Goal: Task Accomplishment & Management: Manage account settings

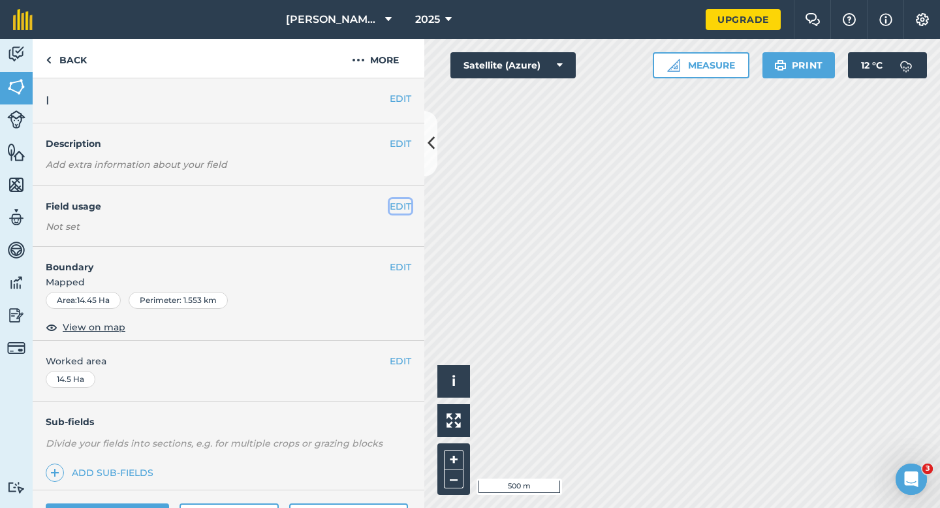
click at [404, 202] on button "EDIT" at bounding box center [401, 206] width 22 height 14
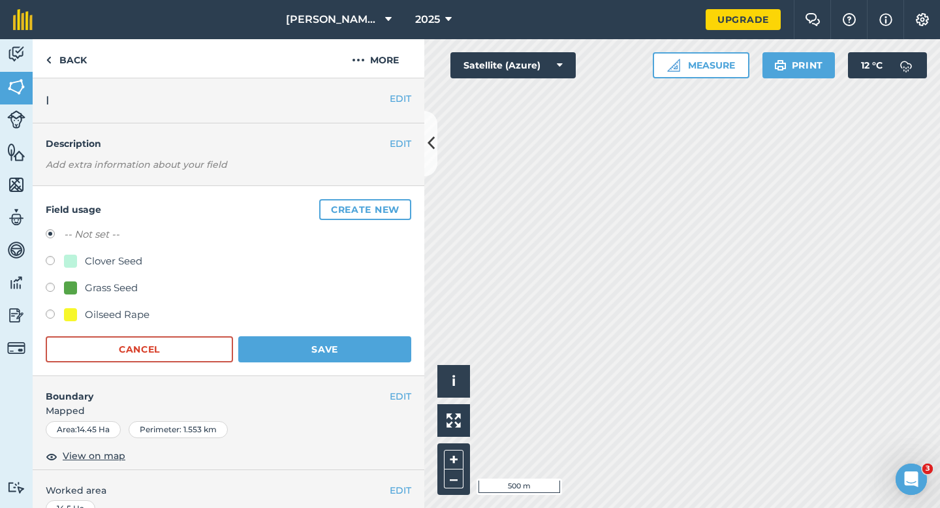
click at [404, 202] on button "Create new" at bounding box center [365, 209] width 92 height 21
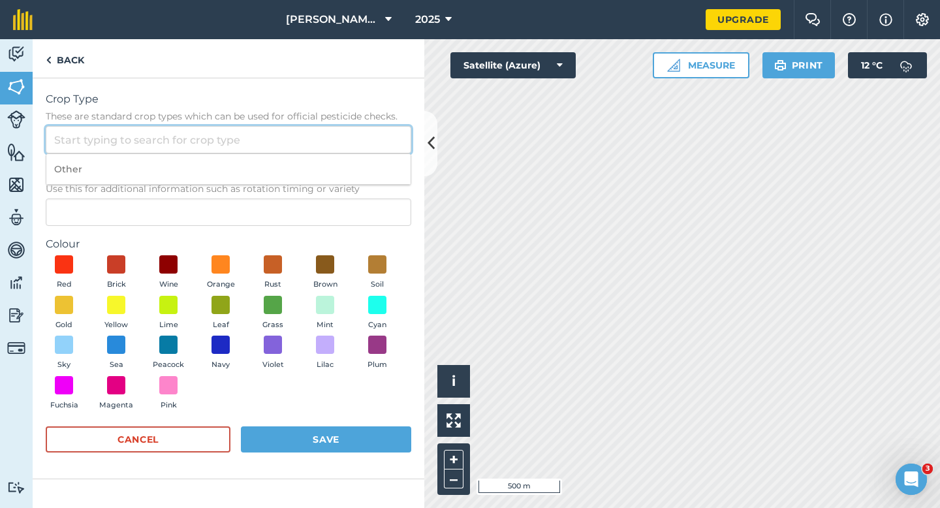
click at [358, 136] on input "Crop Type These are standard crop types which can be used for official pesticid…" at bounding box center [229, 139] width 366 height 27
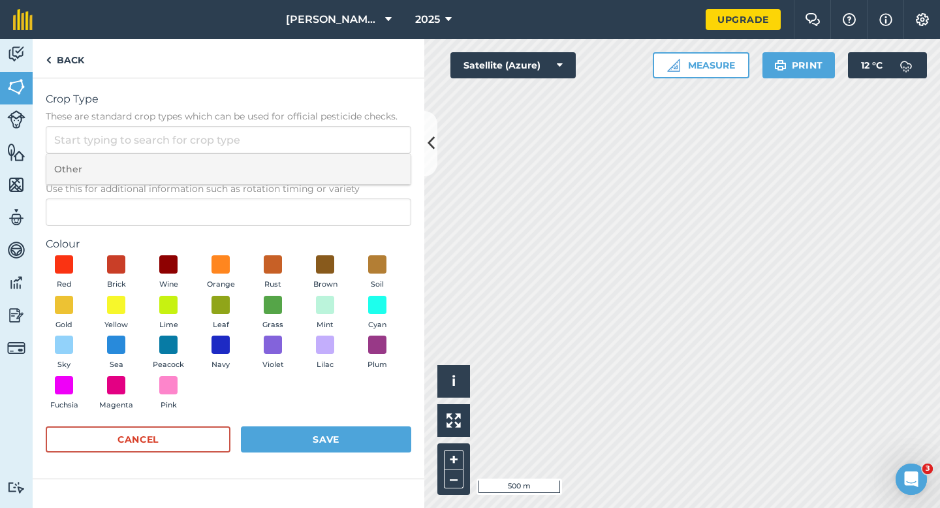
click at [358, 163] on li "Other" at bounding box center [228, 169] width 364 height 31
type input "Other"
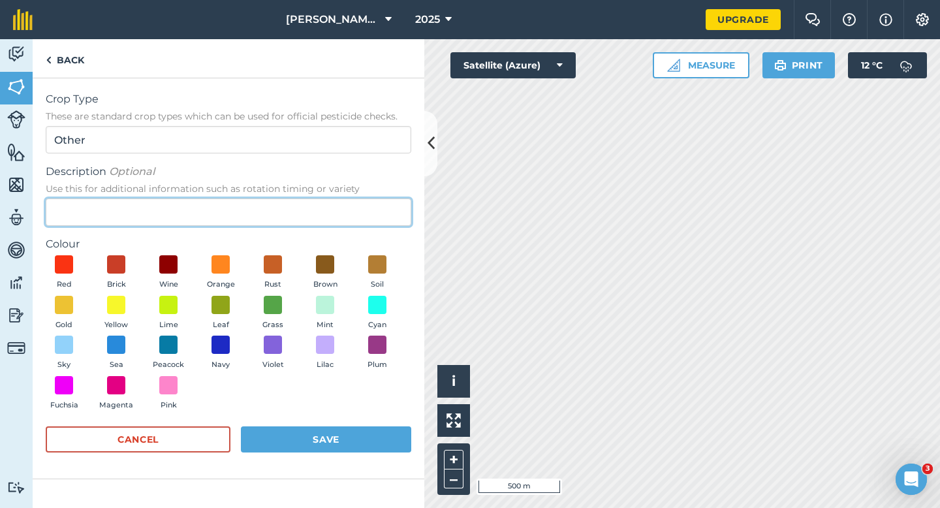
click at [358, 214] on input "Description Optional Use this for additional information such as rotation timin…" at bounding box center [229, 212] width 366 height 27
type input "Potatoes"
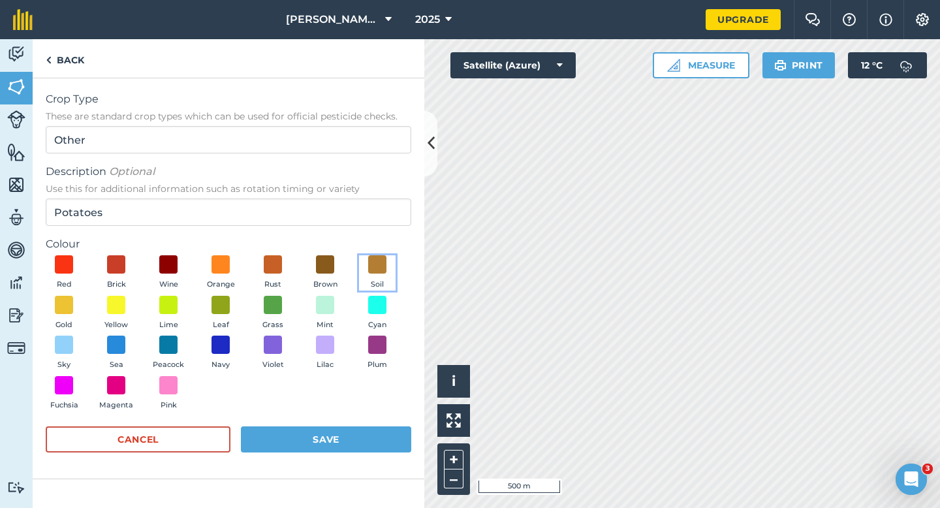
click at [392, 271] on button "Soil" at bounding box center [377, 272] width 37 height 35
click at [372, 426] on form "Crop Type These are standard crop types which can be used for official pesticid…" at bounding box center [229, 278] width 366 height 374
click at [372, 431] on button "Save" at bounding box center [326, 439] width 170 height 26
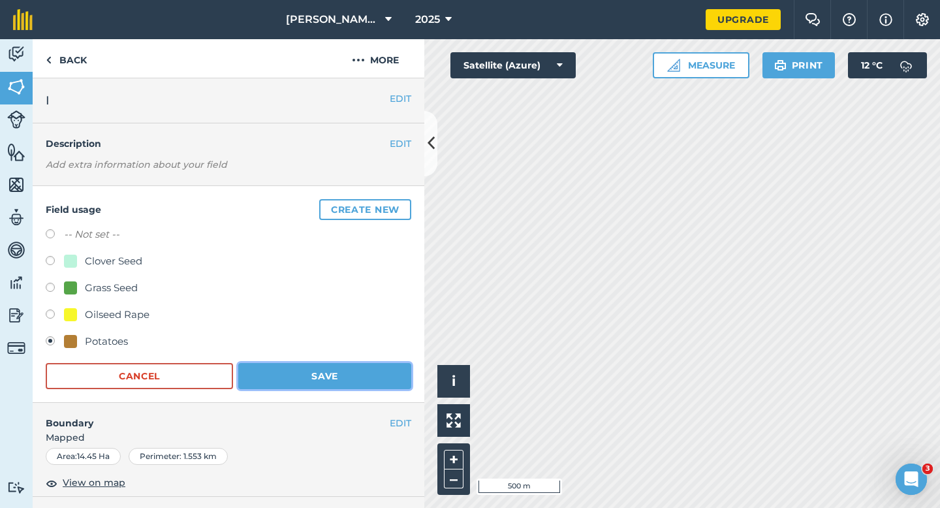
click at [351, 383] on button "Save" at bounding box center [324, 376] width 173 height 26
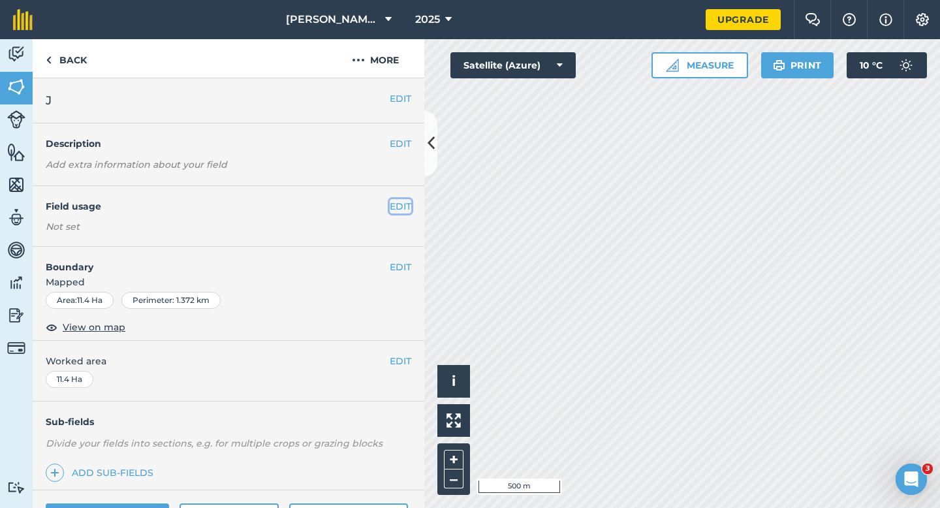
click at [398, 205] on button "EDIT" at bounding box center [401, 206] width 22 height 14
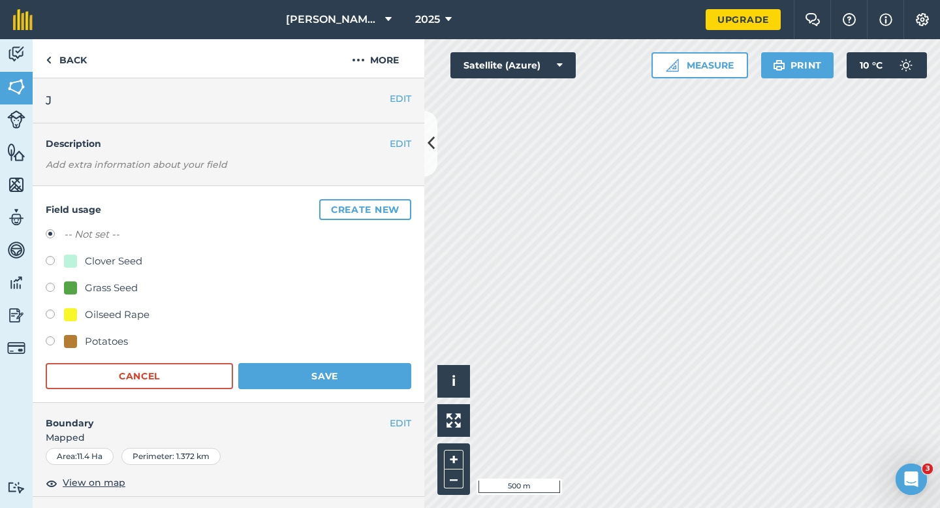
click at [106, 295] on div "Grass Seed" at bounding box center [111, 288] width 53 height 16
radio input "true"
radio input "false"
click at [304, 378] on button "Save" at bounding box center [324, 376] width 173 height 26
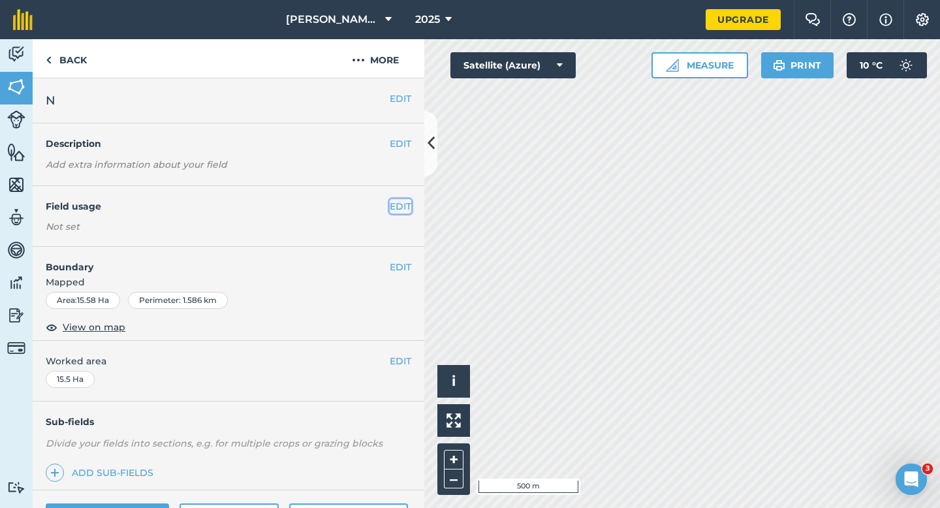
click at [398, 208] on button "EDIT" at bounding box center [401, 206] width 22 height 14
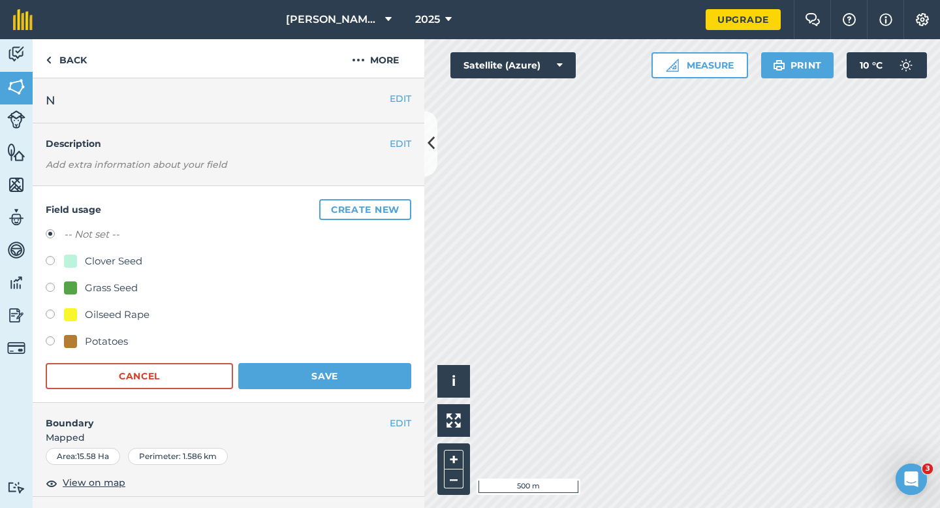
click at [81, 278] on div "-- Not set -- Clover Seed Grass Seed Oilseed Rape Potatoes" at bounding box center [229, 290] width 366 height 126
click at [85, 285] on div "Grass Seed" at bounding box center [111, 288] width 53 height 16
radio input "true"
radio input "false"
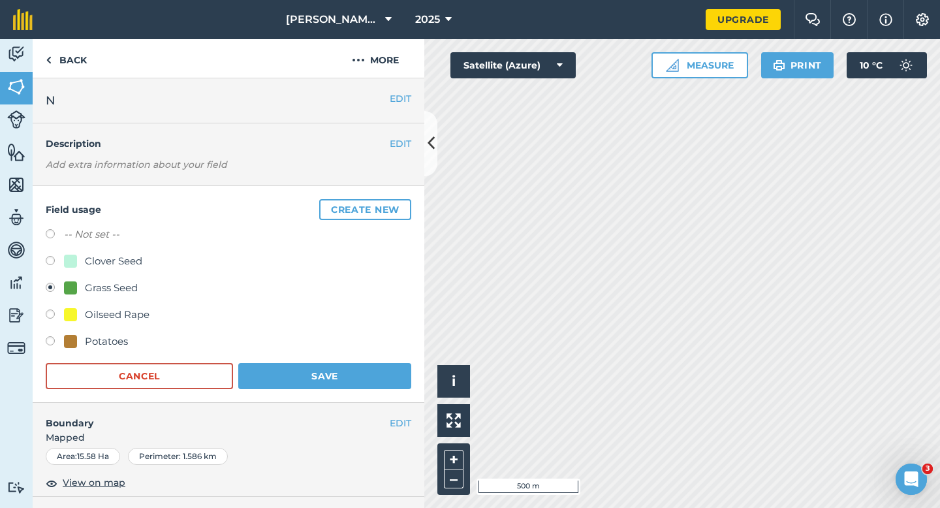
click at [273, 362] on form "-- Not set -- Clover Seed Grass Seed Oilseed Rape Potatoes Cancel Save" at bounding box center [229, 308] width 366 height 163
click at [273, 368] on button "Save" at bounding box center [324, 376] width 173 height 26
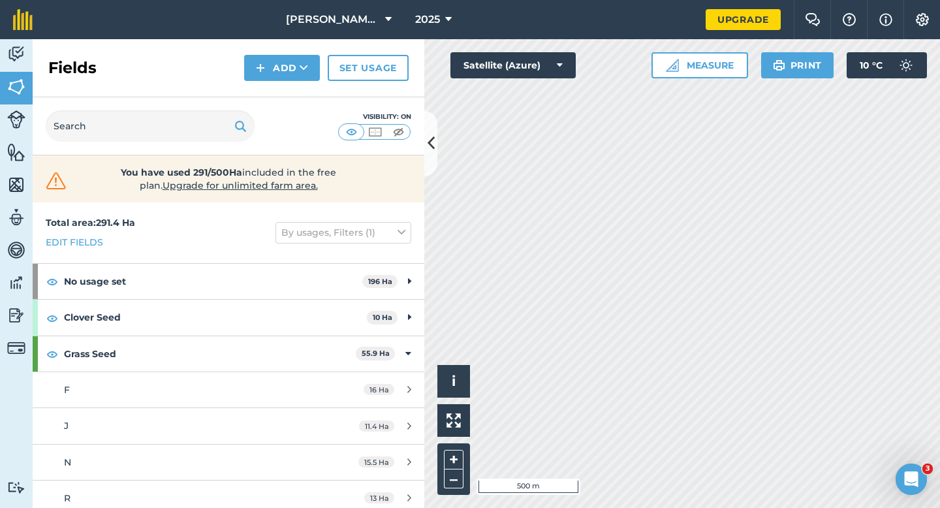
click at [409, 265] on div "Activity Fields Livestock Features Maps Team Vehicles Data Reporting Billing Tu…" at bounding box center [470, 273] width 940 height 469
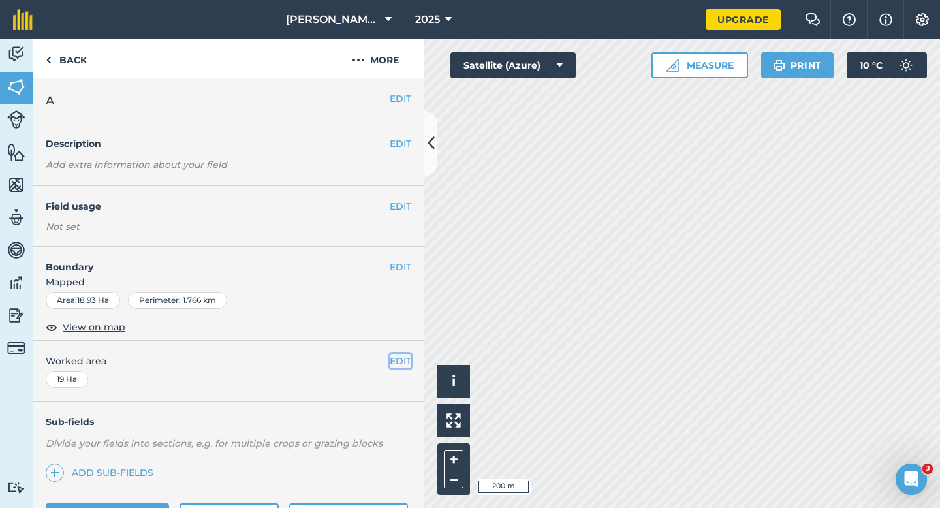
click at [404, 358] on button "EDIT" at bounding box center [401, 361] width 22 height 14
click at [394, 203] on button "EDIT" at bounding box center [401, 206] width 22 height 14
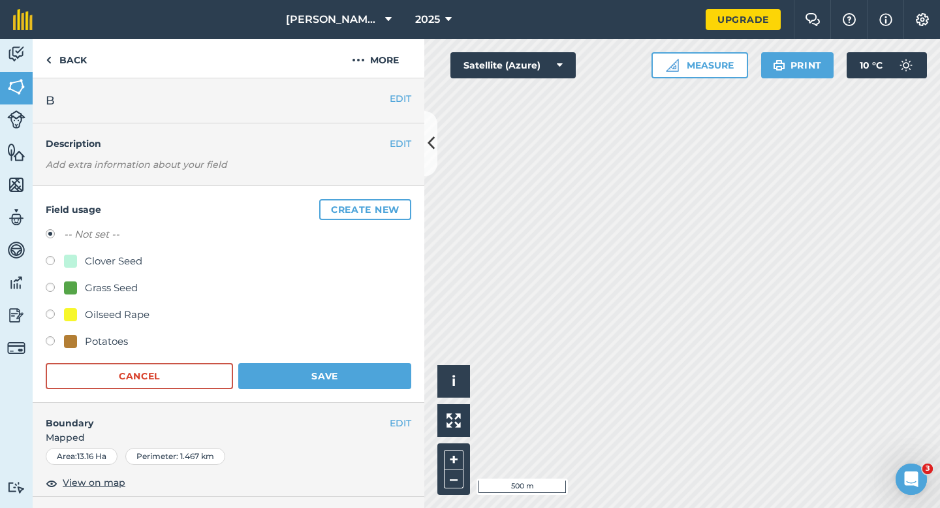
click at [114, 261] on div "Clover Seed" at bounding box center [113, 261] width 57 height 16
radio input "true"
radio input "false"
click at [312, 404] on h4 "Boundary" at bounding box center [211, 416] width 357 height 27
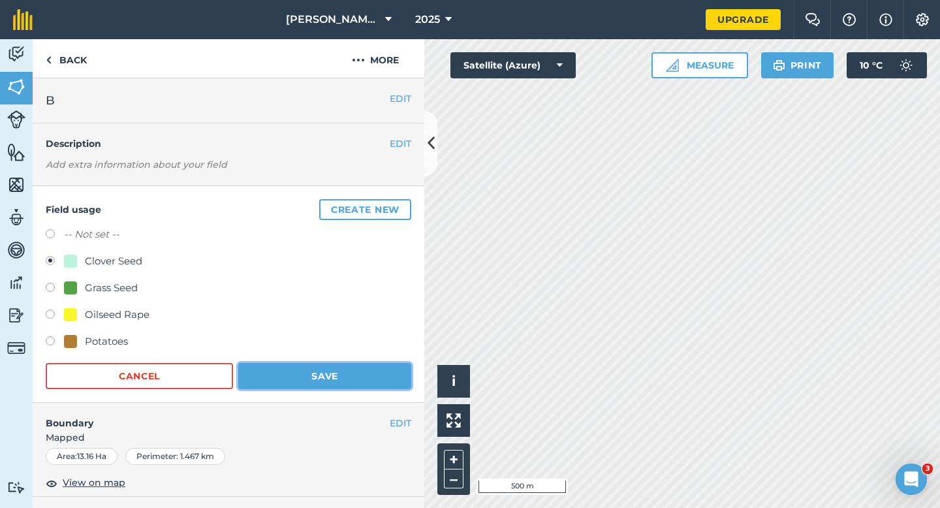
click at [312, 377] on button "Save" at bounding box center [324, 376] width 173 height 26
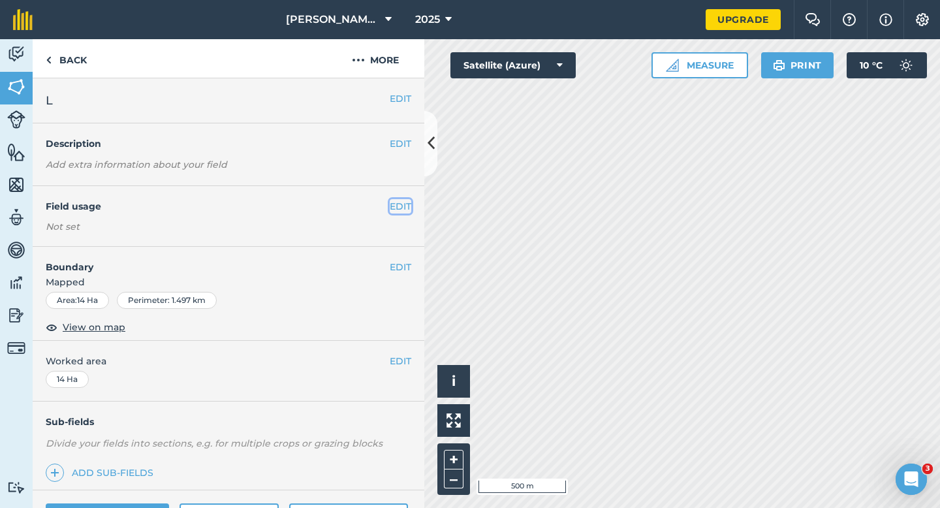
click at [408, 209] on button "EDIT" at bounding box center [401, 206] width 22 height 14
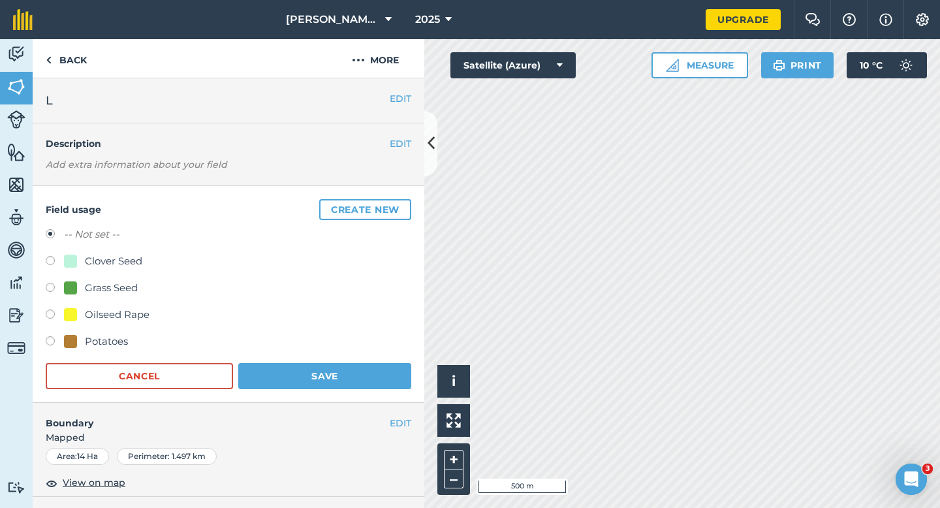
click at [118, 263] on div "Clover Seed" at bounding box center [113, 261] width 57 height 16
radio input "true"
radio input "false"
click at [318, 387] on button "Save" at bounding box center [324, 376] width 173 height 26
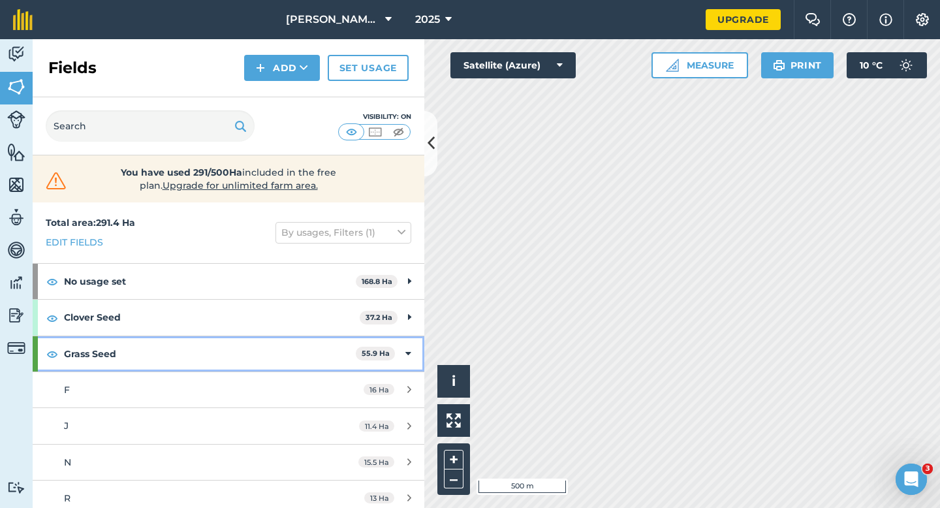
click at [407, 342] on div "Grass Seed 55.9 Ha" at bounding box center [229, 353] width 392 height 35
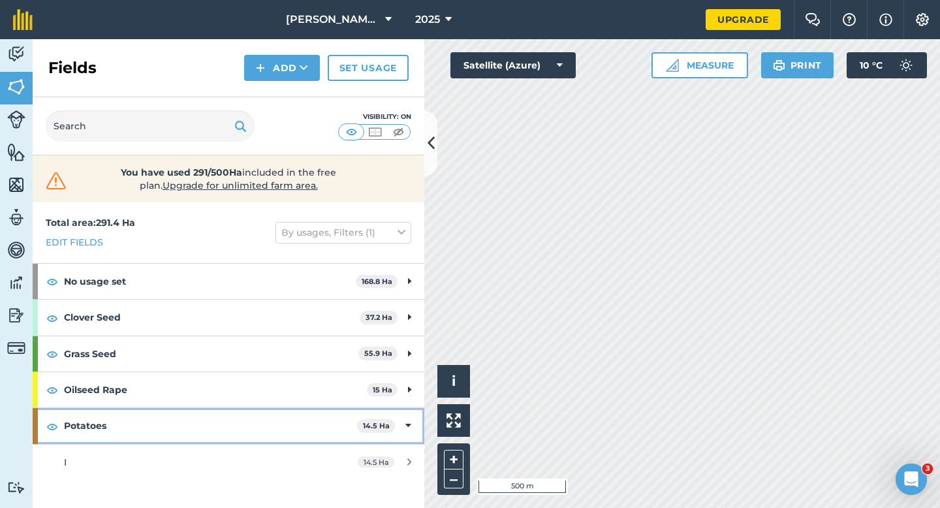
click at [402, 433] on div "Potatoes 14.5 Ha" at bounding box center [229, 425] width 392 height 35
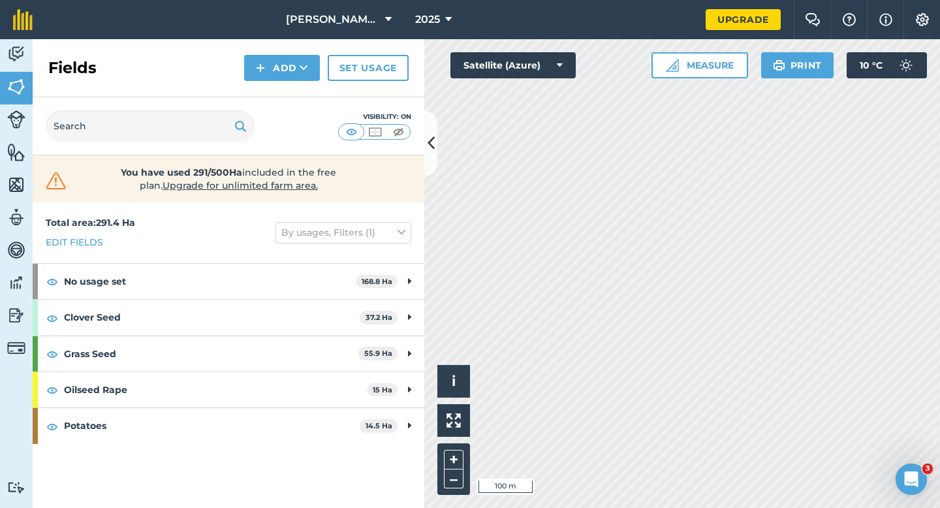
click at [517, 68] on div "Click to start drawing i © 2025 TomTom, Microsoft 100 m + – Satellite (Azure) M…" at bounding box center [682, 273] width 516 height 469
click at [532, 76] on button "Satellite (Azure)" at bounding box center [513, 65] width 125 height 26
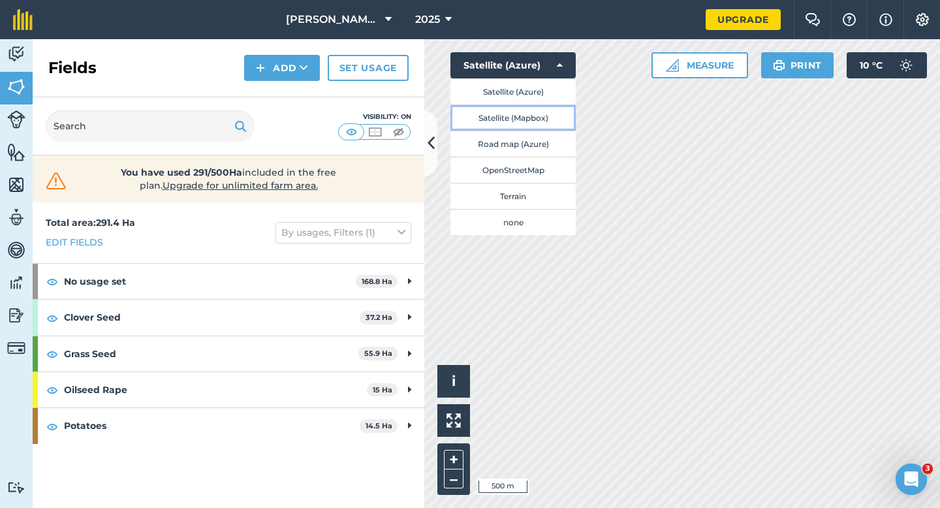
click at [537, 123] on button "Satellite (Mapbox)" at bounding box center [513, 117] width 125 height 26
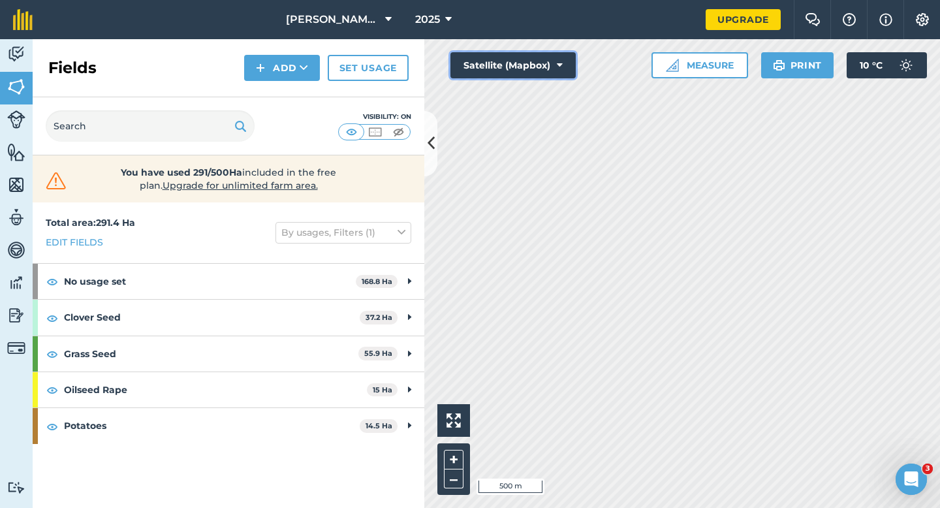
click at [496, 60] on button "Satellite (Mapbox)" at bounding box center [513, 65] width 125 height 26
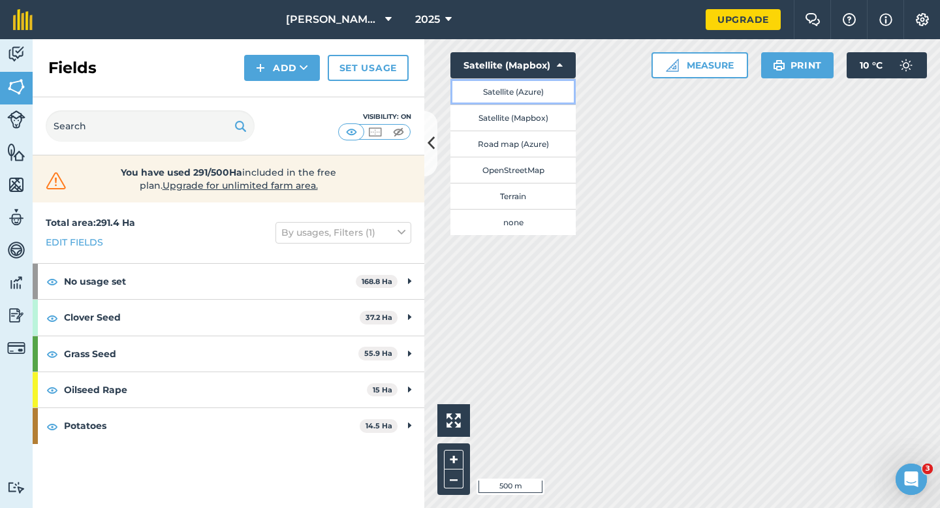
click at [496, 82] on button "Satellite (Azure)" at bounding box center [513, 91] width 125 height 26
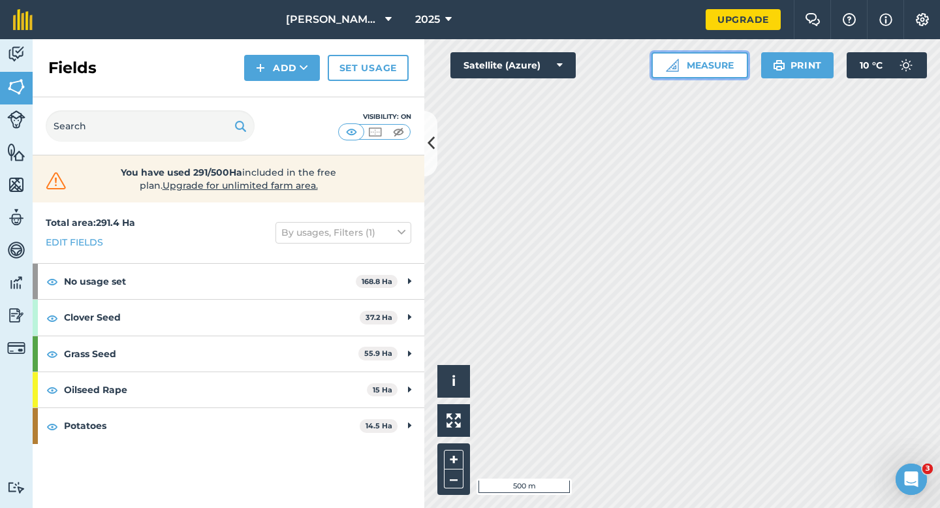
click at [679, 77] on button "Measure" at bounding box center [700, 65] width 97 height 26
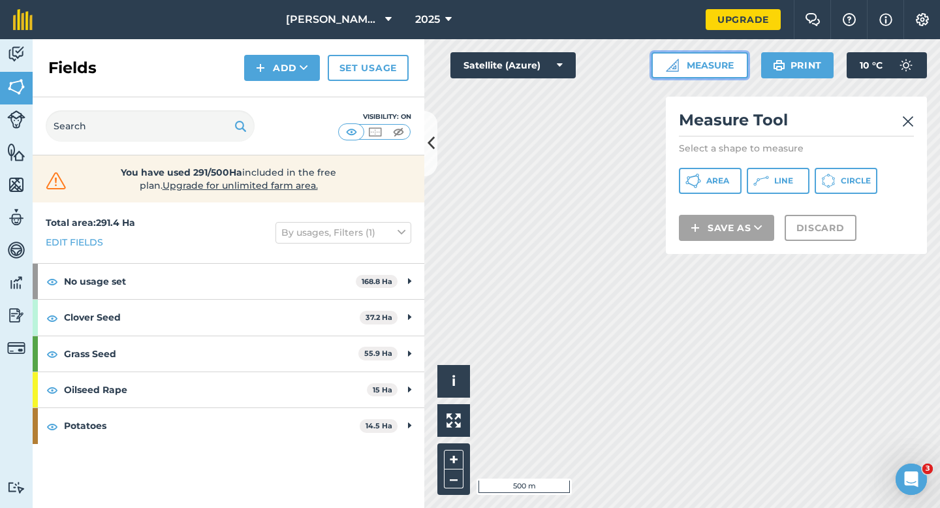
click at [679, 73] on button "Measure" at bounding box center [700, 65] width 97 height 26
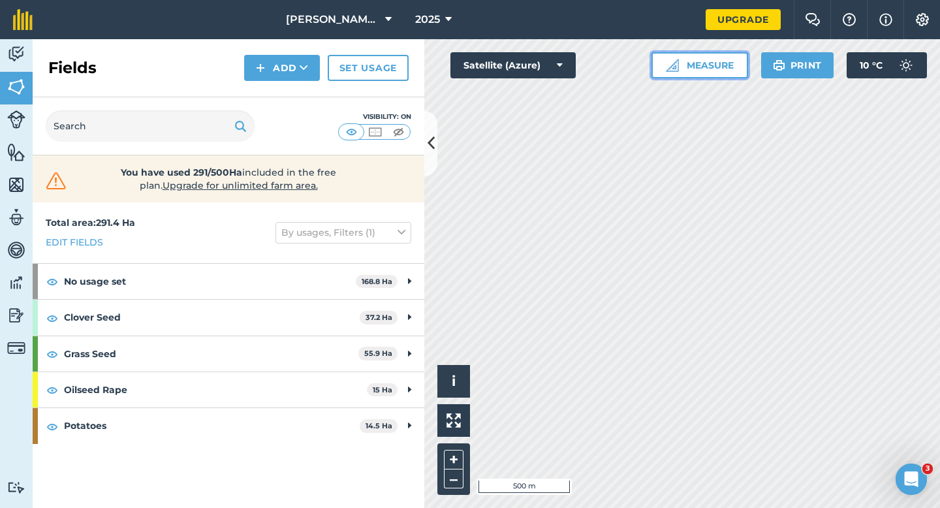
click at [683, 75] on button "Measure" at bounding box center [700, 65] width 97 height 26
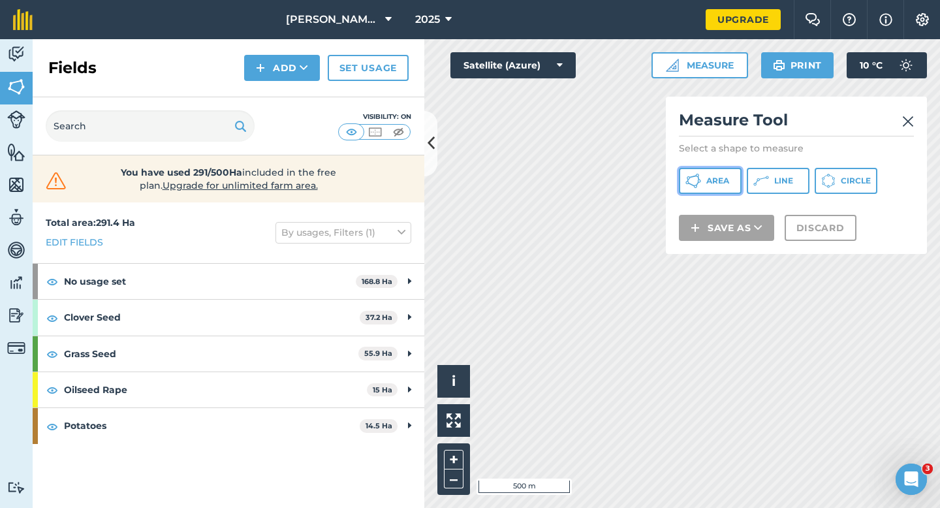
click at [700, 173] on icon at bounding box center [694, 181] width 16 height 16
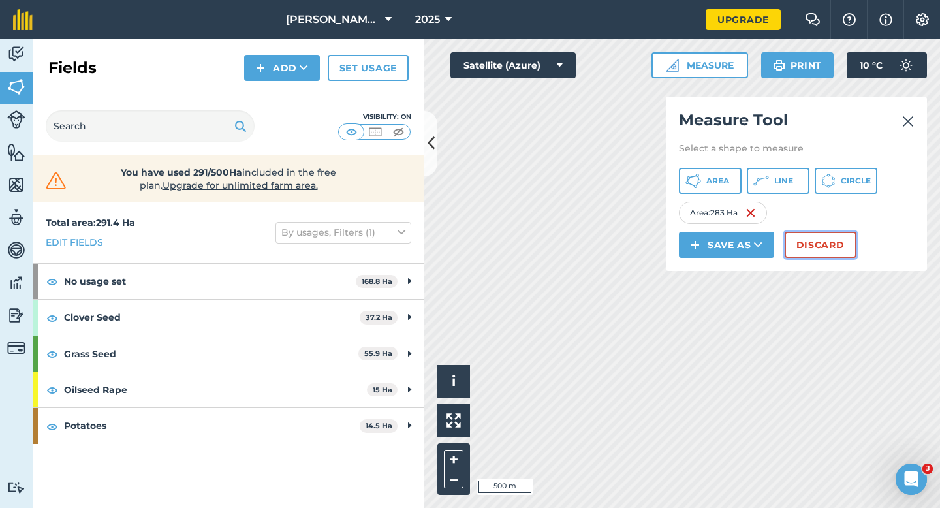
click at [808, 249] on button "Discard" at bounding box center [821, 245] width 72 height 26
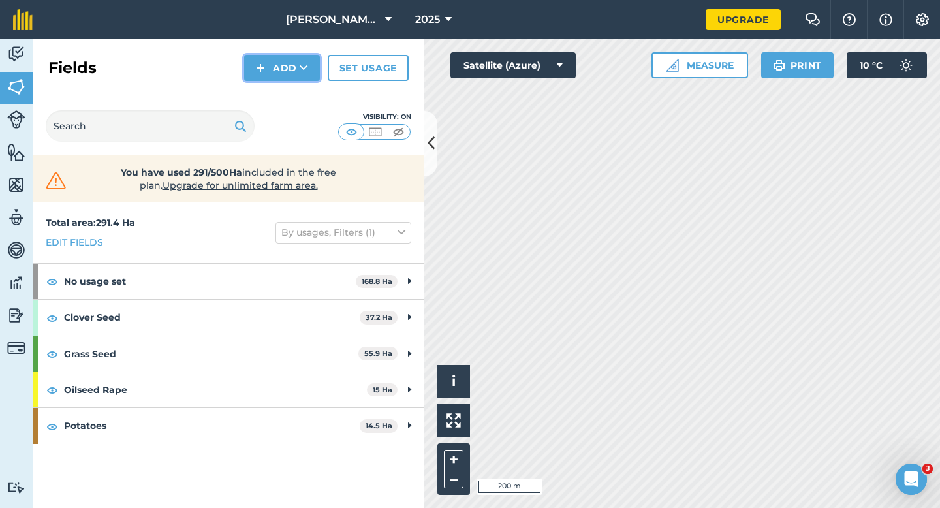
click at [270, 74] on button "Add" at bounding box center [282, 68] width 76 height 26
click at [271, 88] on link "Draw" at bounding box center [282, 97] width 72 height 29
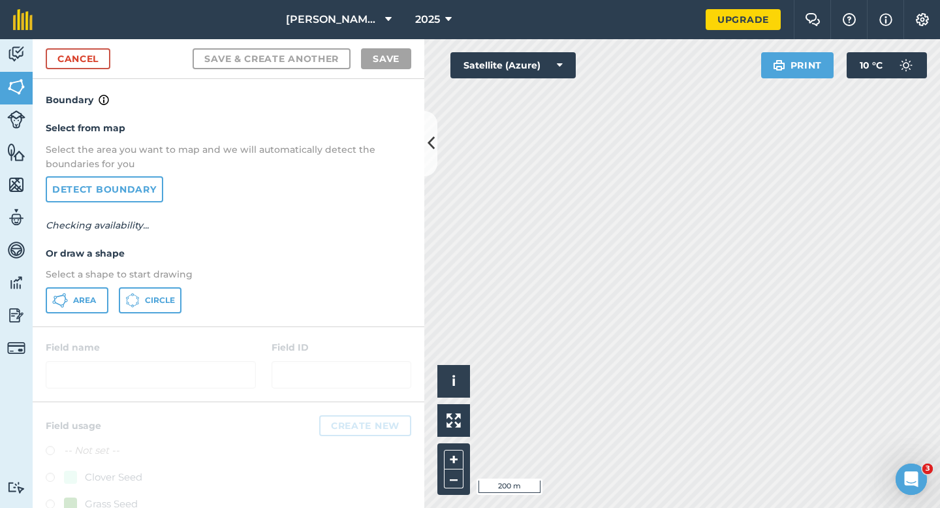
click at [113, 304] on div "Area Circle" at bounding box center [229, 300] width 366 height 26
click at [85, 286] on div "Select from map Select the area you want to map and we will automatically detec…" at bounding box center [229, 217] width 392 height 218
click at [85, 304] on span "Area" at bounding box center [84, 300] width 23 height 10
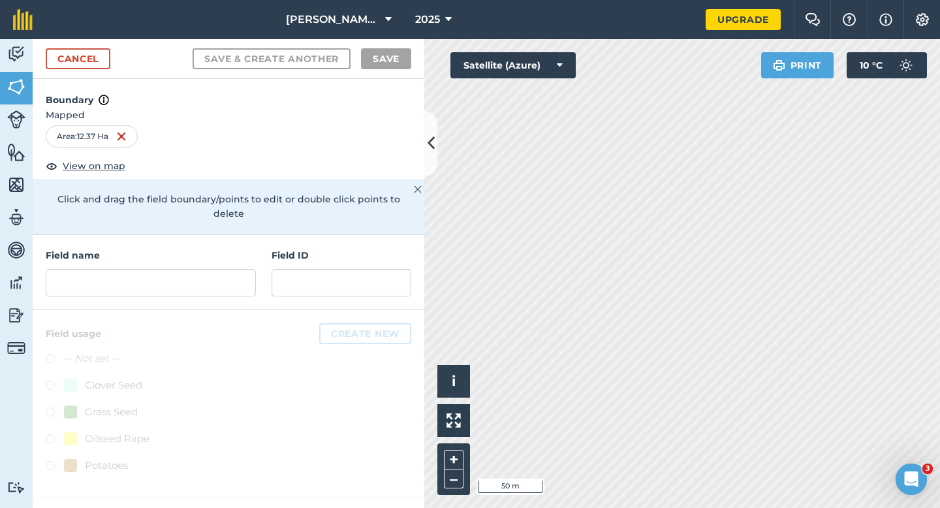
click at [267, 271] on div "Field name Field ID" at bounding box center [229, 272] width 392 height 75
click at [250, 269] on input "text" at bounding box center [151, 282] width 210 height 27
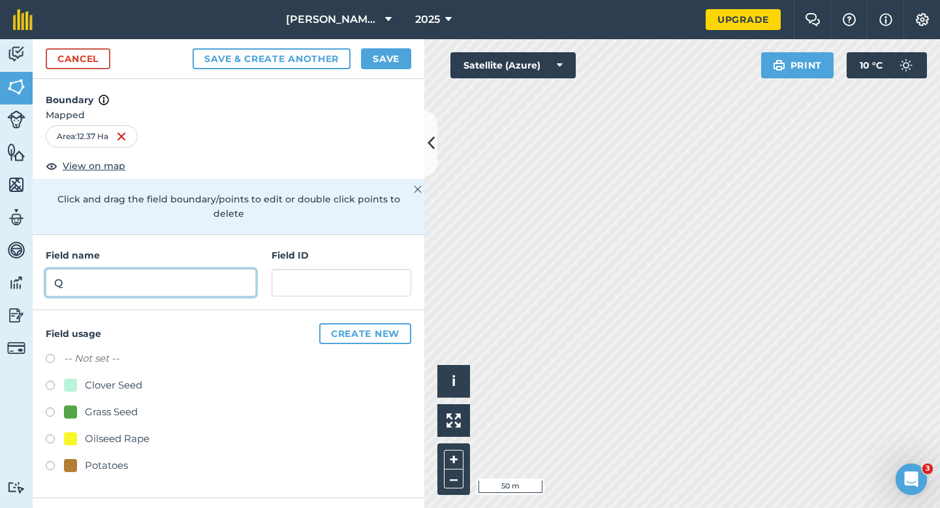
type input "Q"
click at [377, 61] on button "Save" at bounding box center [386, 58] width 50 height 21
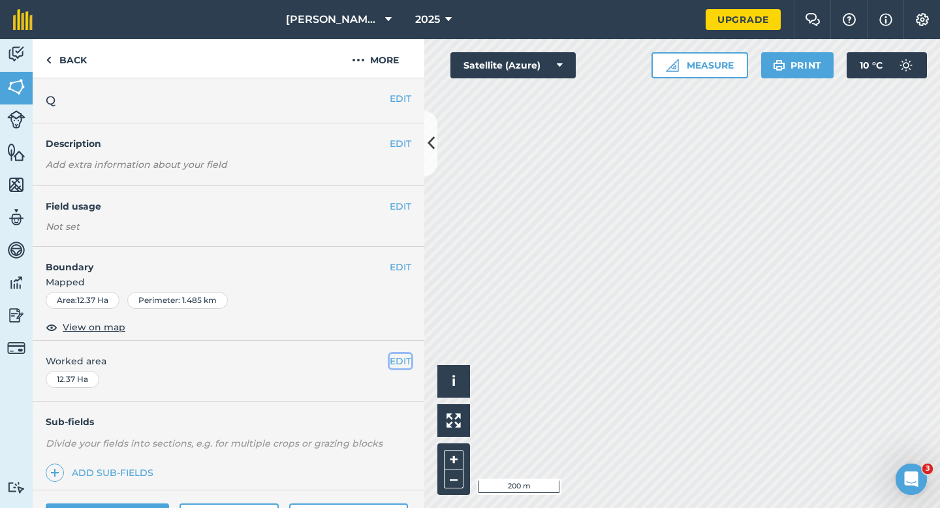
click at [396, 362] on button "EDIT" at bounding box center [401, 361] width 22 height 14
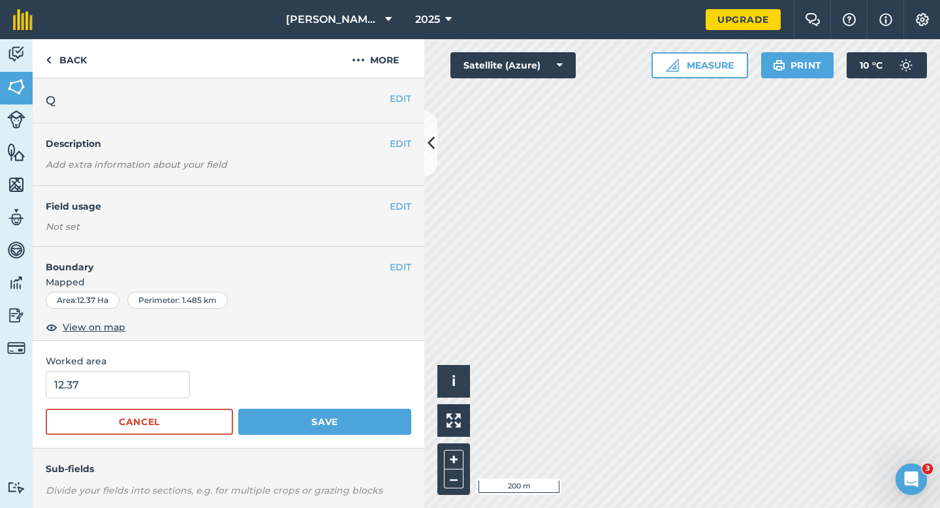
click at [166, 400] on form "12.37 Cancel Save" at bounding box center [229, 403] width 366 height 64
click at [166, 392] on input "12.37" at bounding box center [118, 384] width 144 height 27
type input "12.4"
click at [238, 409] on button "Save" at bounding box center [324, 422] width 173 height 26
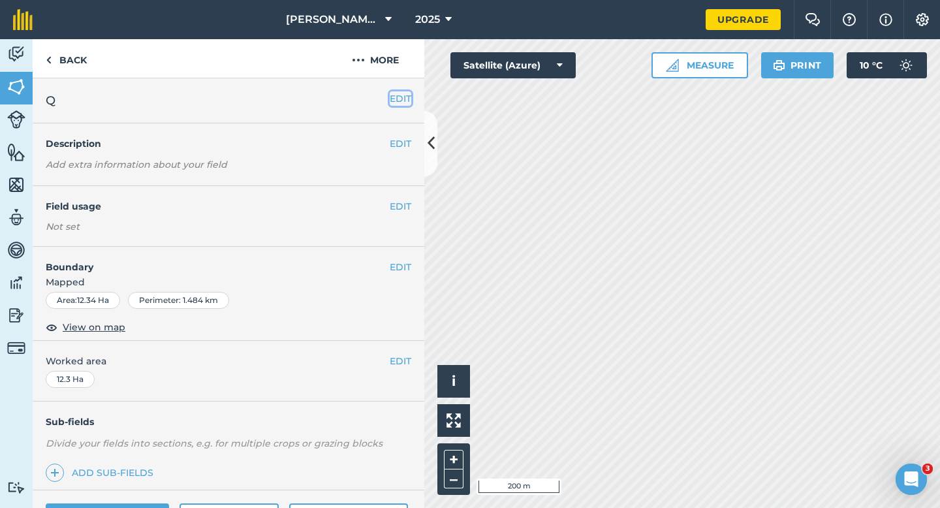
click at [394, 100] on button "EDIT" at bounding box center [401, 98] width 22 height 14
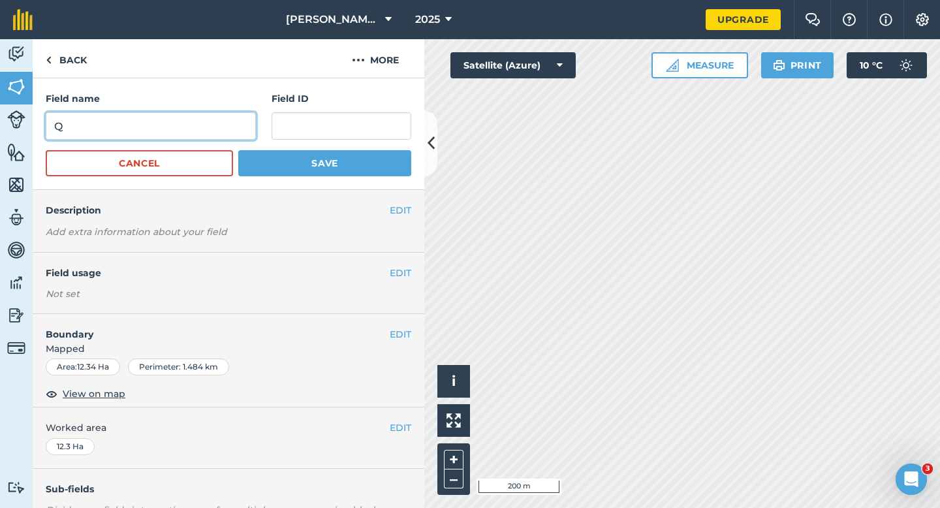
click at [220, 126] on input "Q" at bounding box center [151, 125] width 210 height 27
type input "S"
click at [238, 150] on button "Save" at bounding box center [324, 163] width 173 height 26
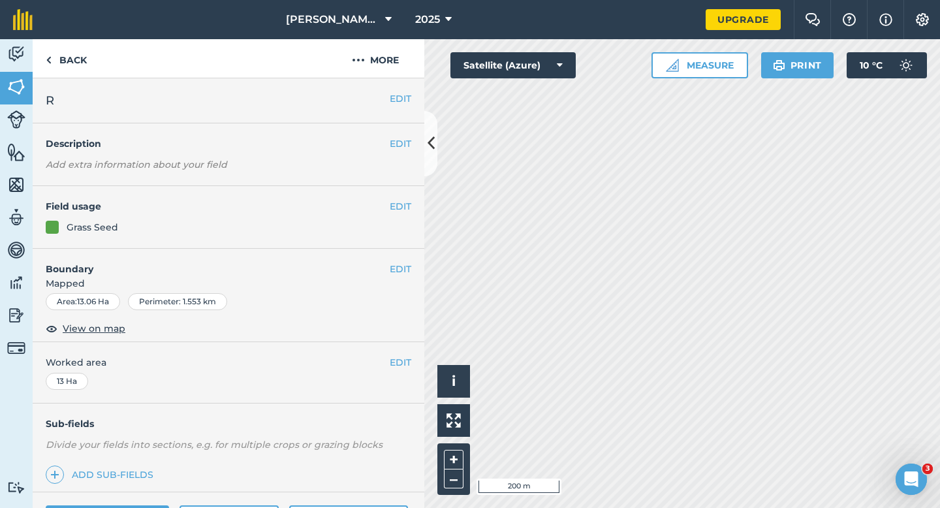
click at [391, 85] on div "EDIT R" at bounding box center [229, 100] width 392 height 45
click at [401, 93] on button "EDIT" at bounding box center [401, 98] width 22 height 14
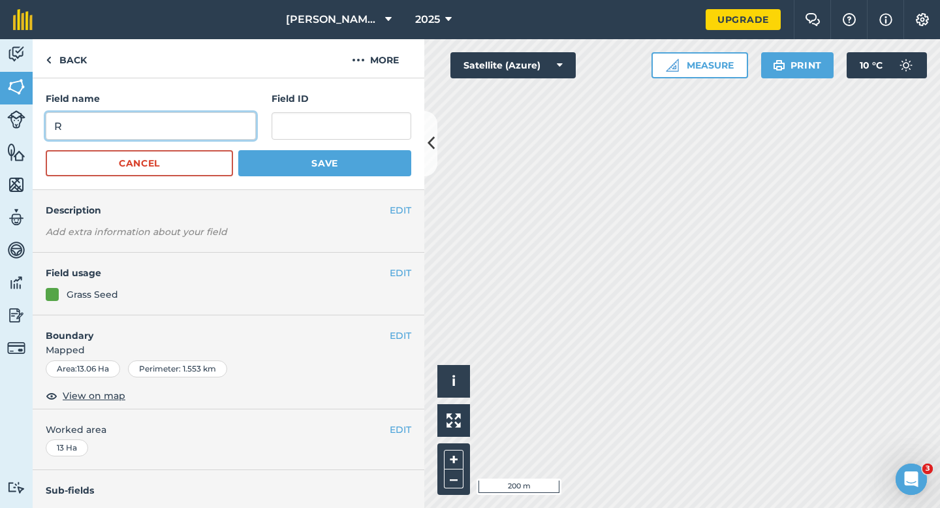
click at [198, 114] on input "R" at bounding box center [151, 125] width 210 height 27
type input "Y"
type input "T"
click at [238, 150] on button "Save" at bounding box center [324, 163] width 173 height 26
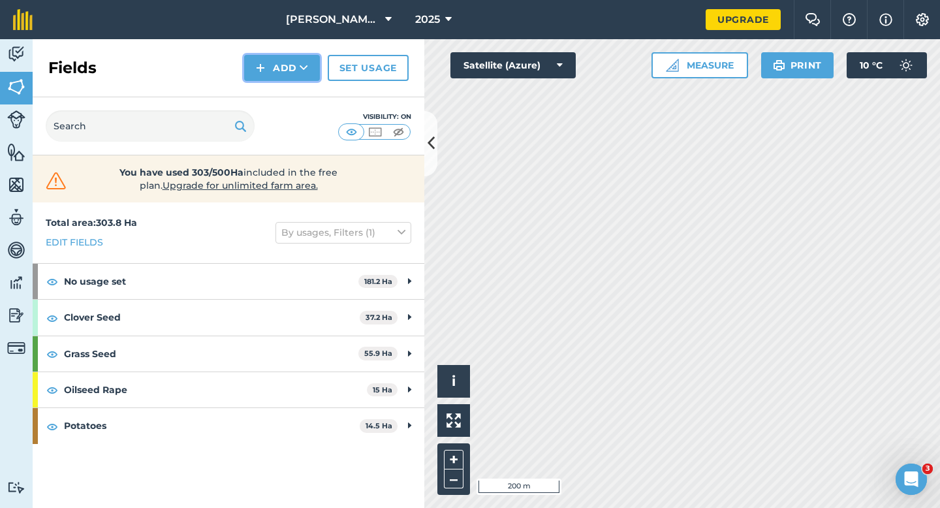
click at [274, 69] on button "Add" at bounding box center [282, 68] width 76 height 26
click at [274, 96] on link "Draw" at bounding box center [282, 97] width 72 height 29
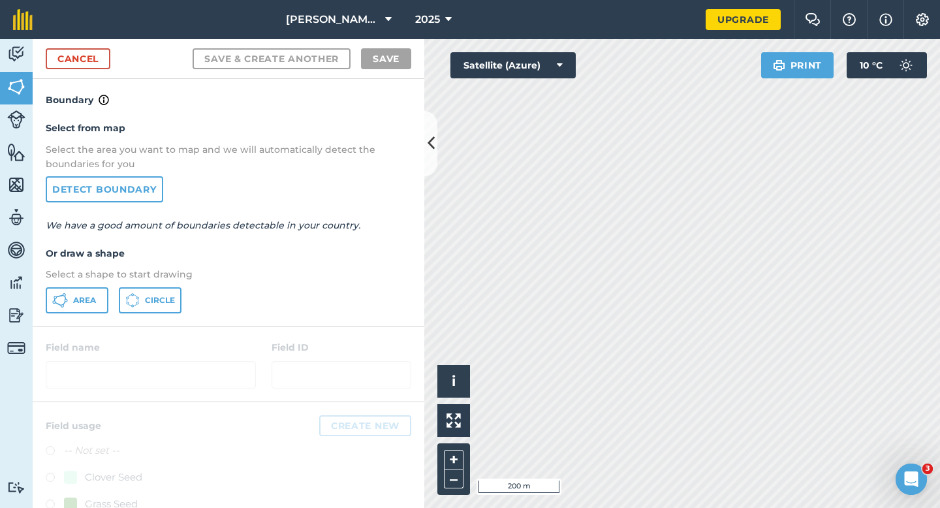
click at [70, 285] on div "Select from map Select the area you want to map and we will automatically detec…" at bounding box center [229, 217] width 392 height 218
click at [86, 293] on button "Area" at bounding box center [77, 300] width 63 height 26
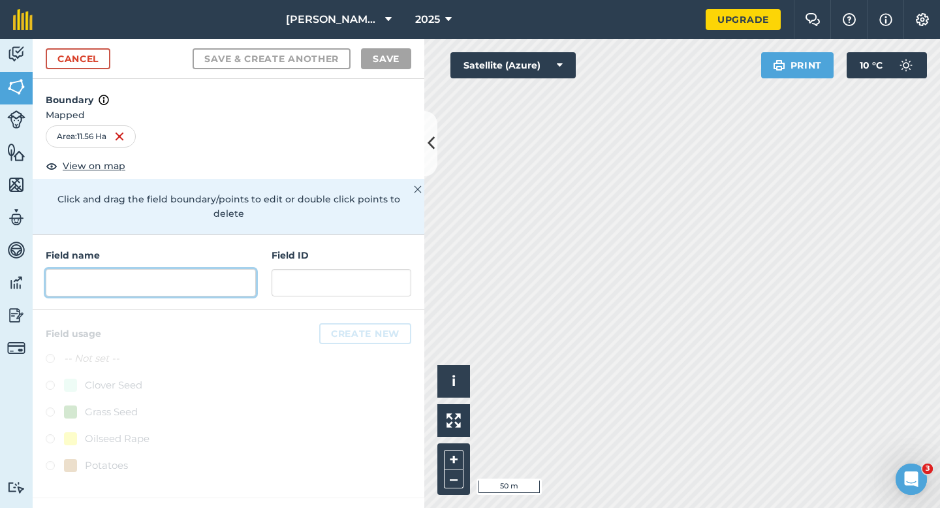
click at [236, 270] on input "text" at bounding box center [151, 282] width 210 height 27
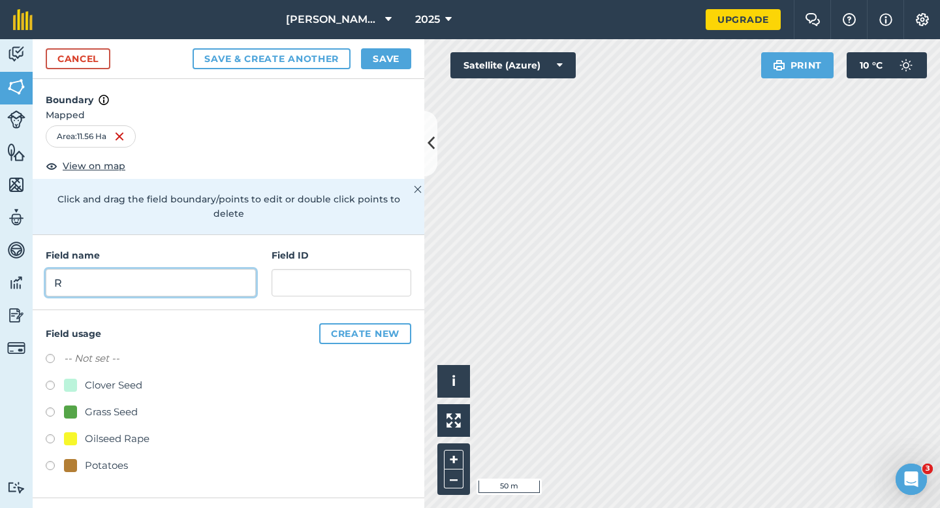
type input "R"
click at [366, 59] on button "Save" at bounding box center [386, 58] width 50 height 21
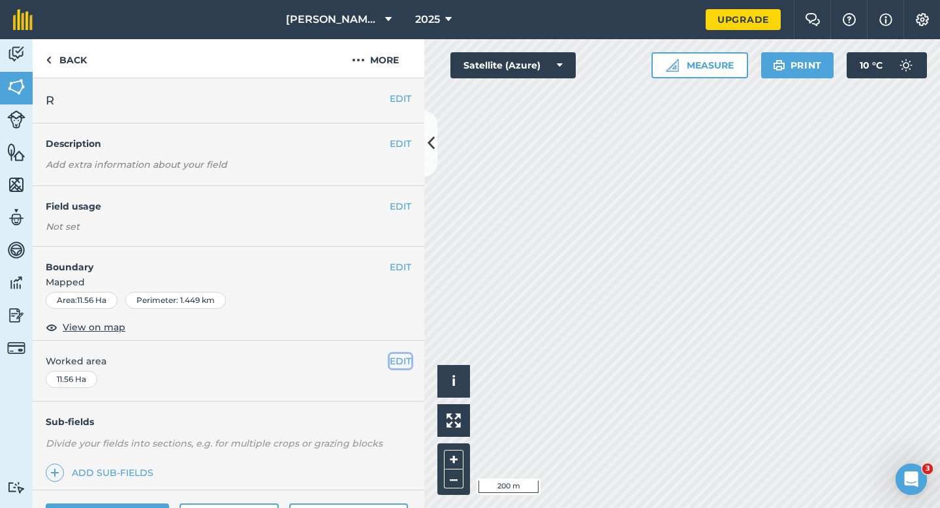
click at [398, 363] on button "EDIT" at bounding box center [401, 361] width 22 height 14
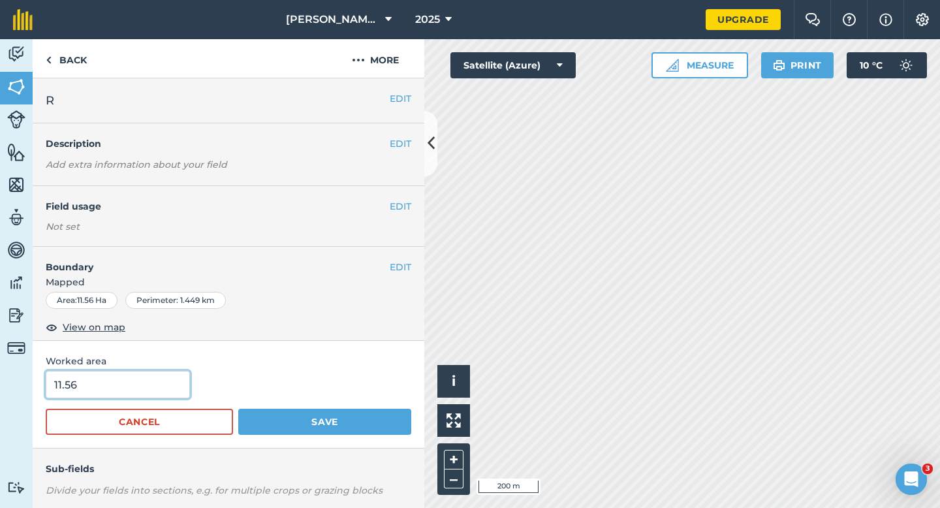
click at [150, 387] on input "11.56" at bounding box center [118, 384] width 144 height 27
type input "11.5"
click at [238, 409] on button "Save" at bounding box center [324, 422] width 173 height 26
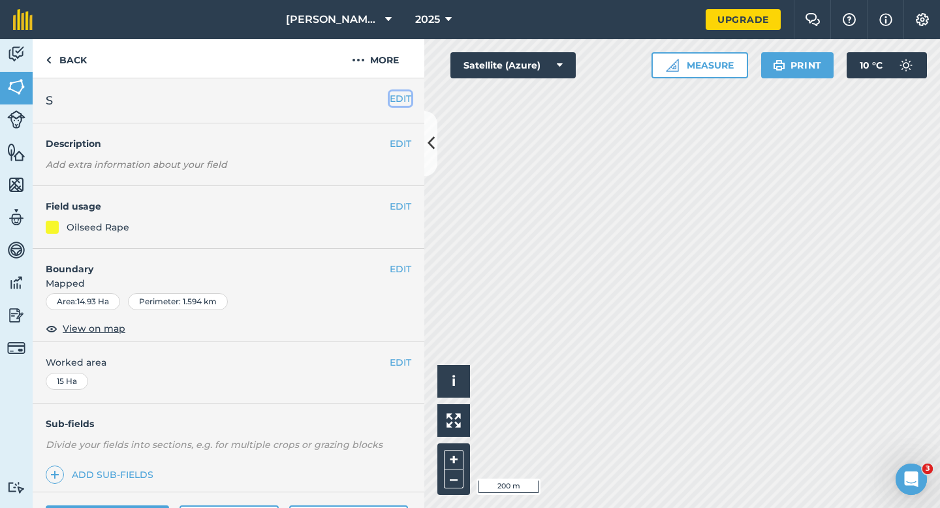
click at [404, 97] on button "EDIT" at bounding box center [401, 98] width 22 height 14
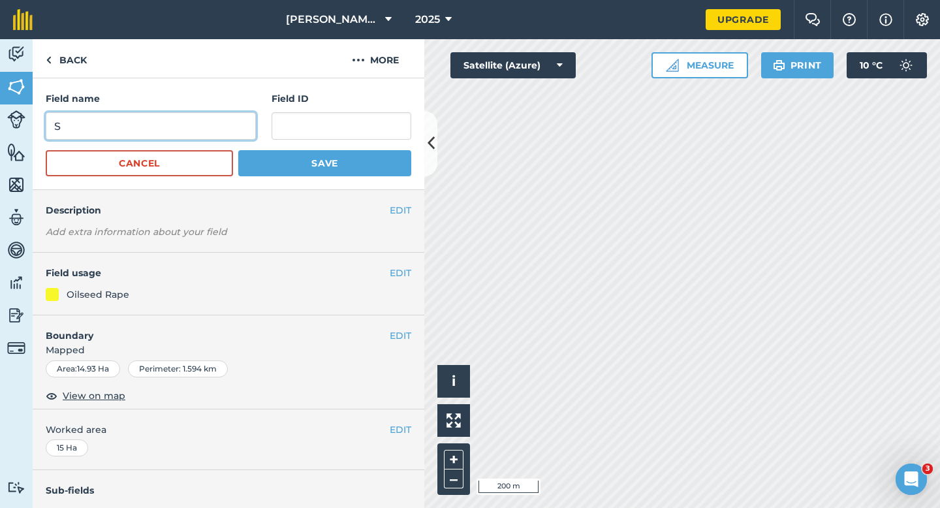
click at [219, 131] on input "S" at bounding box center [151, 125] width 210 height 27
click at [219, 131] on input "U" at bounding box center [151, 125] width 210 height 27
type input "U"
click at [238, 150] on button "Save" at bounding box center [324, 163] width 173 height 26
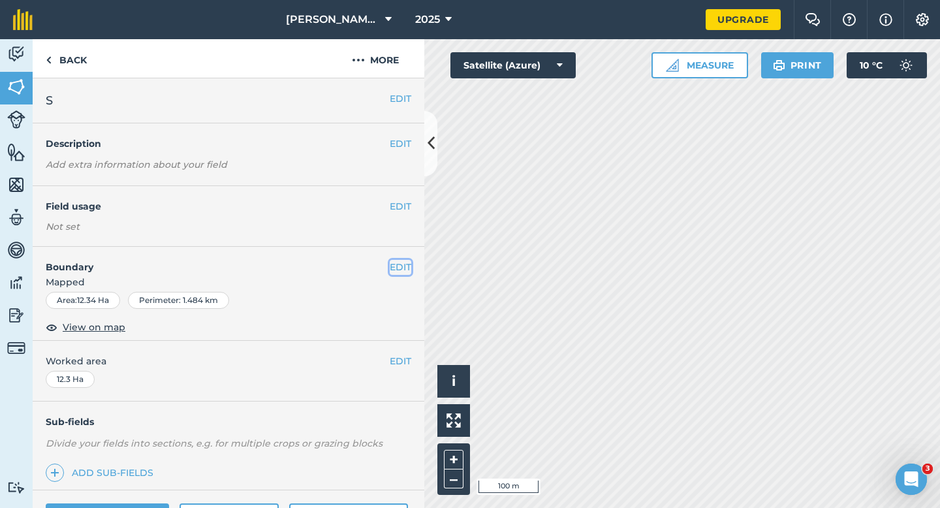
click at [399, 274] on button "EDIT" at bounding box center [401, 267] width 22 height 14
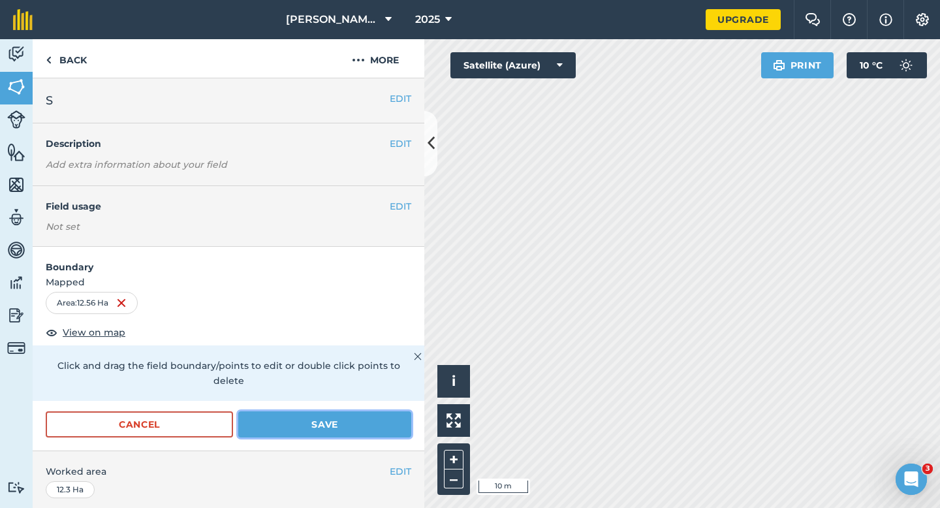
click at [340, 411] on button "Save" at bounding box center [324, 424] width 173 height 26
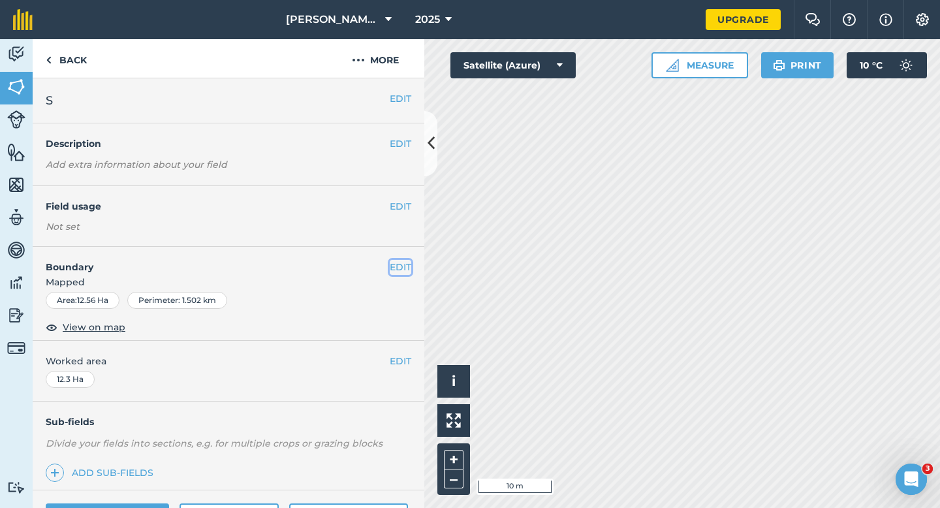
click at [404, 266] on button "EDIT" at bounding box center [401, 267] width 22 height 14
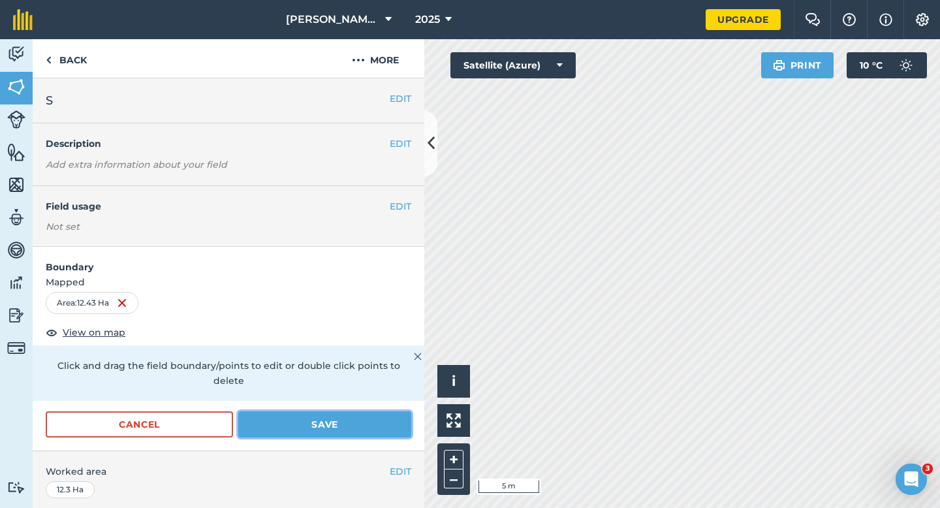
click at [365, 411] on button "Save" at bounding box center [324, 424] width 173 height 26
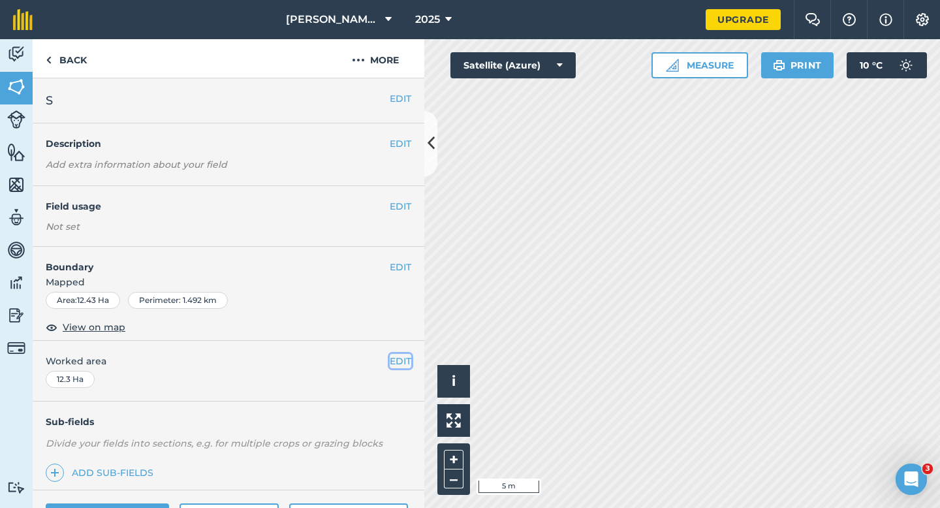
click at [403, 362] on button "EDIT" at bounding box center [401, 361] width 22 height 14
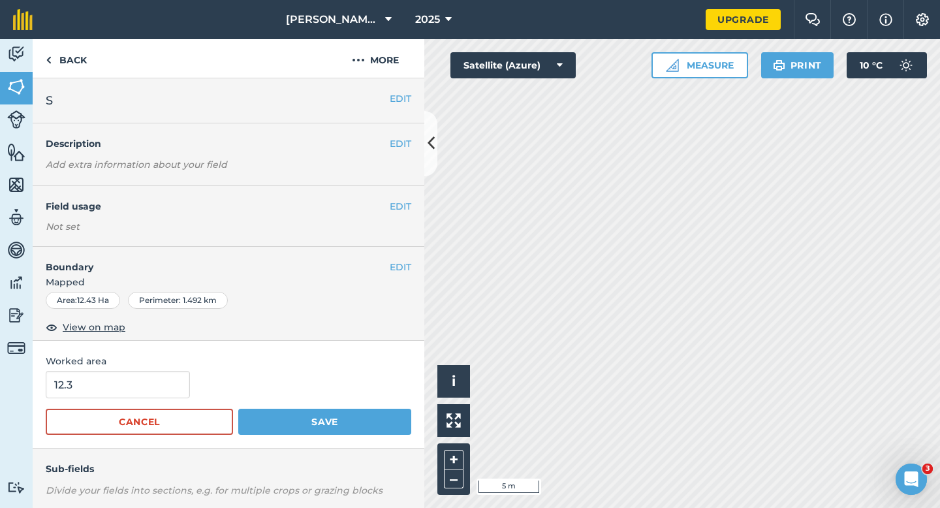
click at [195, 389] on div "12.3" at bounding box center [229, 384] width 366 height 27
click at [164, 389] on input "12.3" at bounding box center [118, 384] width 144 height 27
type input "12.4"
click at [238, 409] on button "Save" at bounding box center [324, 422] width 173 height 26
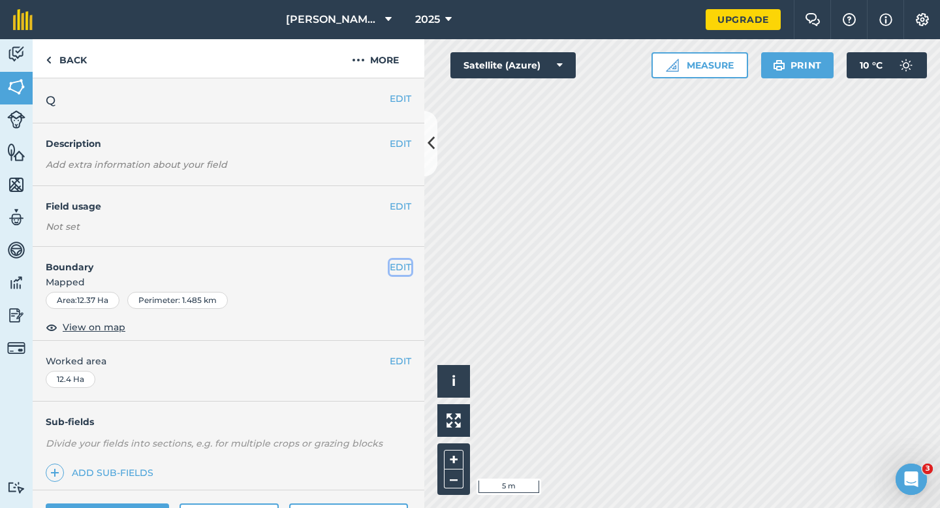
click at [406, 268] on button "EDIT" at bounding box center [401, 267] width 22 height 14
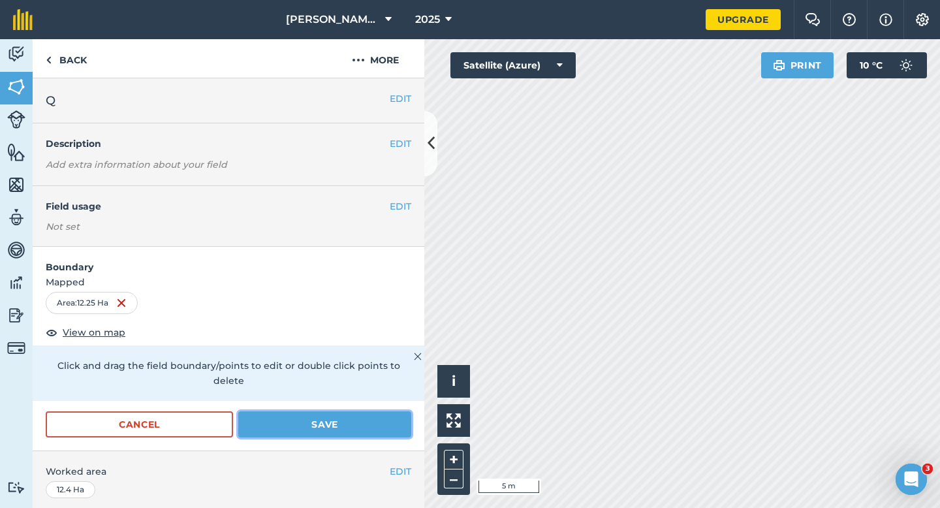
click at [357, 413] on button "Save" at bounding box center [324, 424] width 173 height 26
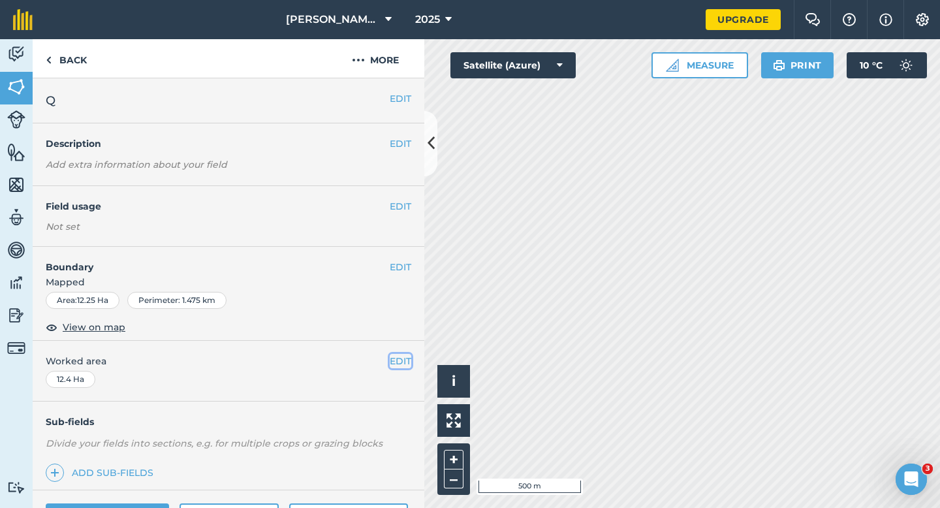
click at [406, 360] on button "EDIT" at bounding box center [401, 361] width 22 height 14
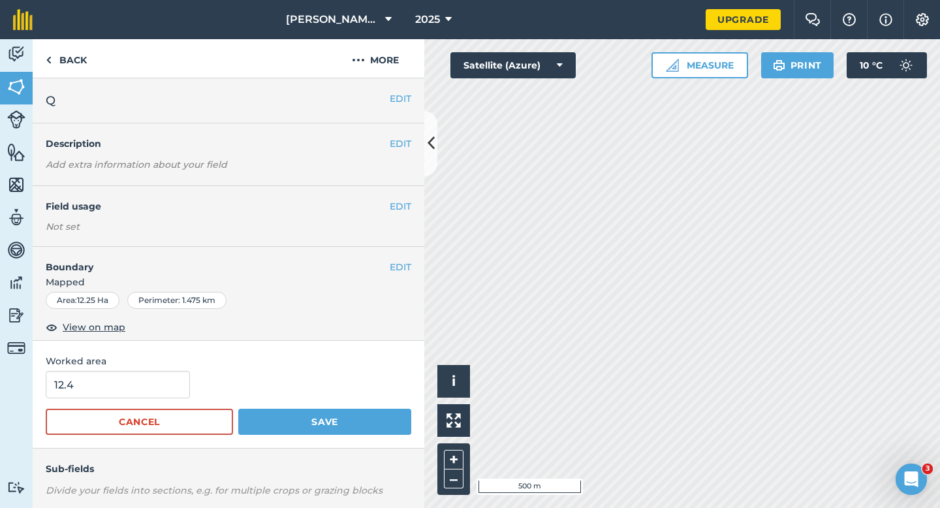
click at [140, 407] on form "12.4 Cancel Save" at bounding box center [229, 403] width 366 height 64
click at [140, 387] on input "12.4" at bounding box center [118, 384] width 144 height 27
type input "12.3"
click at [238, 409] on button "Save" at bounding box center [324, 422] width 173 height 26
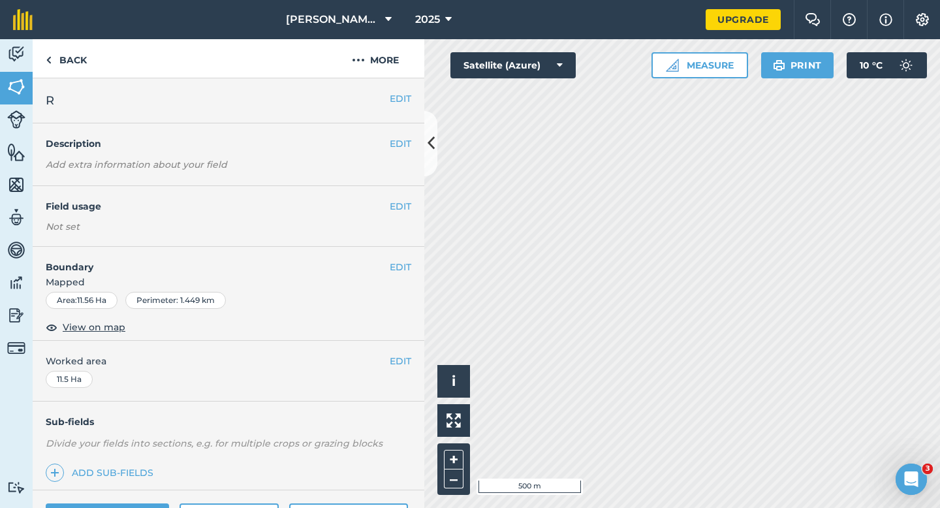
click at [396, 353] on div "EDIT Worked area 11.5 Ha" at bounding box center [229, 371] width 392 height 61
click at [392, 374] on div "EDIT Worked area 11.5 Ha" at bounding box center [229, 371] width 392 height 61
click at [397, 360] on button "EDIT" at bounding box center [401, 361] width 22 height 14
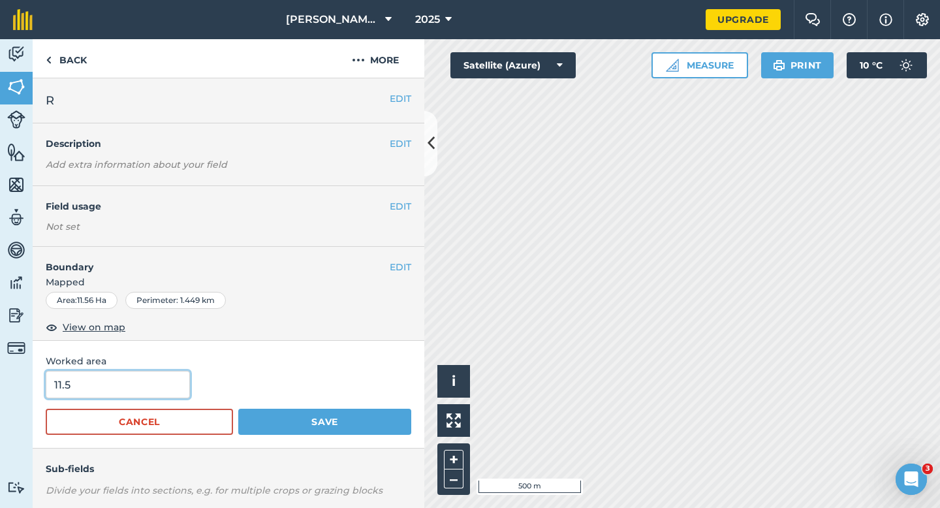
click at [145, 397] on input "11.5" at bounding box center [118, 384] width 144 height 27
type input "11.6"
click at [238, 409] on button "Save" at bounding box center [324, 422] width 173 height 26
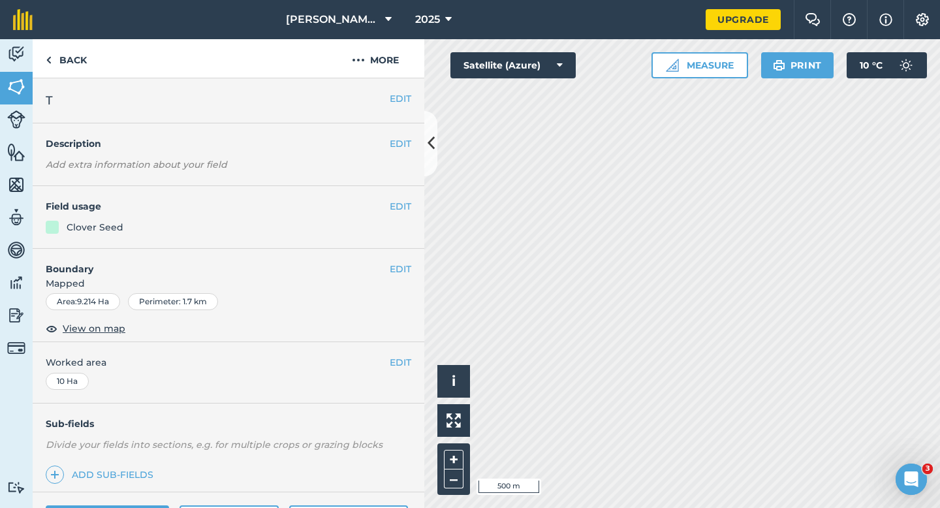
click at [414, 99] on div "EDIT T" at bounding box center [229, 100] width 392 height 45
click at [415, 92] on div "EDIT T" at bounding box center [229, 100] width 392 height 45
click at [404, 93] on button "EDIT" at bounding box center [401, 98] width 22 height 14
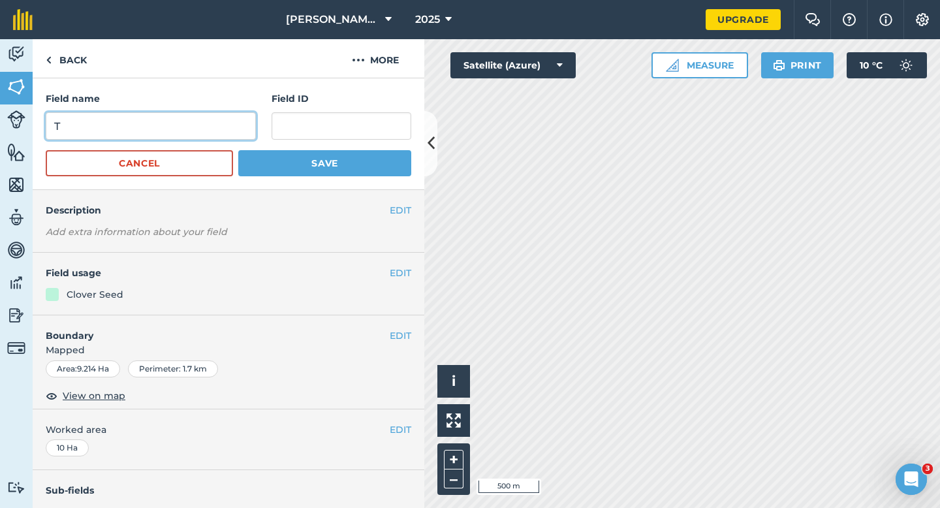
click at [172, 129] on input "T" at bounding box center [151, 125] width 210 height 27
type input "V"
click at [238, 150] on button "Save" at bounding box center [324, 163] width 173 height 26
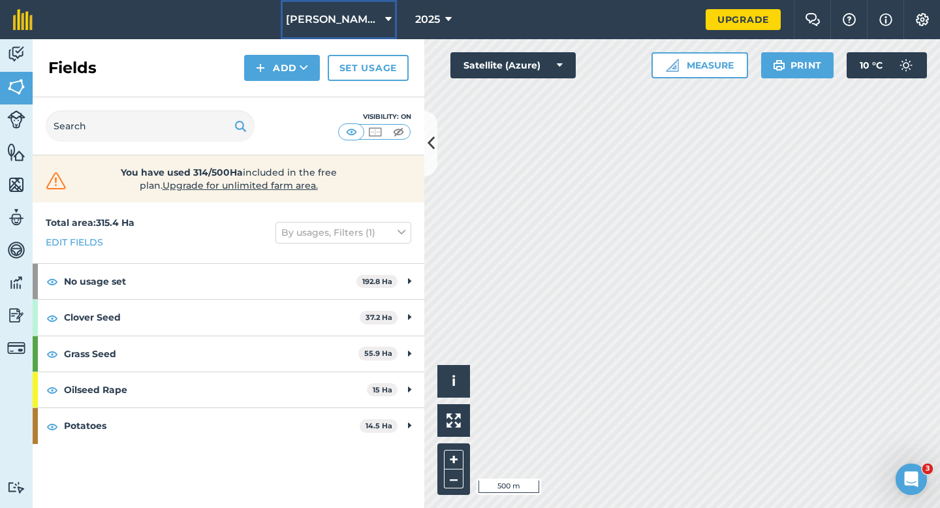
click at [351, 10] on button "[PERSON_NAME] & Sons" at bounding box center [339, 19] width 116 height 39
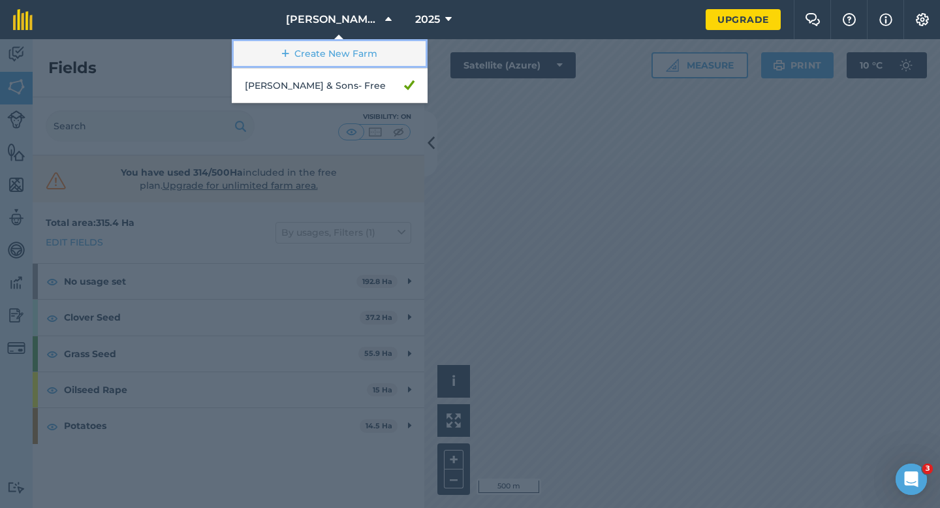
click at [340, 58] on link "Create New Farm" at bounding box center [330, 53] width 196 height 29
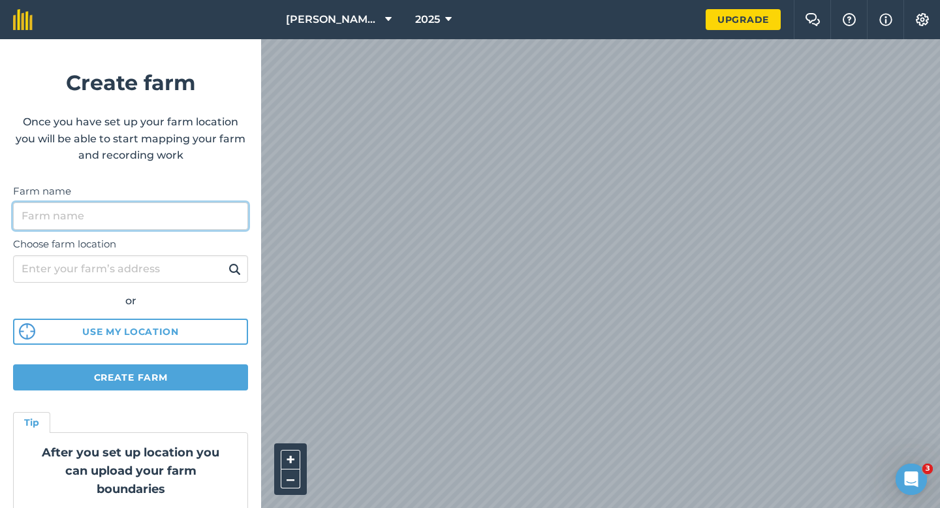
click at [187, 215] on input "Farm name" at bounding box center [130, 215] width 235 height 27
type input "[PERSON_NAME] & Sons"
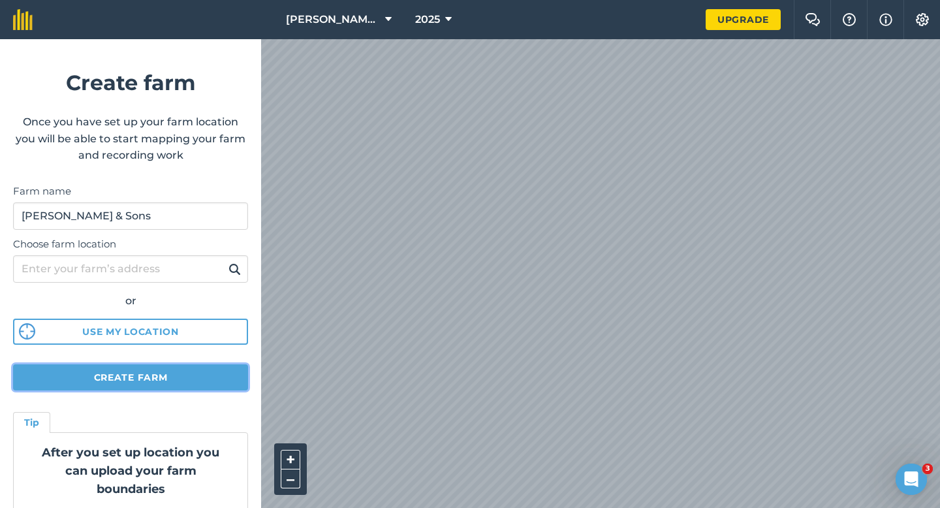
click at [133, 376] on button "Create farm" at bounding box center [130, 377] width 235 height 26
click at [206, 368] on button "Create farm" at bounding box center [130, 377] width 235 height 26
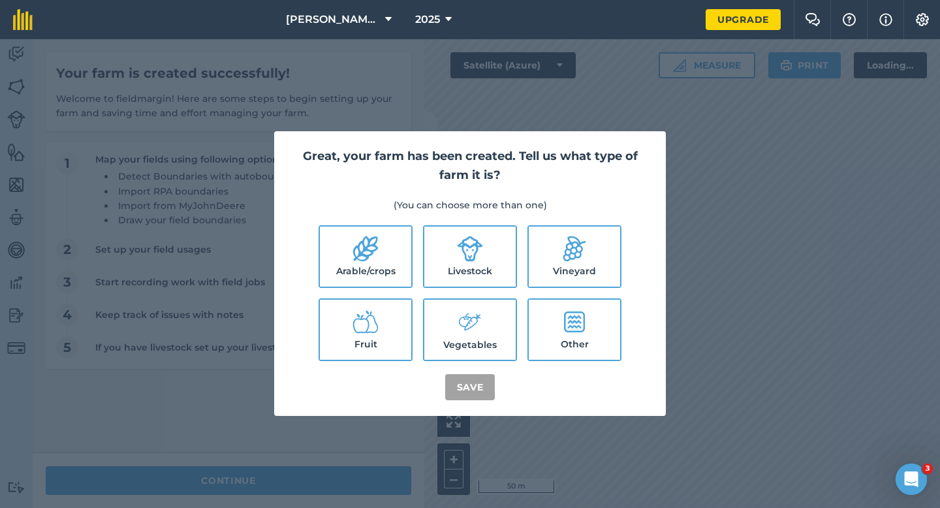
click at [381, 272] on label "Arable/crops" at bounding box center [365, 257] width 91 height 60
checkbox input "true"
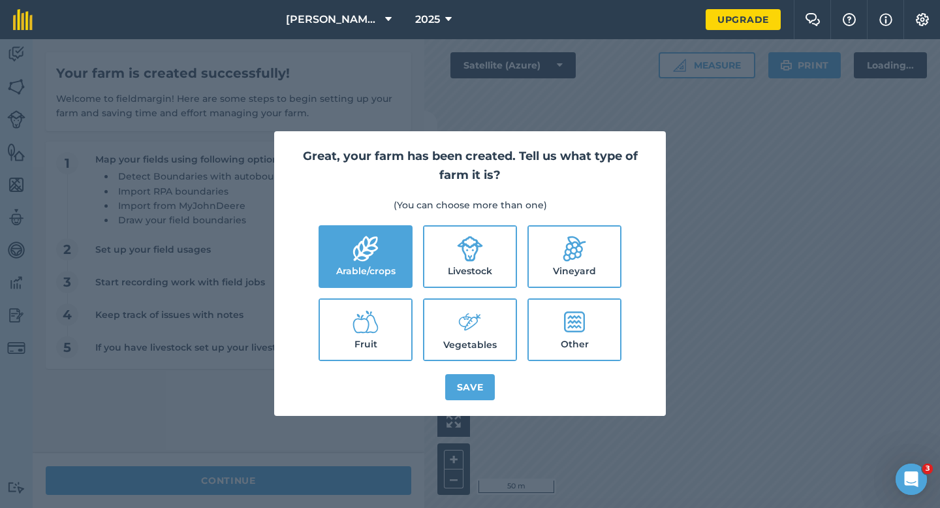
click at [452, 272] on label "Livestock" at bounding box center [469, 257] width 91 height 60
checkbox input "true"
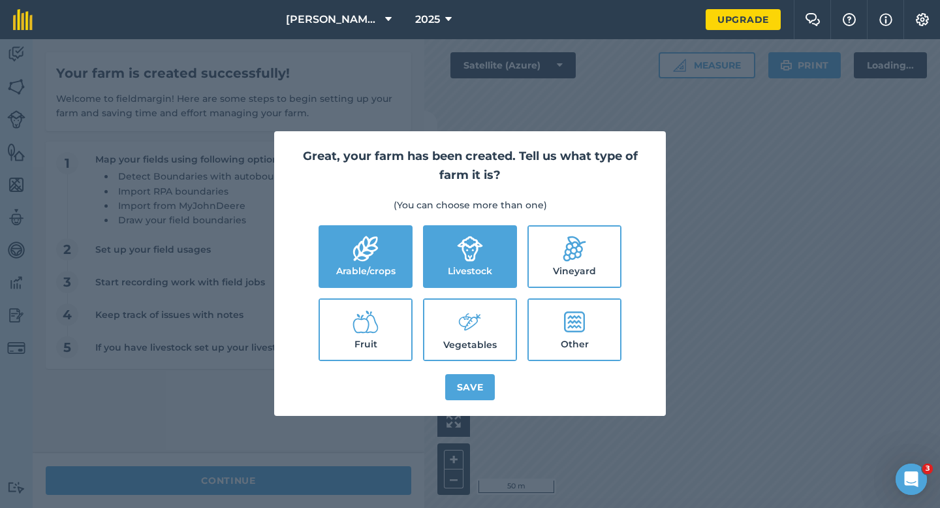
click at [456, 327] on label "Vegetables" at bounding box center [469, 330] width 91 height 60
checkbox input "true"
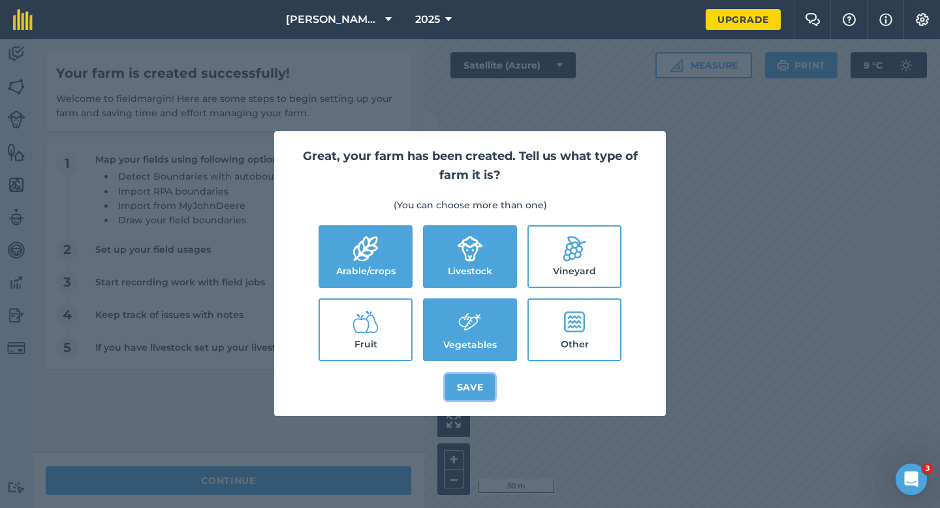
click at [457, 375] on button "Save" at bounding box center [470, 387] width 50 height 26
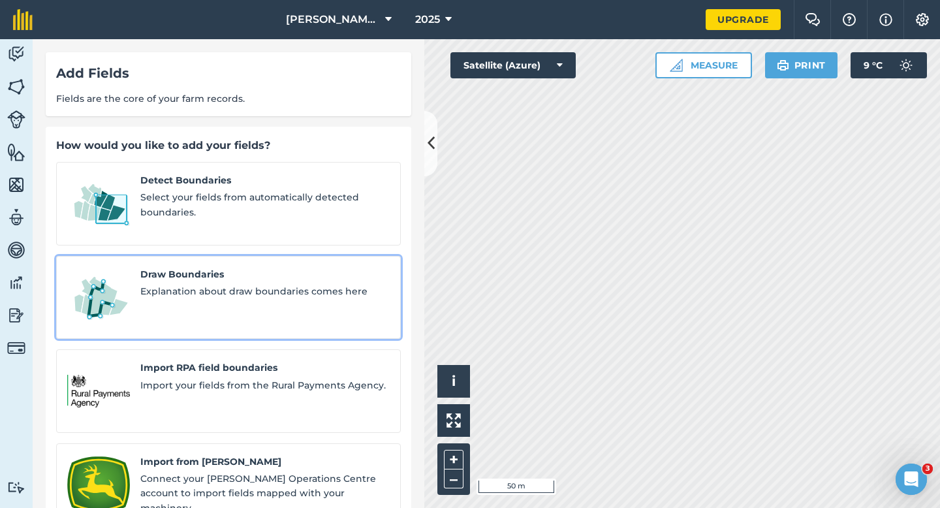
click at [223, 284] on span "Explanation about draw boundaries comes here" at bounding box center [264, 291] width 249 height 14
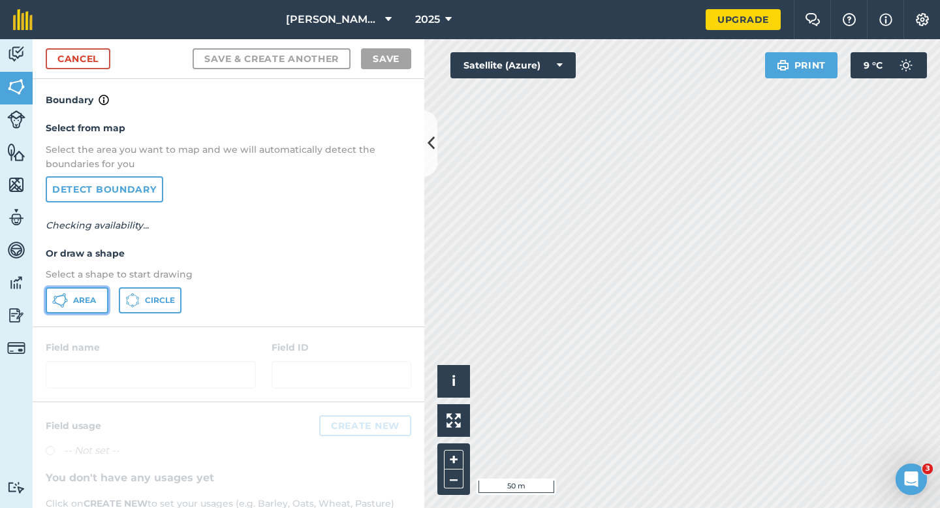
click at [106, 310] on button "Area" at bounding box center [77, 300] width 63 height 26
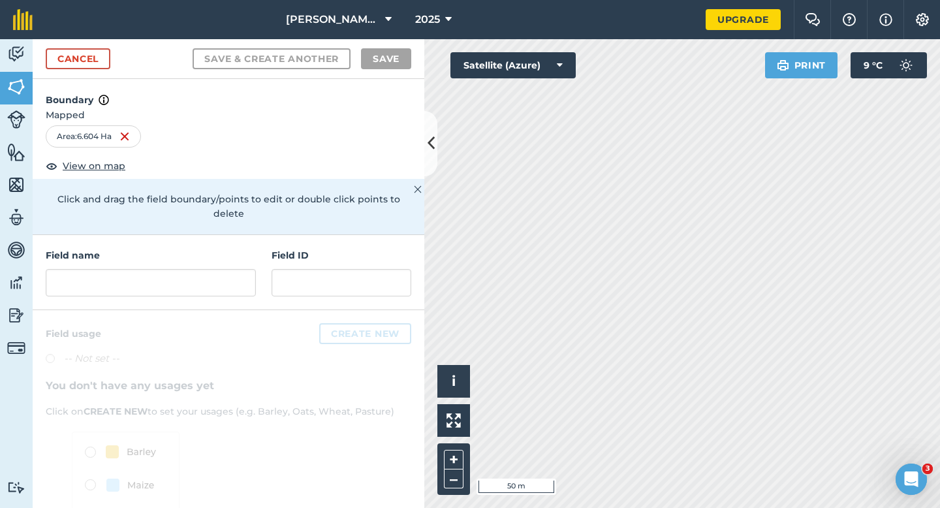
click at [231, 282] on div "Field name Field ID" at bounding box center [229, 272] width 392 height 75
click at [225, 277] on input "text" at bounding box center [151, 282] width 210 height 27
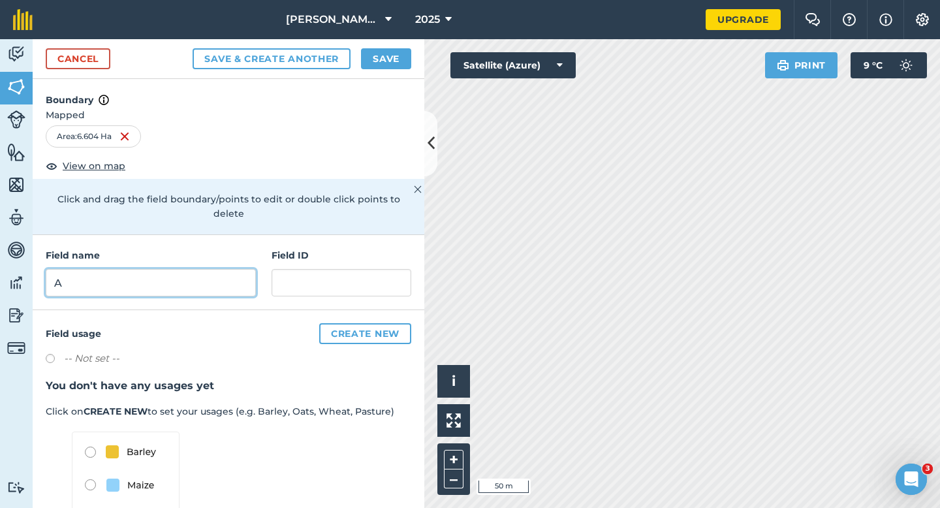
type input "A"
click at [382, 57] on button "Save" at bounding box center [386, 58] width 50 height 21
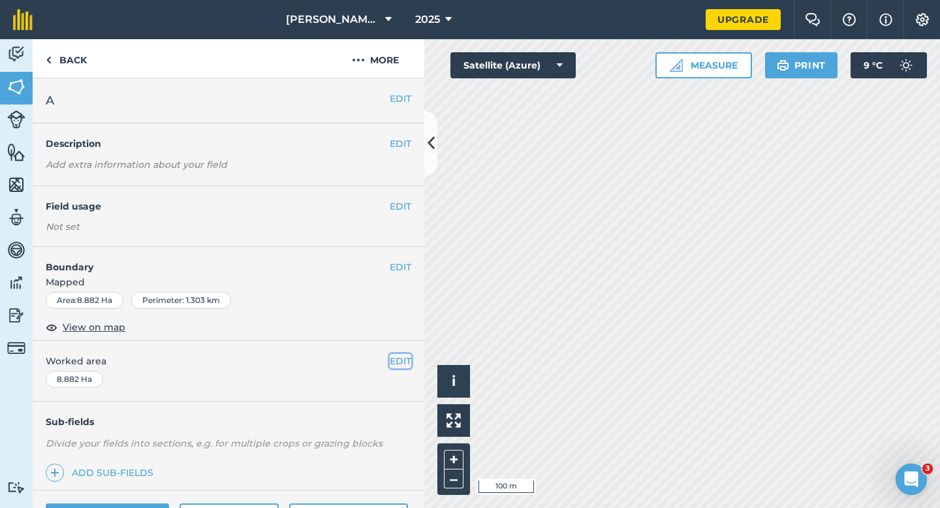
click at [405, 368] on button "EDIT" at bounding box center [401, 361] width 22 height 14
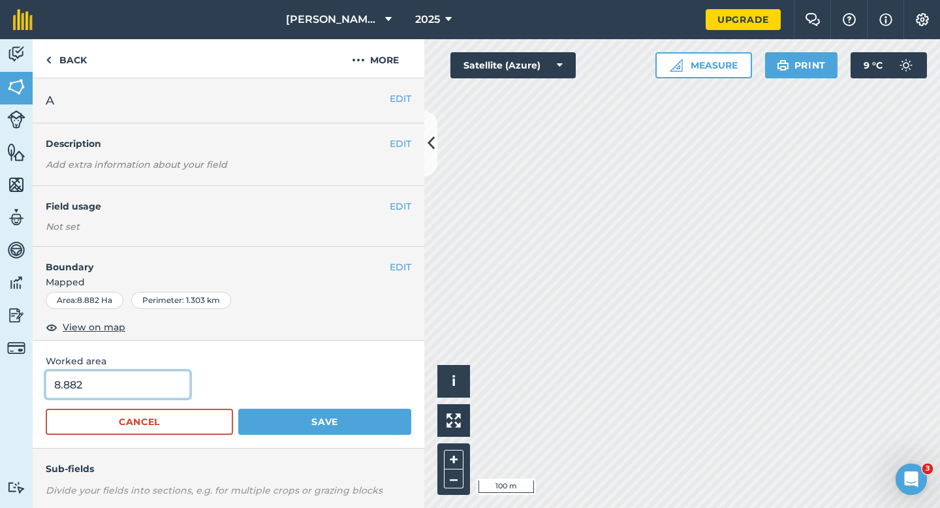
click at [152, 382] on input "8.882" at bounding box center [118, 384] width 144 height 27
type input "9"
click at [238, 409] on button "Save" at bounding box center [324, 422] width 173 height 26
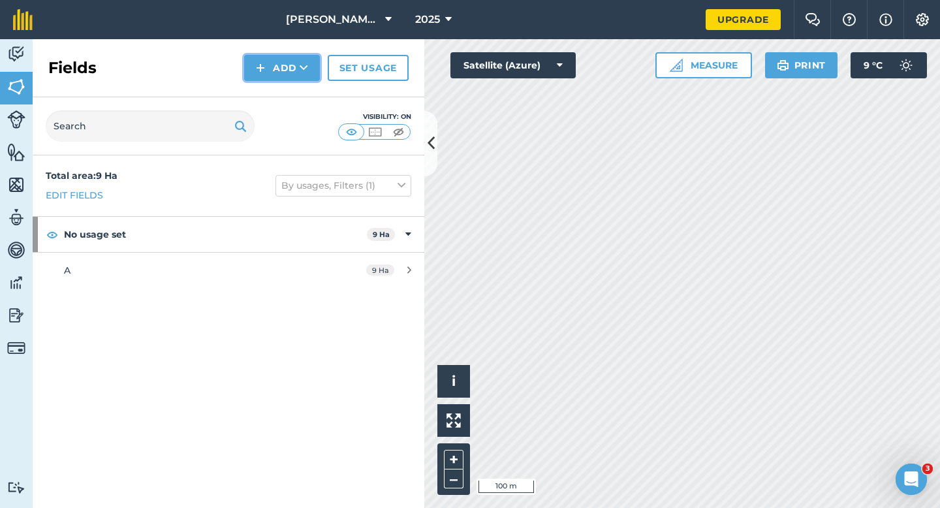
click at [255, 61] on button "Add" at bounding box center [282, 68] width 76 height 26
click at [266, 86] on link "Draw" at bounding box center [282, 97] width 72 height 29
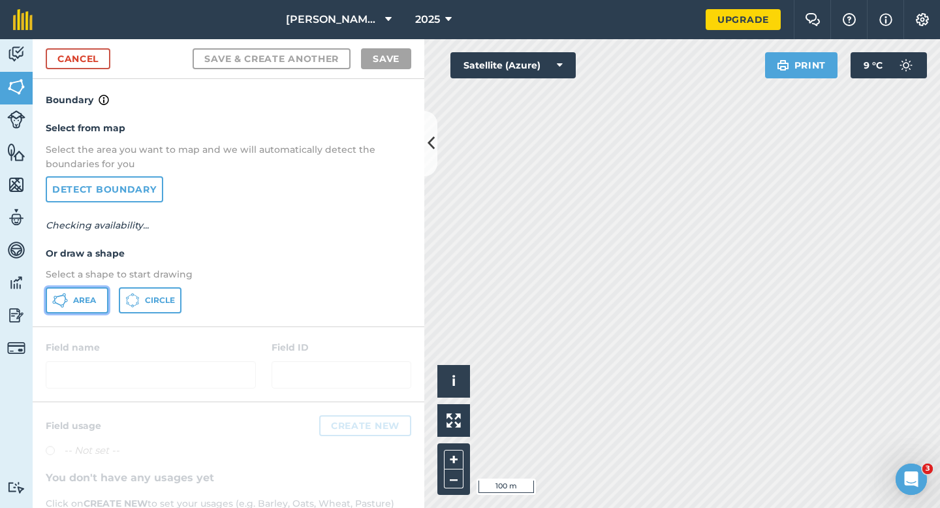
click at [104, 296] on button "Area" at bounding box center [77, 300] width 63 height 26
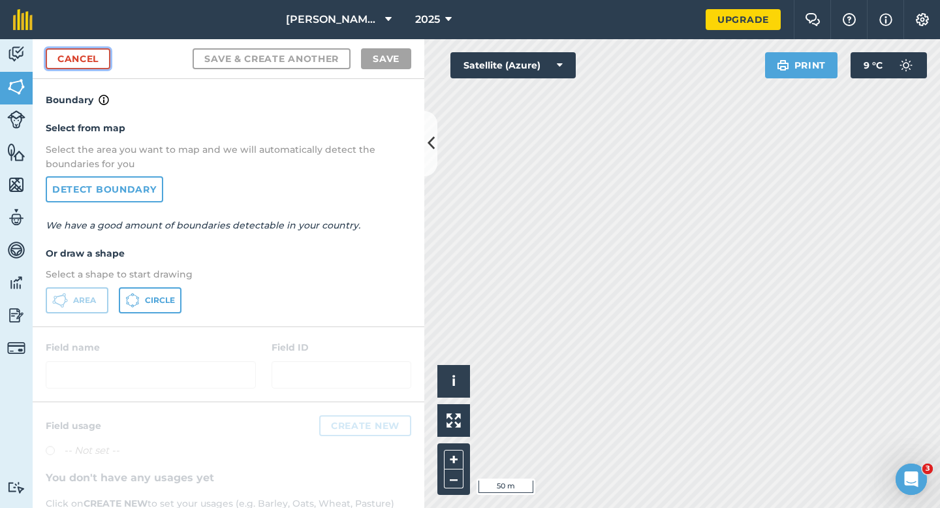
click at [107, 59] on link "Cancel" at bounding box center [78, 58] width 65 height 21
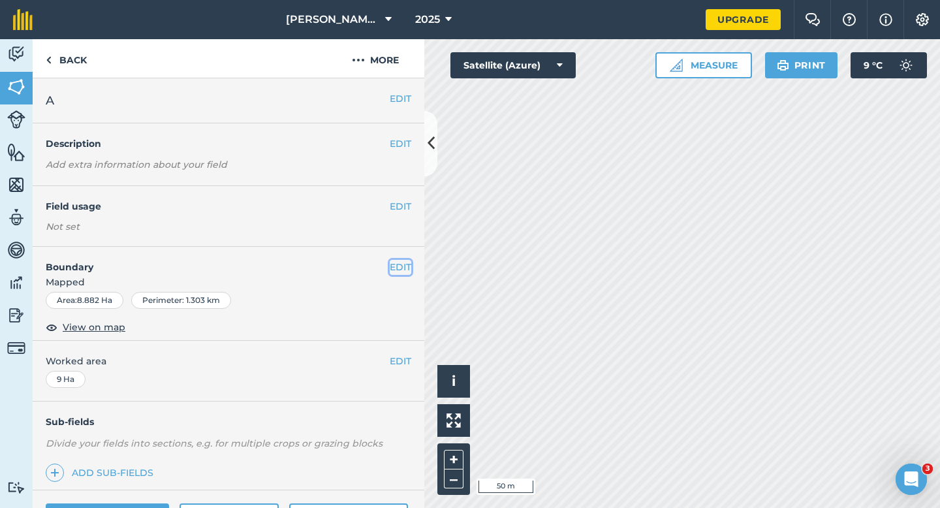
click at [410, 270] on button "EDIT" at bounding box center [401, 267] width 22 height 14
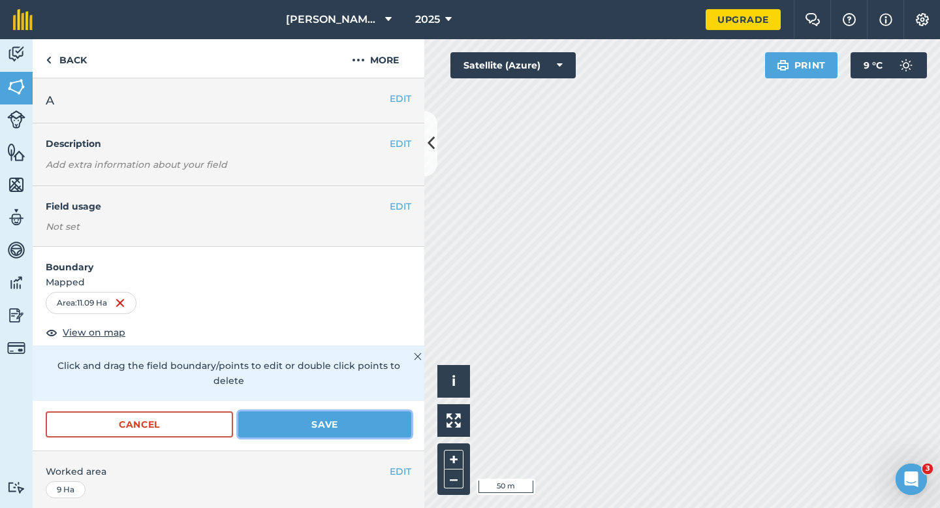
click at [330, 411] on button "Save" at bounding box center [324, 424] width 173 height 26
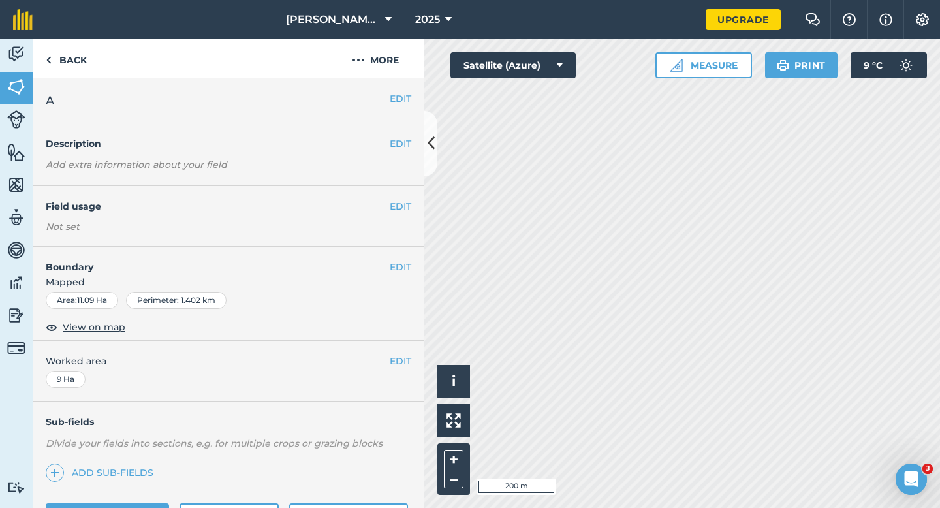
click at [400, 353] on div "EDIT Worked area 9 Ha" at bounding box center [229, 371] width 392 height 61
click at [391, 362] on button "EDIT" at bounding box center [401, 361] width 22 height 14
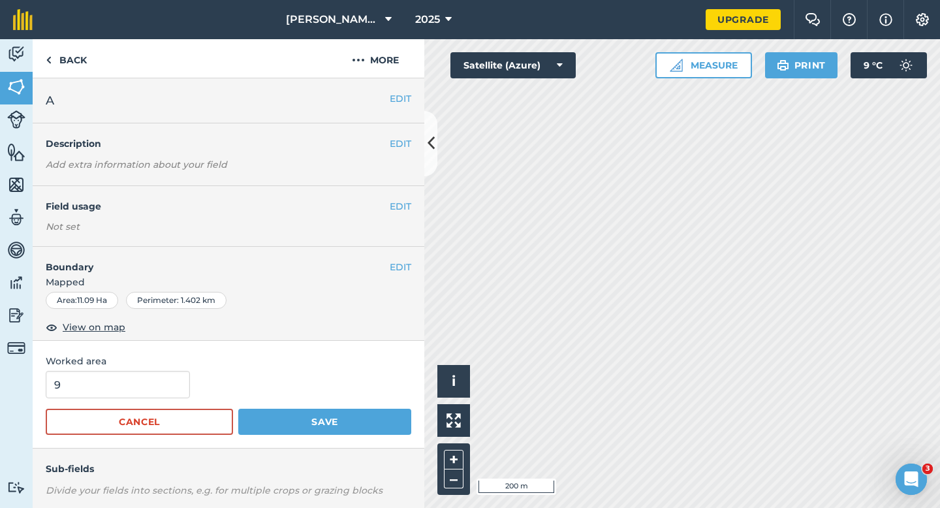
click at [126, 407] on form "9 Cancel Save" at bounding box center [229, 403] width 366 height 64
click at [126, 391] on input "9" at bounding box center [118, 384] width 144 height 27
type input "11"
click at [238, 409] on button "Save" at bounding box center [324, 422] width 173 height 26
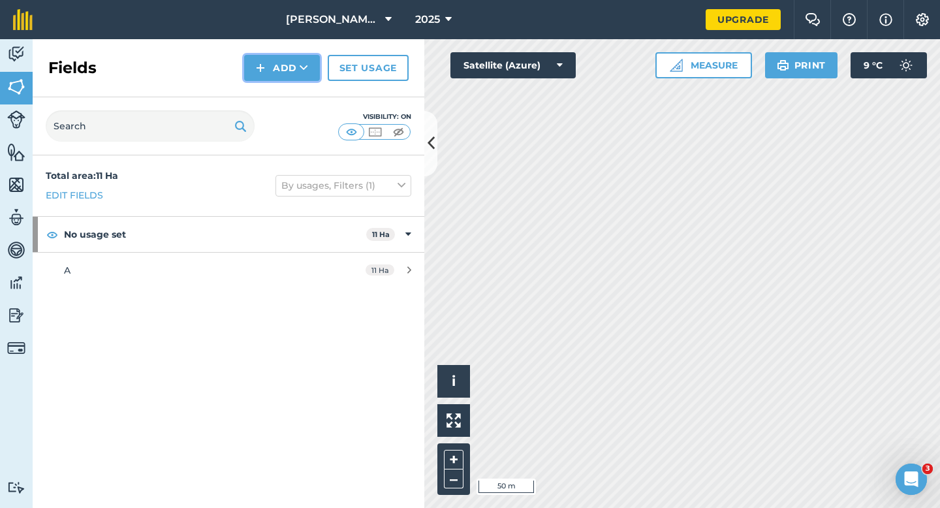
click at [300, 71] on icon at bounding box center [304, 67] width 8 height 13
click at [302, 85] on link "Draw" at bounding box center [282, 97] width 72 height 29
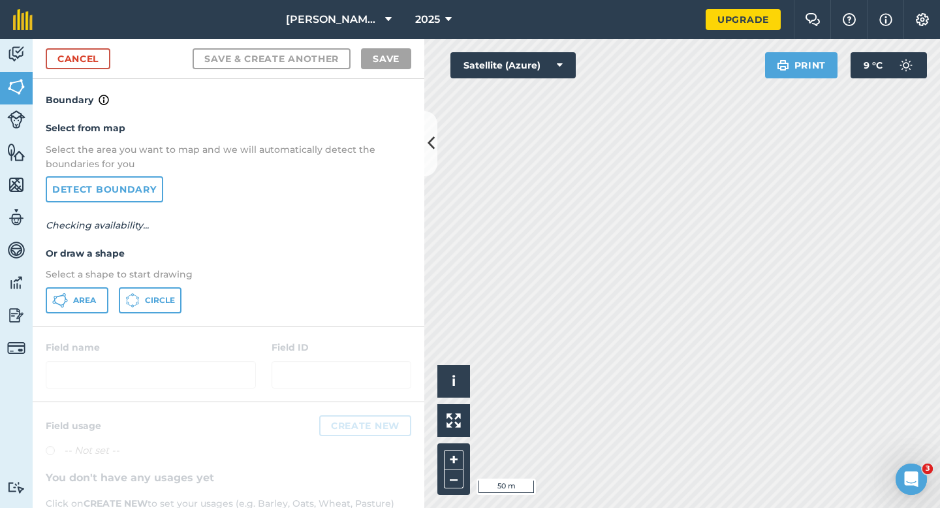
click at [99, 272] on p "Select a shape to start drawing" at bounding box center [229, 274] width 366 height 14
click at [97, 321] on div "Select from map Select the area you want to map and we will automatically detec…" at bounding box center [229, 217] width 392 height 218
click at [102, 306] on button "Area" at bounding box center [77, 300] width 63 height 26
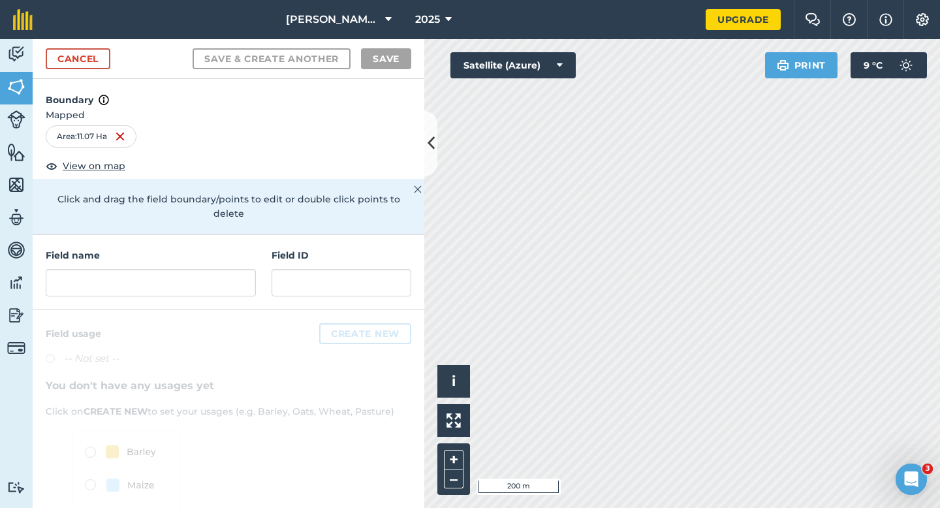
click at [215, 252] on div "Field name" at bounding box center [151, 272] width 210 height 48
click at [215, 269] on input "text" at bounding box center [151, 282] width 210 height 27
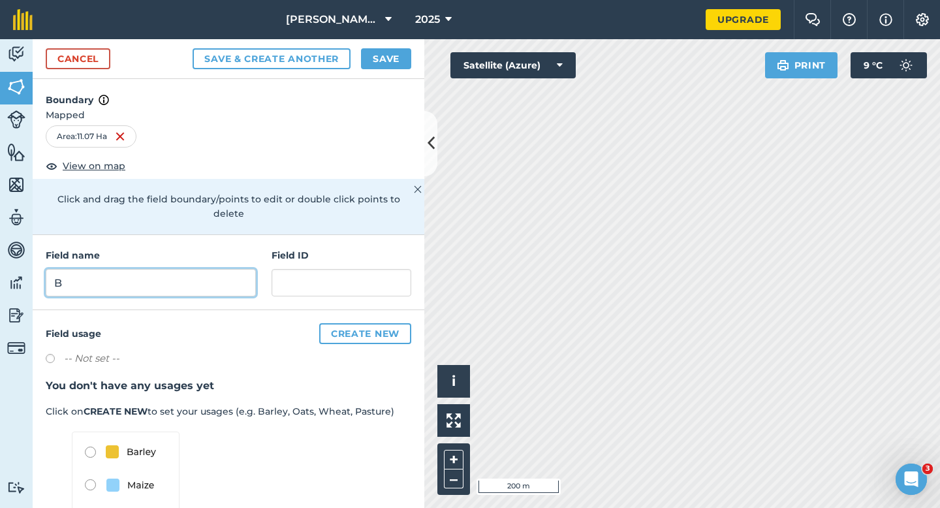
type input "B"
click at [372, 70] on div "Cancel Save & Create Another Save" at bounding box center [229, 59] width 392 height 40
click at [372, 43] on div "Cancel Save & Create Another Save" at bounding box center [229, 59] width 392 height 40
click at [372, 49] on button "Save" at bounding box center [386, 58] width 50 height 21
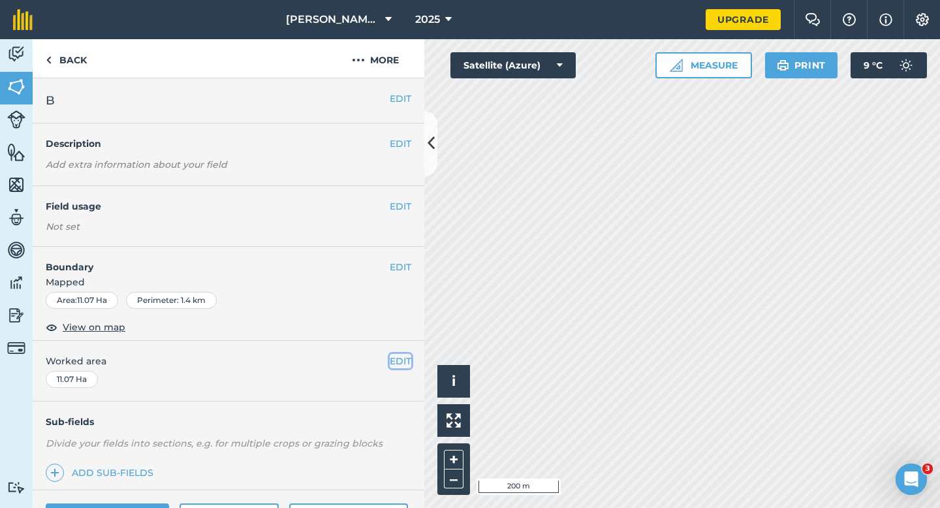
click at [395, 366] on button "EDIT" at bounding box center [401, 361] width 22 height 14
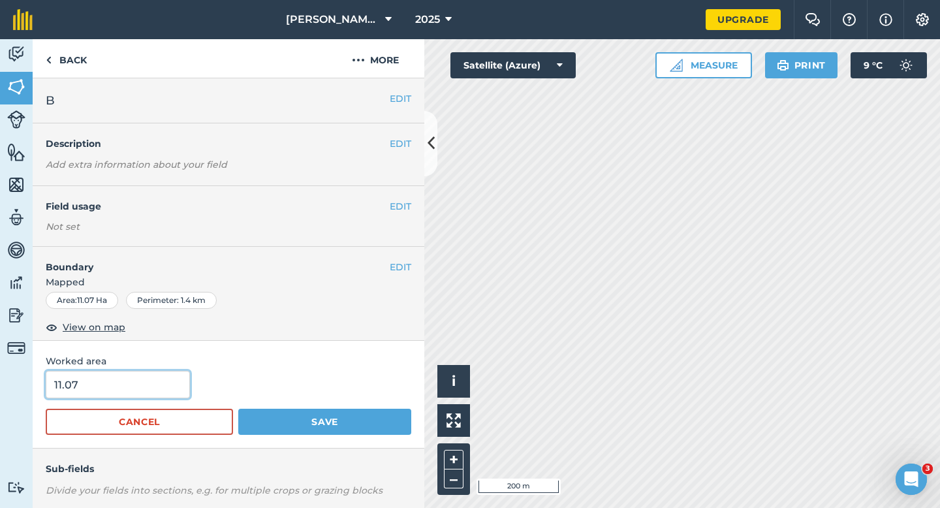
click at [157, 386] on input "11.07" at bounding box center [118, 384] width 144 height 27
type input "11"
click at [238, 409] on button "Save" at bounding box center [324, 422] width 173 height 26
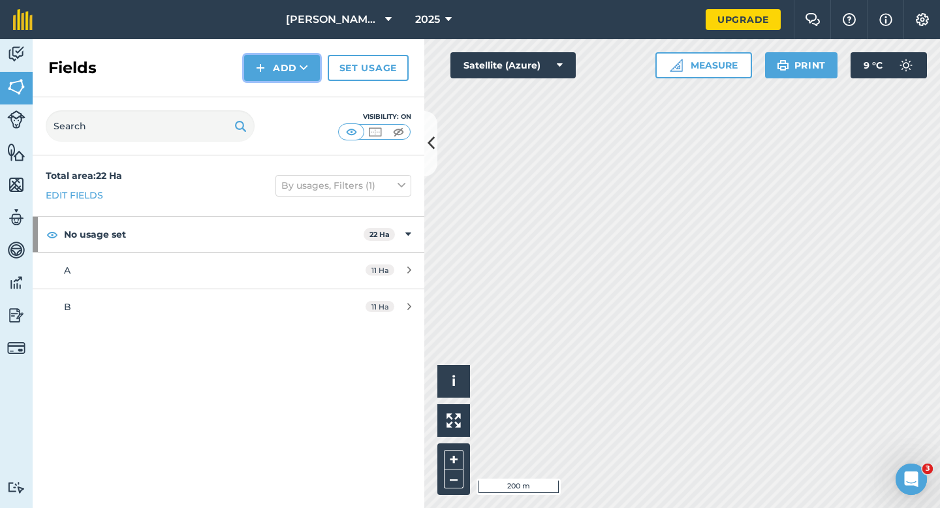
click at [266, 67] on button "Add" at bounding box center [282, 68] width 76 height 26
click at [270, 106] on link "Draw" at bounding box center [282, 97] width 72 height 29
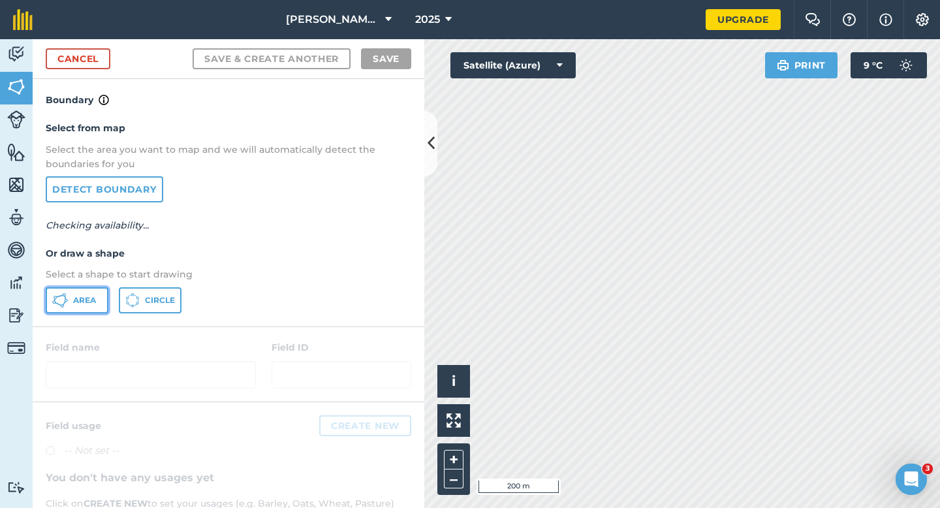
click at [65, 309] on button "Area" at bounding box center [77, 300] width 63 height 26
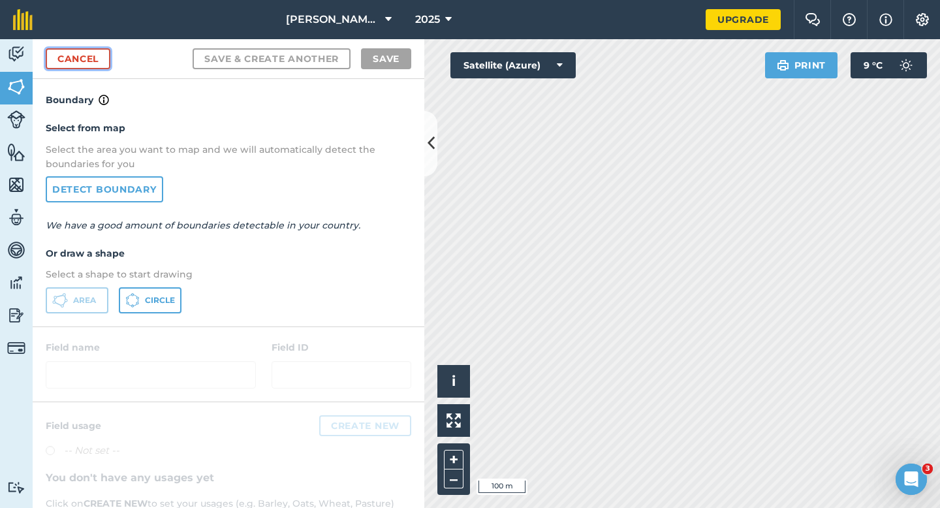
click at [100, 56] on link "Cancel" at bounding box center [78, 58] width 65 height 21
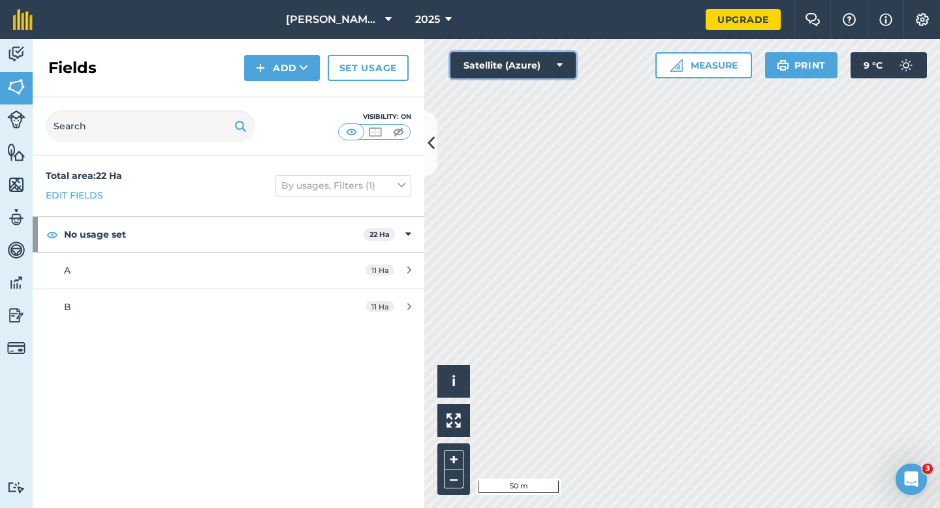
click at [540, 65] on button "Satellite (Azure)" at bounding box center [513, 65] width 125 height 26
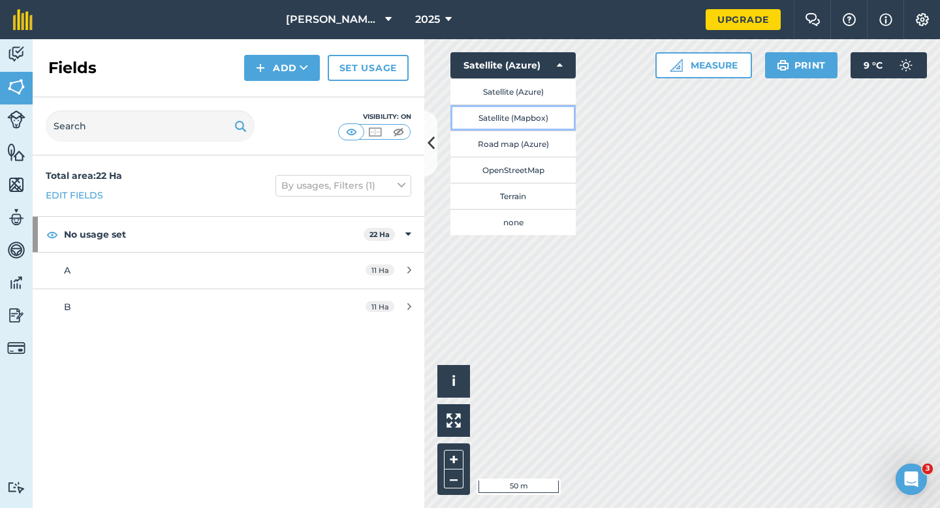
click at [542, 111] on button "Satellite (Mapbox)" at bounding box center [513, 117] width 125 height 26
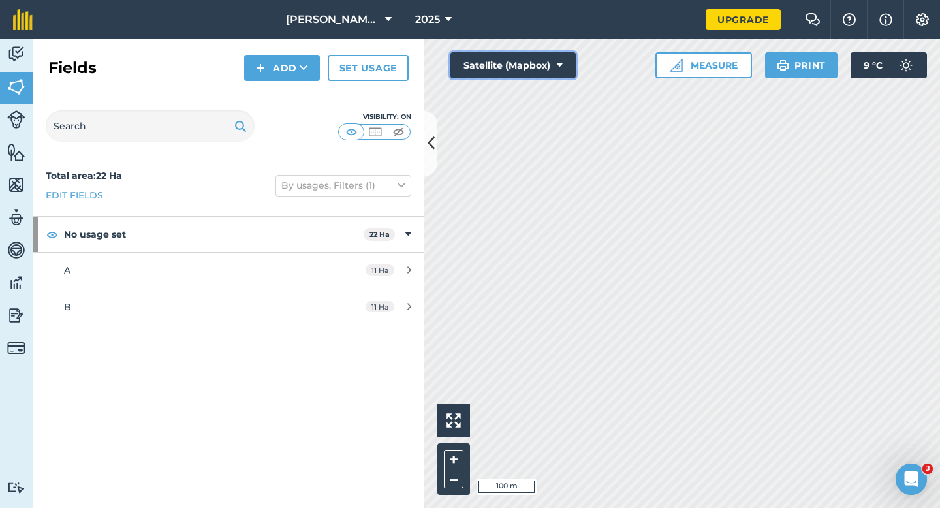
click at [522, 74] on button "Satellite (Mapbox)" at bounding box center [513, 65] width 125 height 26
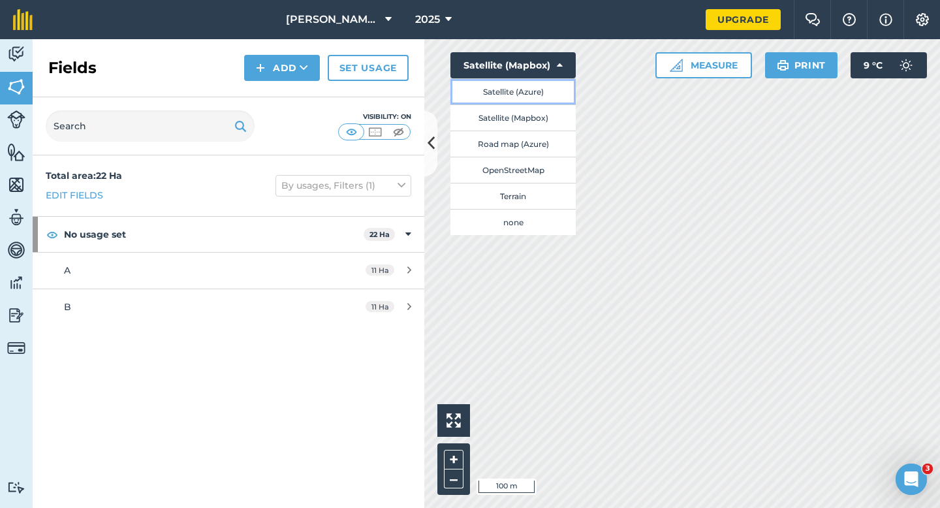
click at [525, 103] on button "Satellite (Azure)" at bounding box center [513, 91] width 125 height 26
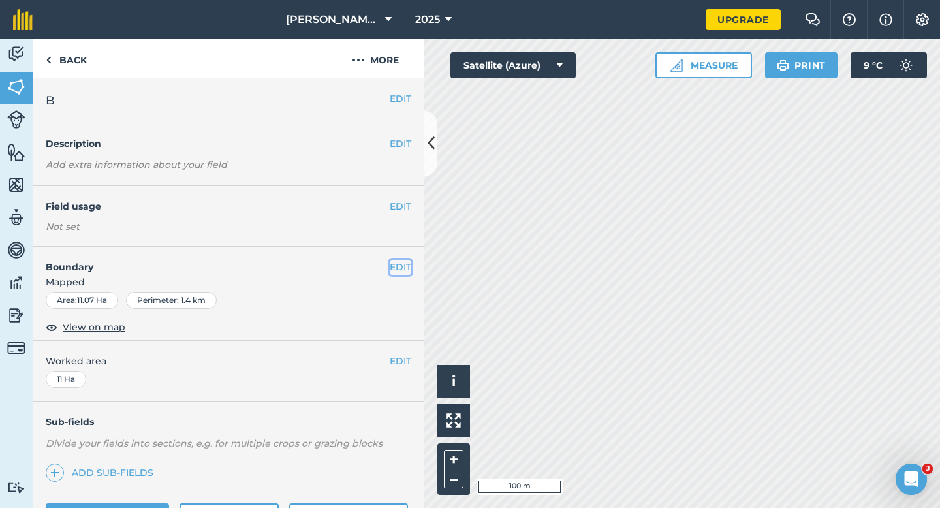
click at [406, 265] on button "EDIT" at bounding box center [401, 267] width 22 height 14
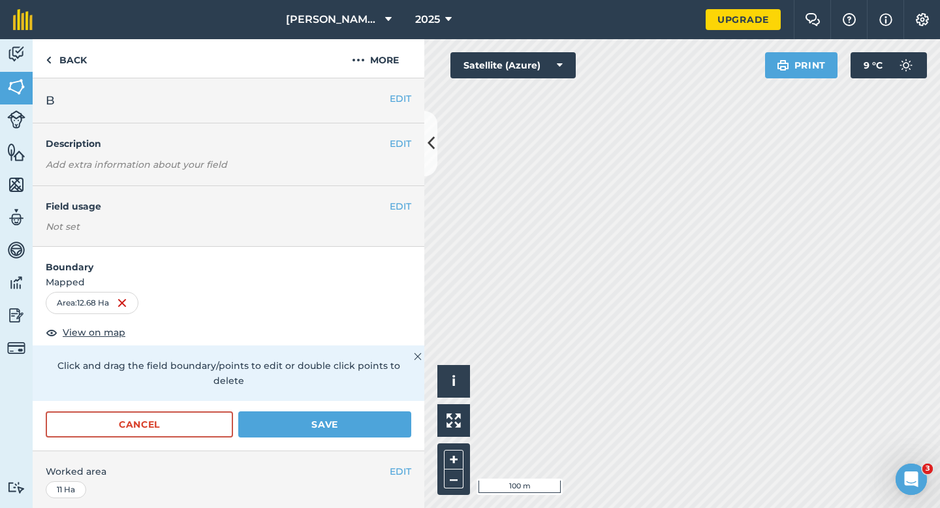
click at [306, 451] on div "EDIT Worked area 11 Ha" at bounding box center [229, 481] width 392 height 61
click at [306, 424] on div "Cancel Save" at bounding box center [229, 430] width 392 height 39
click at [372, 384] on div "Click and drag the field boundary/points to edit or double click points to dele…" at bounding box center [229, 373] width 392 height 56
click at [375, 417] on button "Save" at bounding box center [324, 424] width 173 height 26
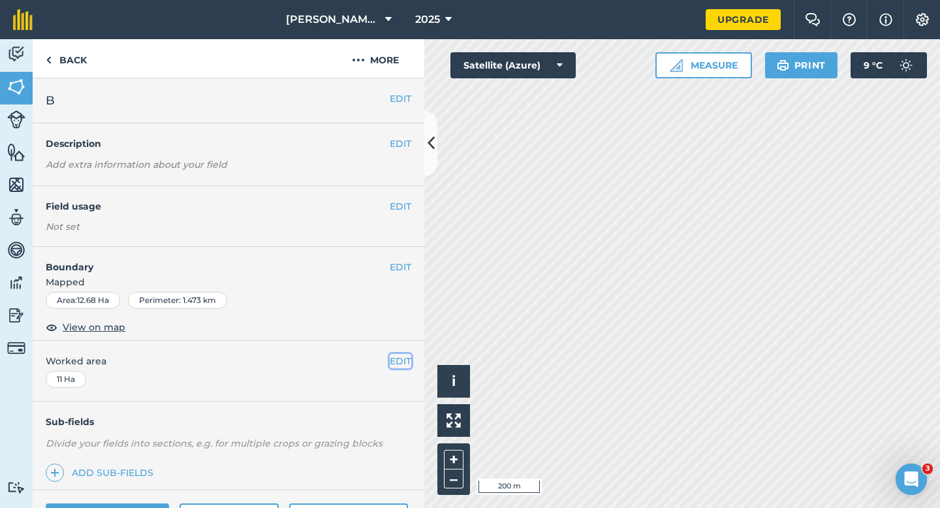
click at [411, 360] on button "EDIT" at bounding box center [401, 361] width 22 height 14
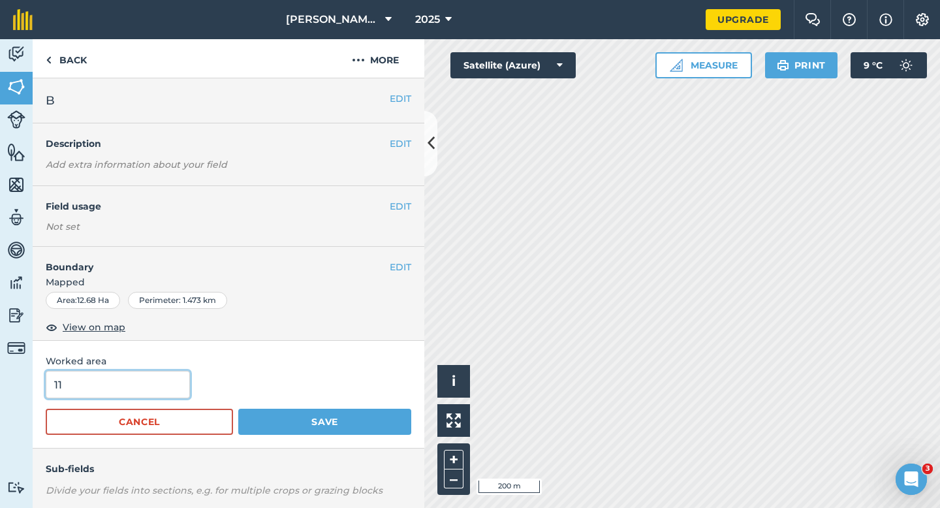
click at [140, 389] on input "11" at bounding box center [118, 384] width 144 height 27
type input "12.7"
click at [238, 409] on button "Save" at bounding box center [324, 422] width 173 height 26
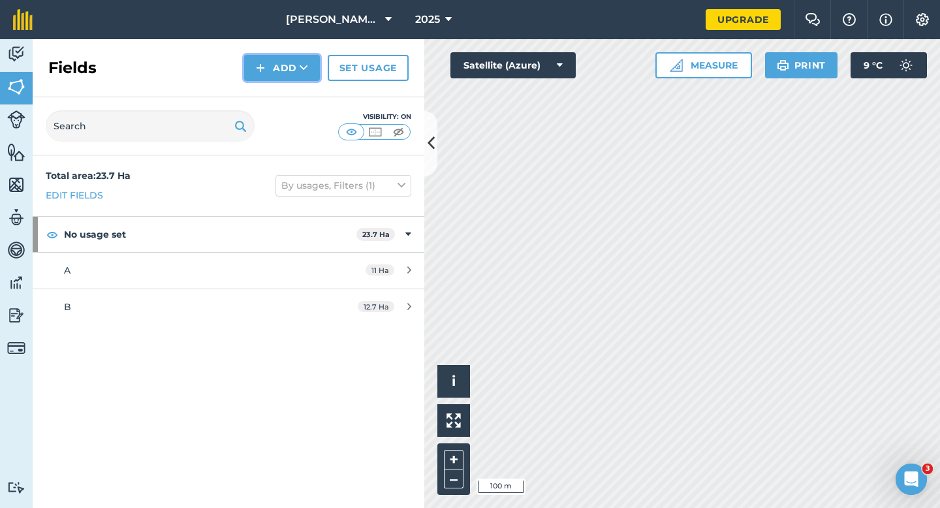
click at [299, 76] on button "Add" at bounding box center [282, 68] width 76 height 26
click at [299, 95] on link "Draw" at bounding box center [282, 97] width 72 height 29
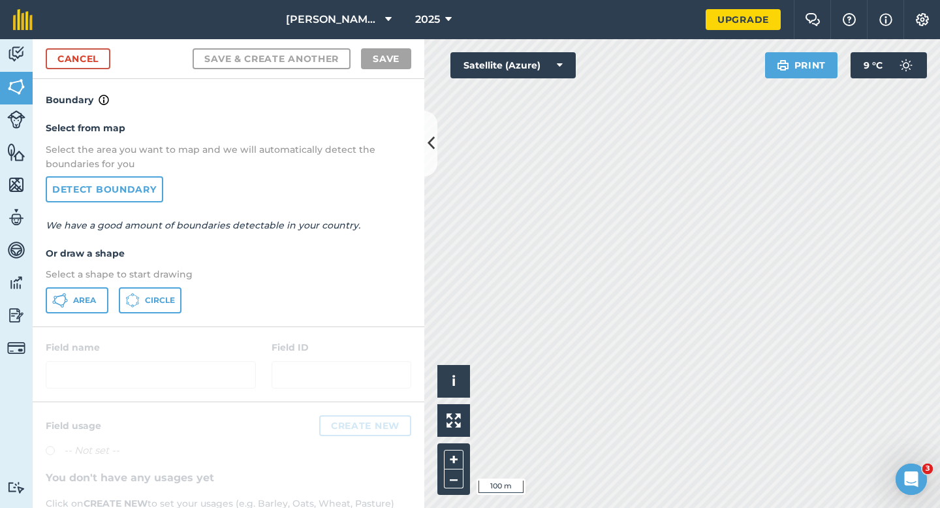
click at [81, 316] on div "Select from map Select the area you want to map and we will automatically detec…" at bounding box center [229, 217] width 392 height 218
click at [93, 302] on span "Area" at bounding box center [84, 300] width 23 height 10
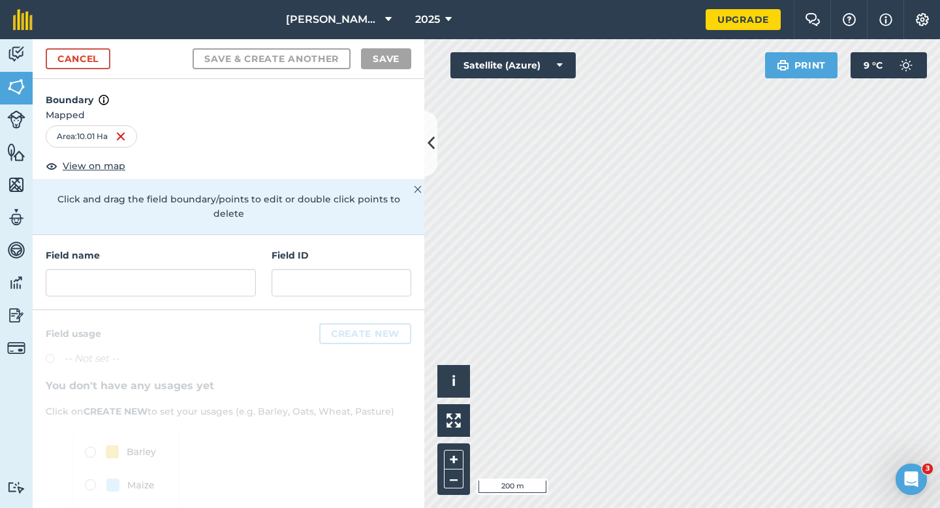
click at [247, 285] on div "Field name Field ID" at bounding box center [229, 272] width 392 height 75
click at [247, 281] on input "text" at bounding box center [151, 282] width 210 height 27
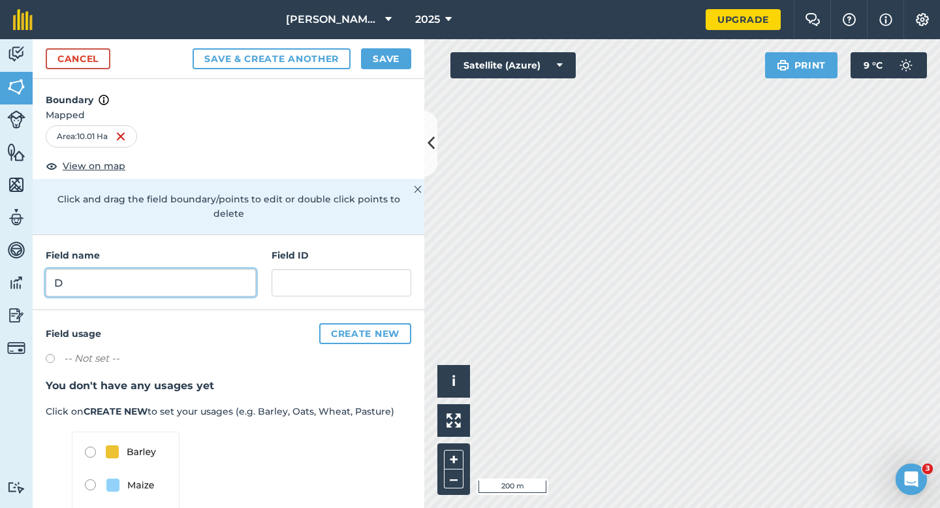
type input "D"
click at [389, 62] on button "Save" at bounding box center [386, 58] width 50 height 21
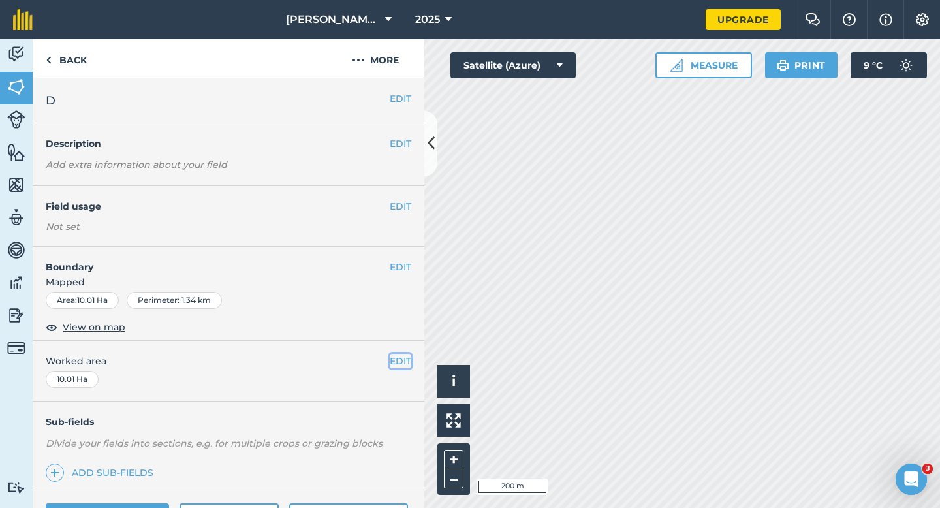
click at [406, 364] on button "EDIT" at bounding box center [401, 361] width 22 height 14
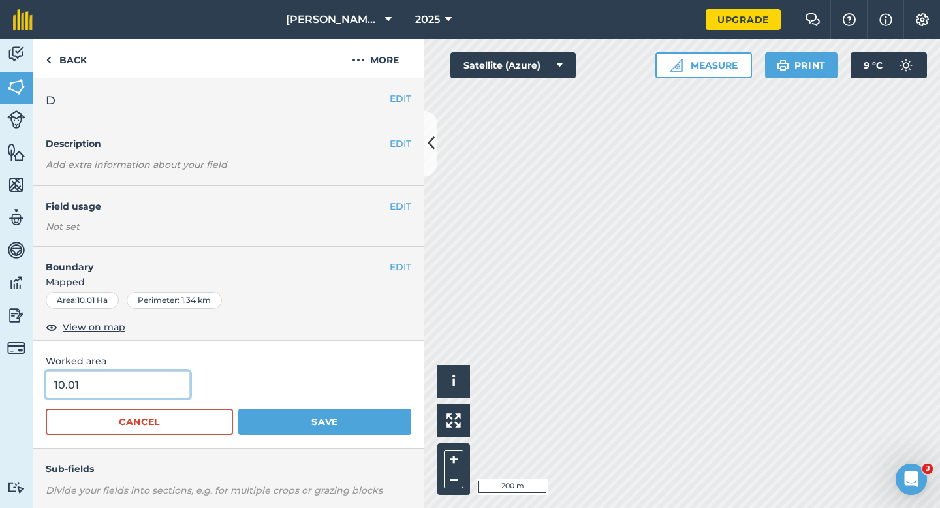
click at [128, 384] on input "10.01" at bounding box center [118, 384] width 144 height 27
type input "10"
click at [238, 409] on button "Save" at bounding box center [324, 422] width 173 height 26
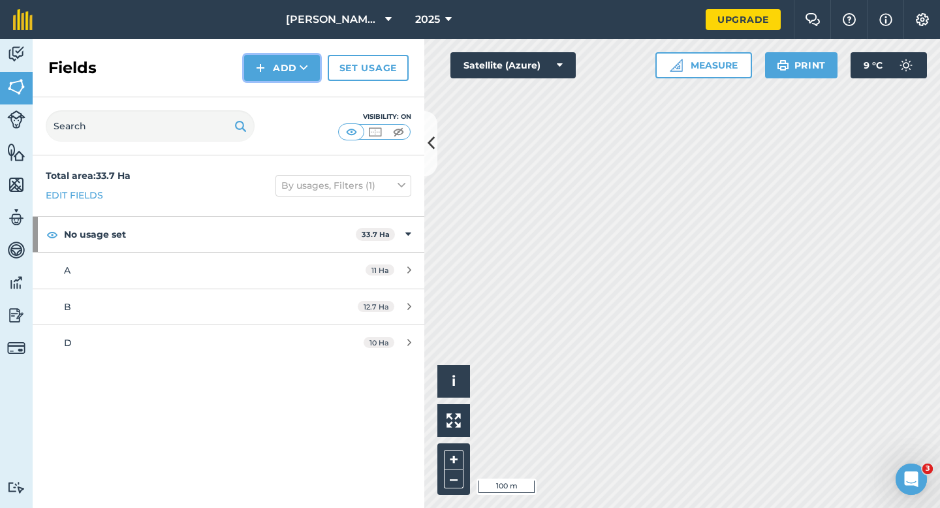
click at [255, 62] on button "Add" at bounding box center [282, 68] width 76 height 26
click at [263, 91] on link "Draw" at bounding box center [282, 97] width 72 height 29
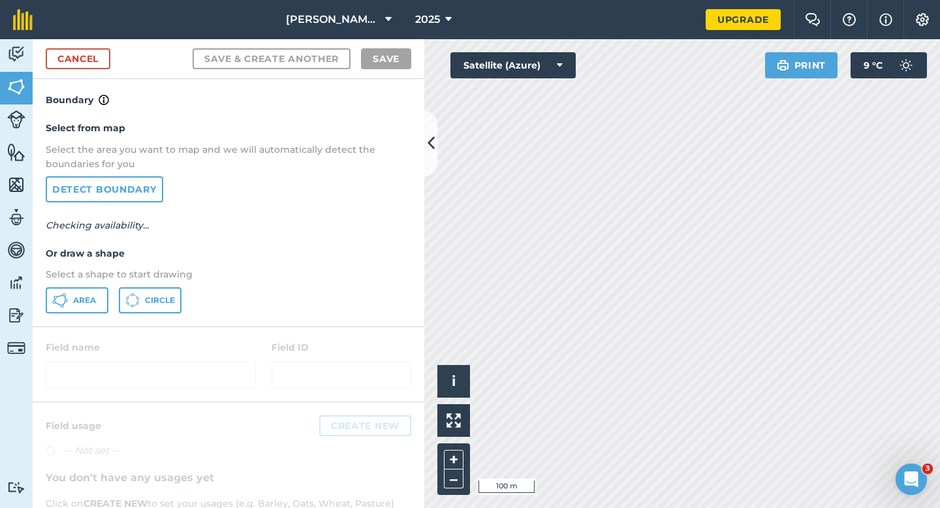
click at [76, 313] on div "Select from map Select the area you want to map and we will automatically detec…" at bounding box center [229, 217] width 392 height 218
click at [104, 313] on button "Area" at bounding box center [77, 300] width 63 height 26
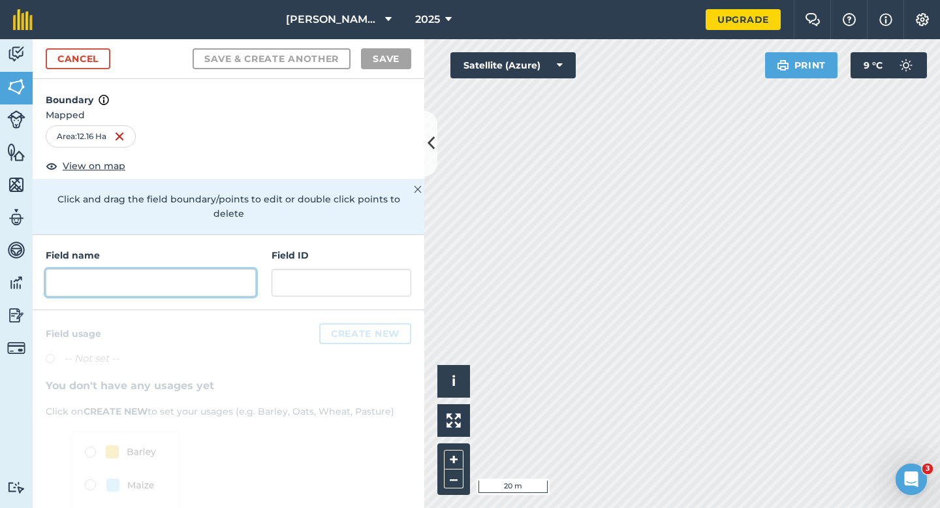
click at [210, 274] on input "text" at bounding box center [151, 282] width 210 height 27
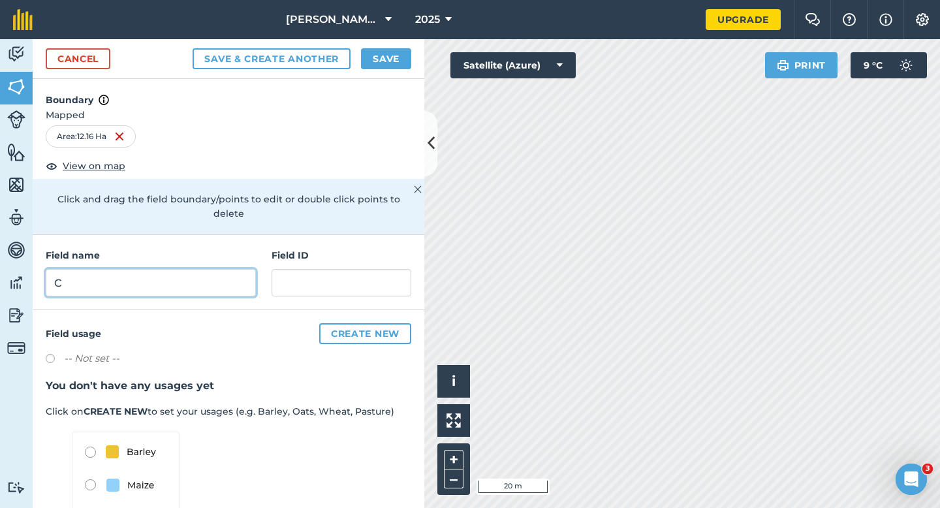
type input "C"
click at [402, 49] on button "Save" at bounding box center [386, 58] width 50 height 21
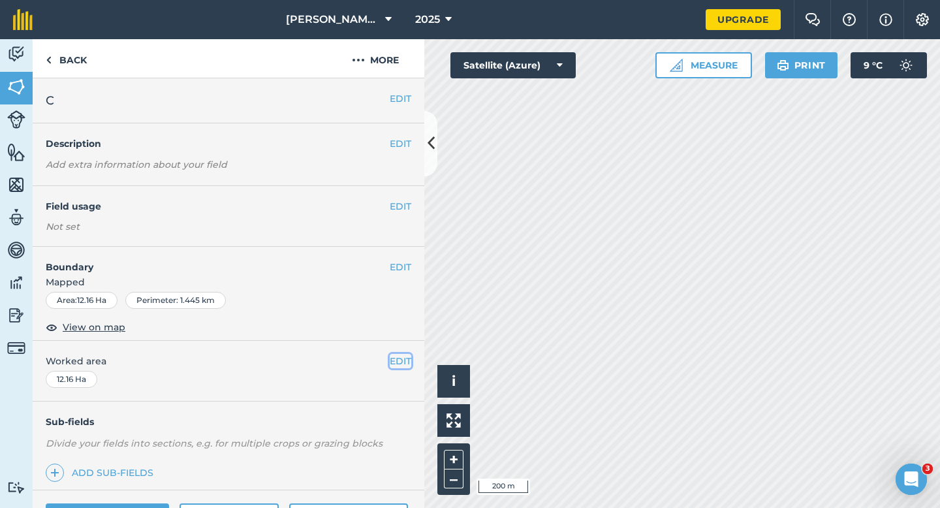
click at [390, 360] on button "EDIT" at bounding box center [401, 361] width 22 height 14
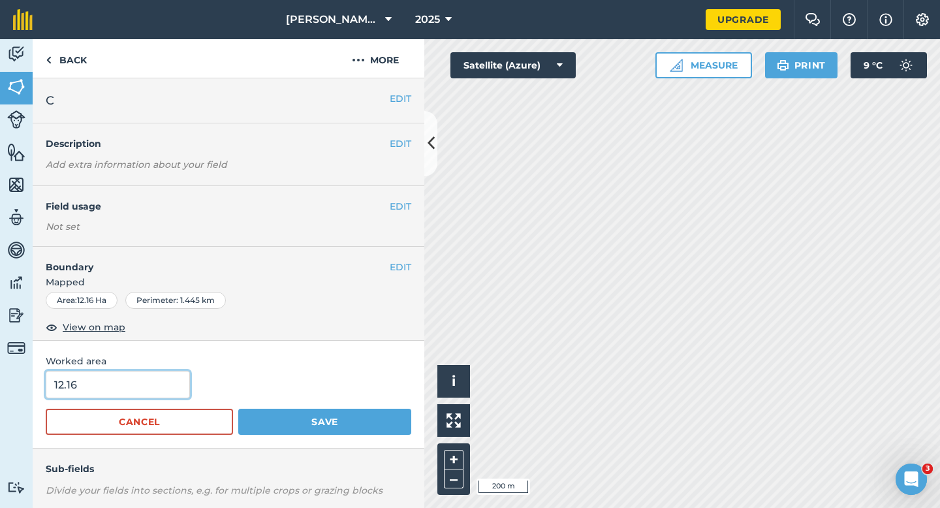
click at [159, 377] on input "12.16" at bounding box center [118, 384] width 144 height 27
click at [159, 382] on input "12.16" at bounding box center [118, 384] width 144 height 27
type input "12.2"
click at [238, 409] on button "Save" at bounding box center [324, 422] width 173 height 26
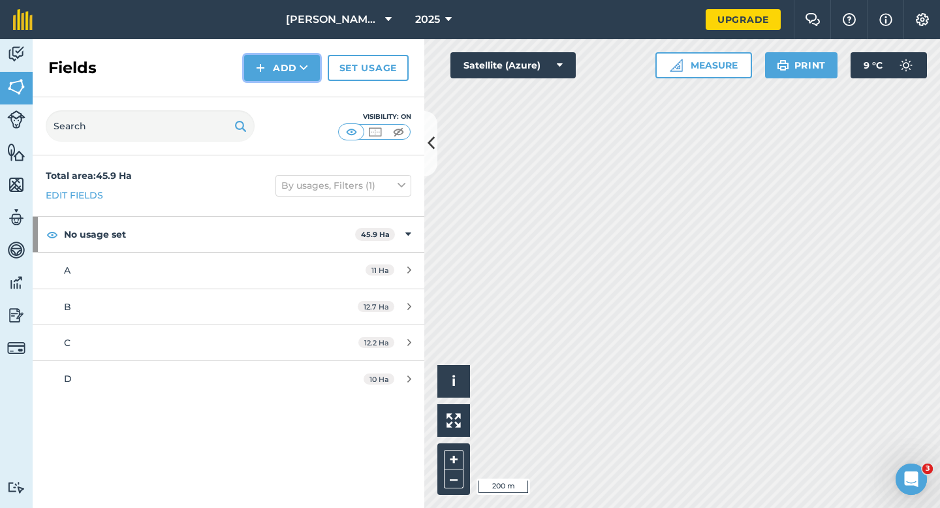
click at [285, 76] on button "Add" at bounding box center [282, 68] width 76 height 26
click at [285, 99] on link "Draw" at bounding box center [282, 97] width 72 height 29
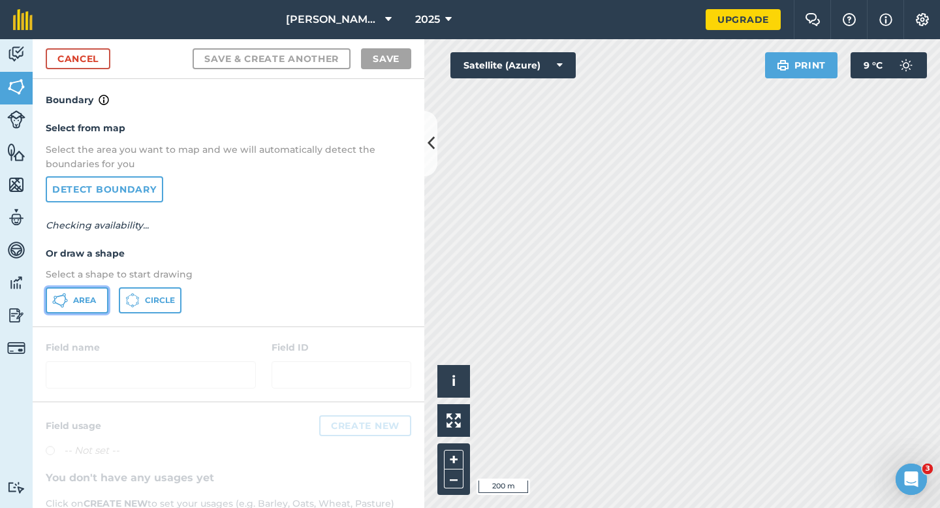
click at [92, 296] on span "Area" at bounding box center [84, 300] width 23 height 10
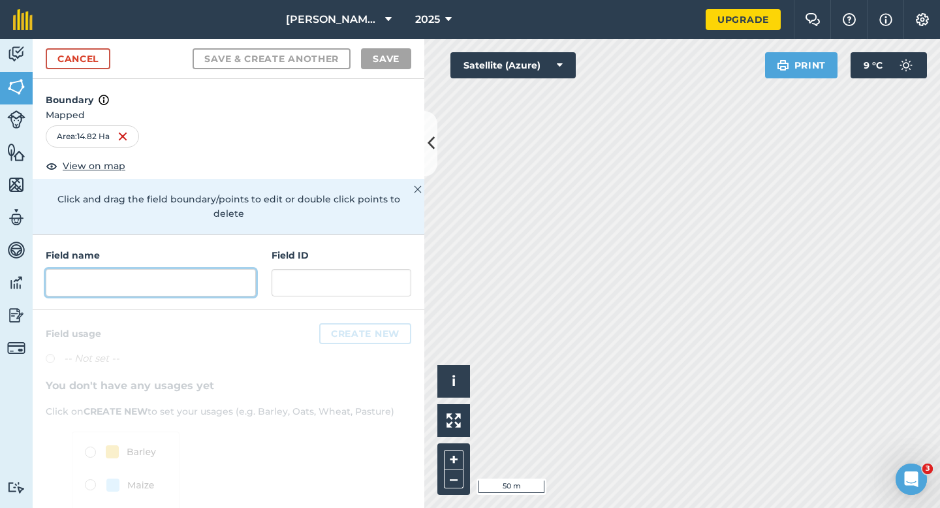
click at [180, 269] on input "text" at bounding box center [151, 282] width 210 height 27
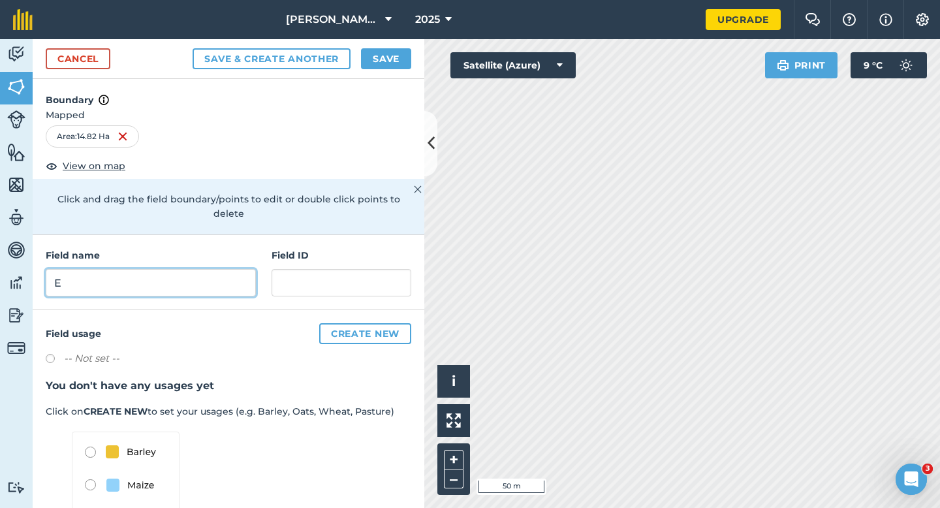
type input "E"
click at [377, 49] on button "Save" at bounding box center [386, 58] width 50 height 21
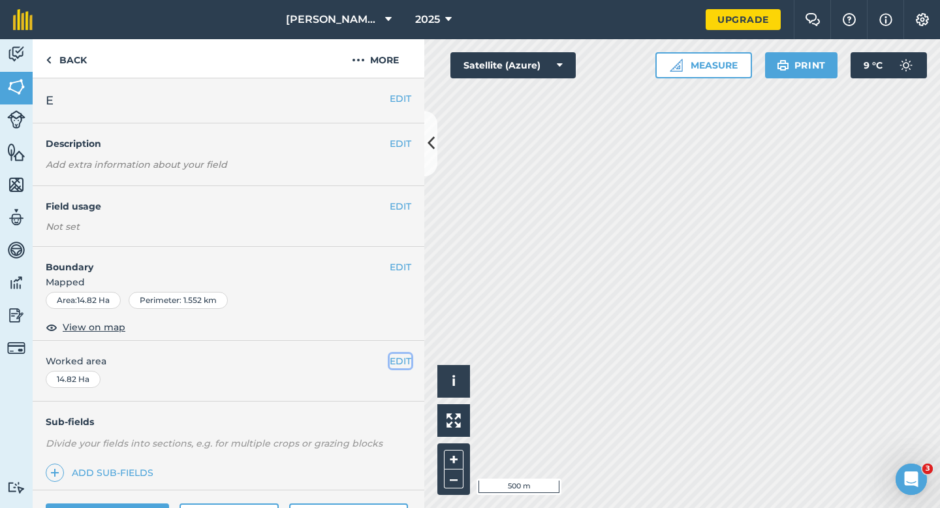
click at [395, 358] on button "EDIT" at bounding box center [401, 361] width 22 height 14
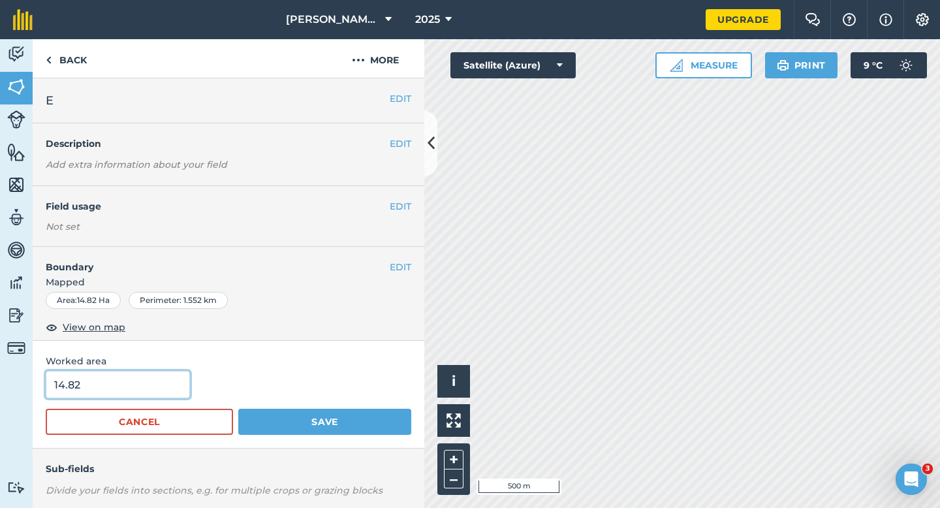
click at [127, 385] on input "14.82" at bounding box center [118, 384] width 144 height 27
type input "15"
click at [238, 409] on button "Save" at bounding box center [324, 422] width 173 height 26
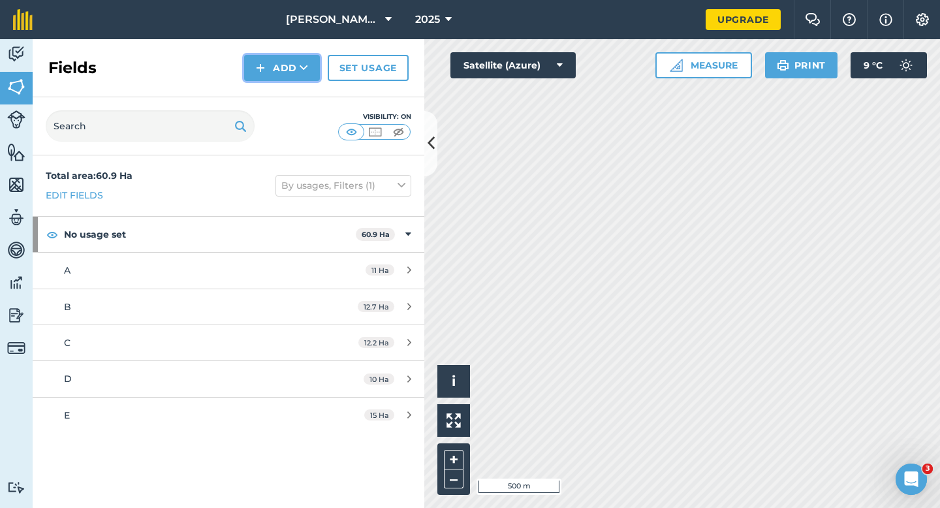
click at [286, 80] on button "Add" at bounding box center [282, 68] width 76 height 26
click at [286, 92] on link "Draw" at bounding box center [282, 97] width 72 height 29
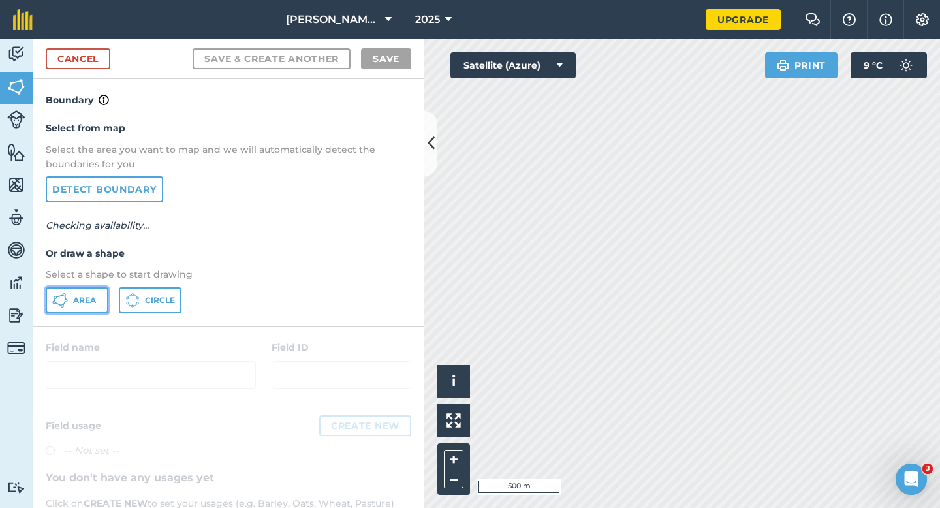
click at [86, 306] on button "Area" at bounding box center [77, 300] width 63 height 26
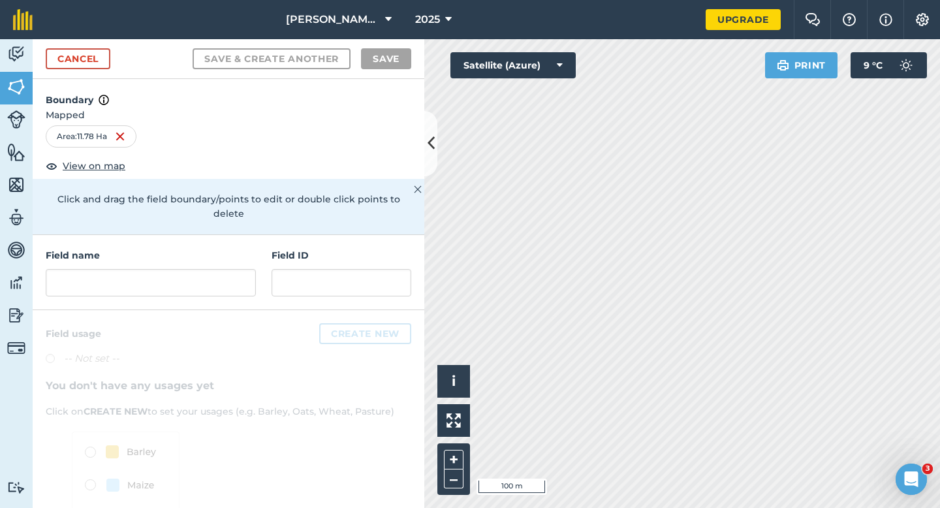
click at [244, 248] on h4 "Field name" at bounding box center [151, 255] width 210 height 14
click at [244, 251] on div "Field name" at bounding box center [151, 272] width 210 height 48
click at [244, 269] on input "text" at bounding box center [151, 282] width 210 height 27
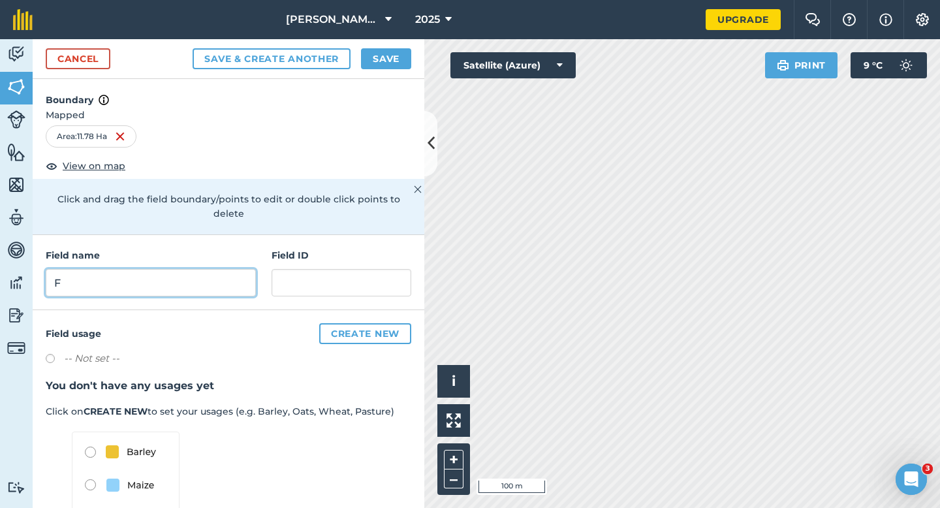
type input "F"
click at [386, 59] on button "Save" at bounding box center [386, 58] width 50 height 21
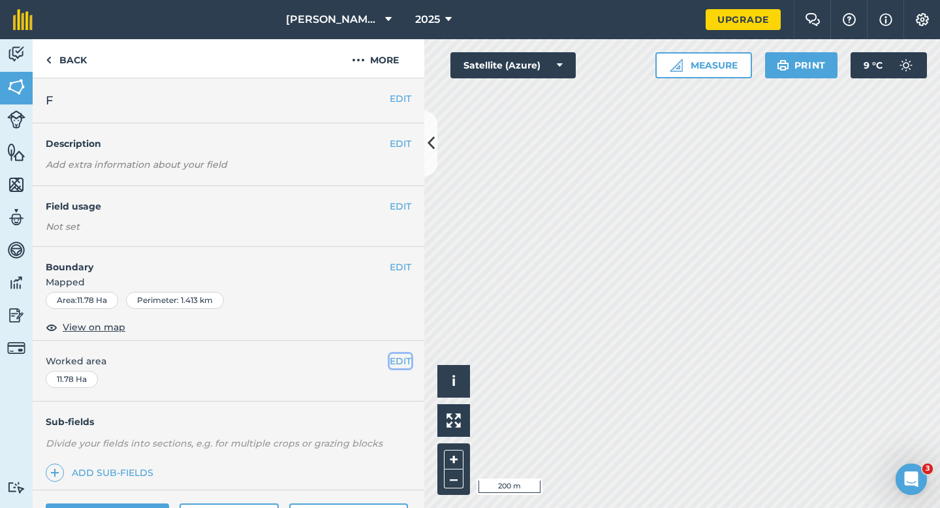
click at [409, 359] on button "EDIT" at bounding box center [401, 361] width 22 height 14
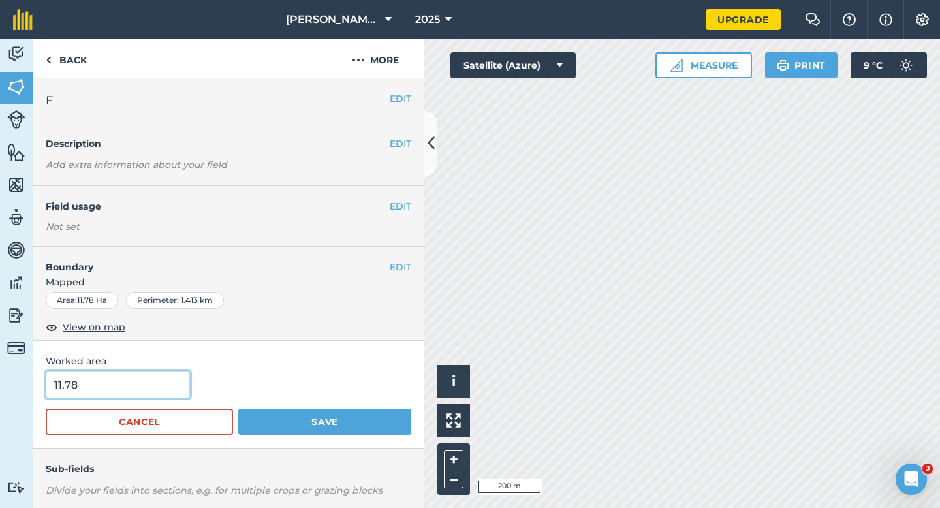
click at [135, 385] on input "11.78" at bounding box center [118, 384] width 144 height 27
type input "11.8"
click at [238, 409] on button "Save" at bounding box center [324, 422] width 173 height 26
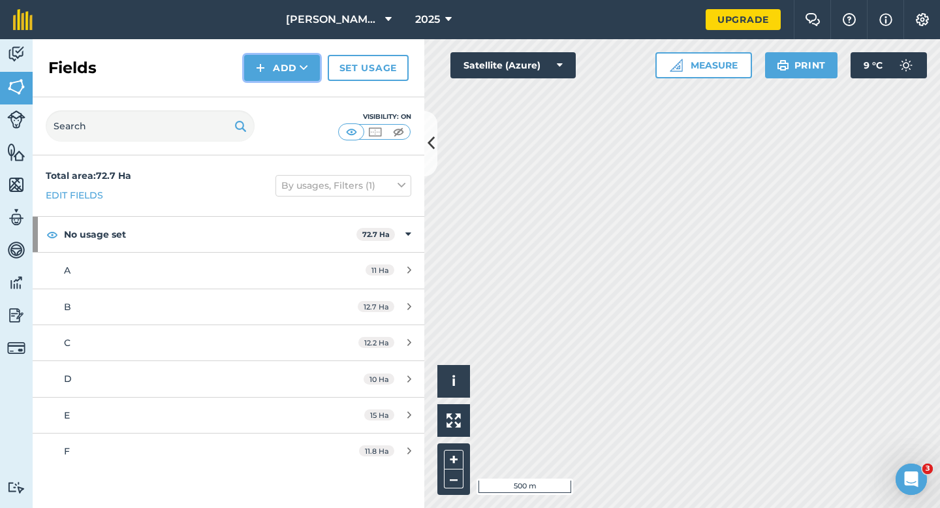
click at [264, 61] on img at bounding box center [260, 68] width 9 height 16
click at [264, 88] on link "Draw" at bounding box center [282, 97] width 72 height 29
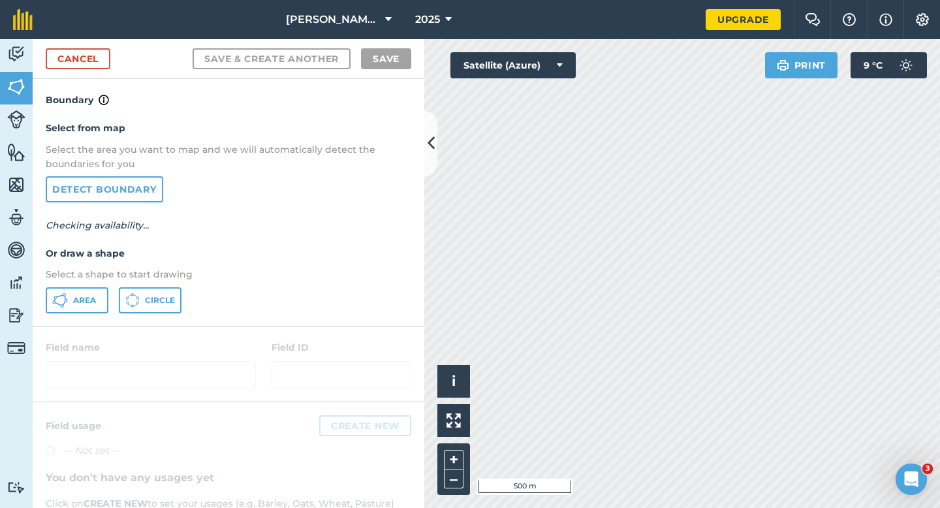
click at [96, 313] on div "Select from map Select the area you want to map and we will automatically detec…" at bounding box center [229, 217] width 392 height 218
click at [101, 310] on button "Area" at bounding box center [77, 300] width 63 height 26
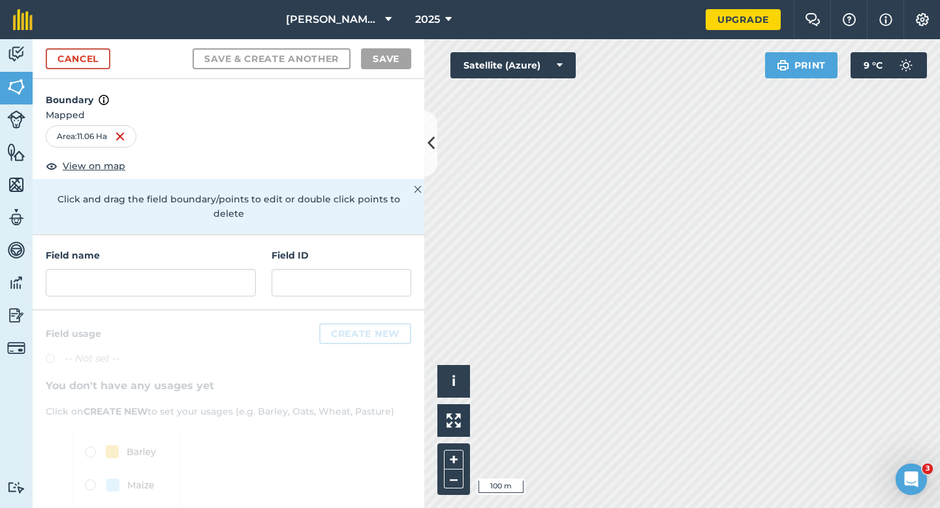
click at [255, 275] on div "Field name Field ID" at bounding box center [229, 272] width 392 height 75
click at [254, 270] on input "text" at bounding box center [151, 282] width 210 height 27
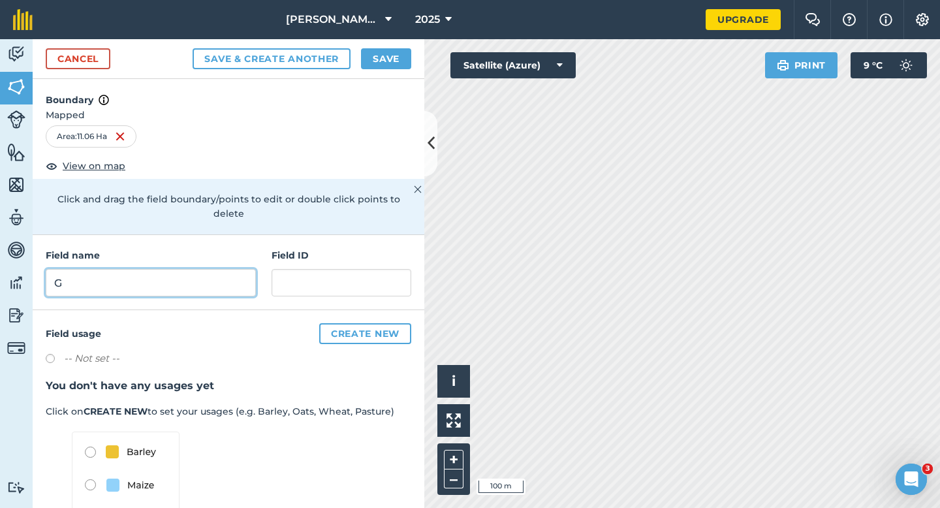
type input "G"
click at [406, 65] on button "Save" at bounding box center [386, 58] width 50 height 21
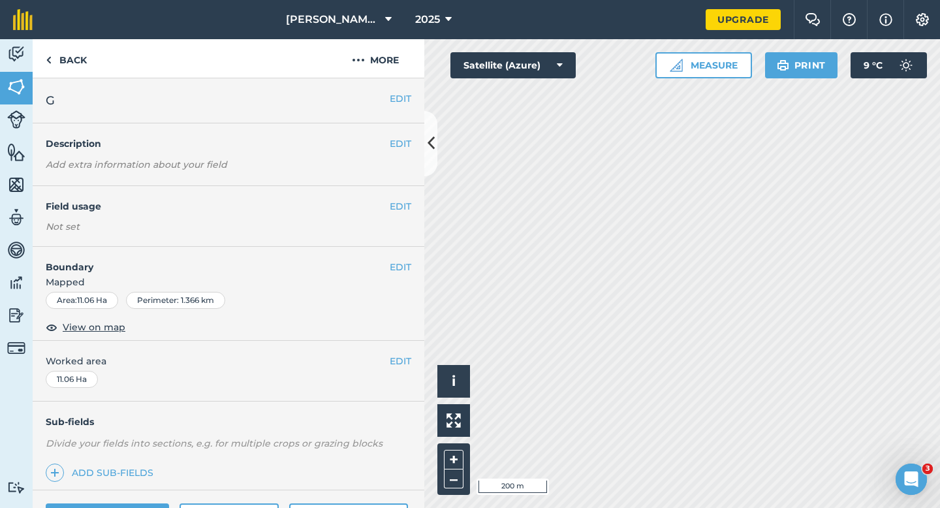
click at [385, 354] on span "Worked area" at bounding box center [229, 361] width 366 height 14
click at [401, 354] on button "EDIT" at bounding box center [401, 361] width 22 height 14
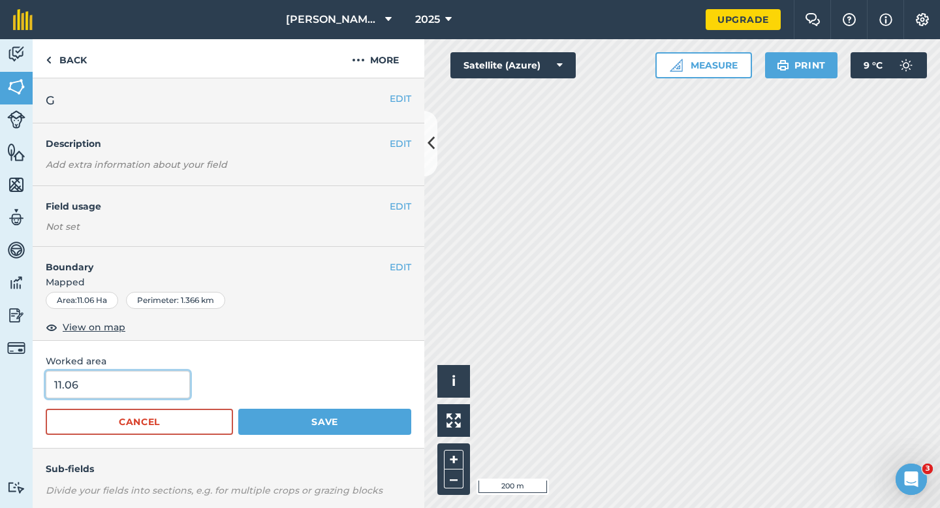
click at [160, 389] on input "11.06" at bounding box center [118, 384] width 144 height 27
type input "11"
click at [238, 409] on button "Save" at bounding box center [324, 422] width 173 height 26
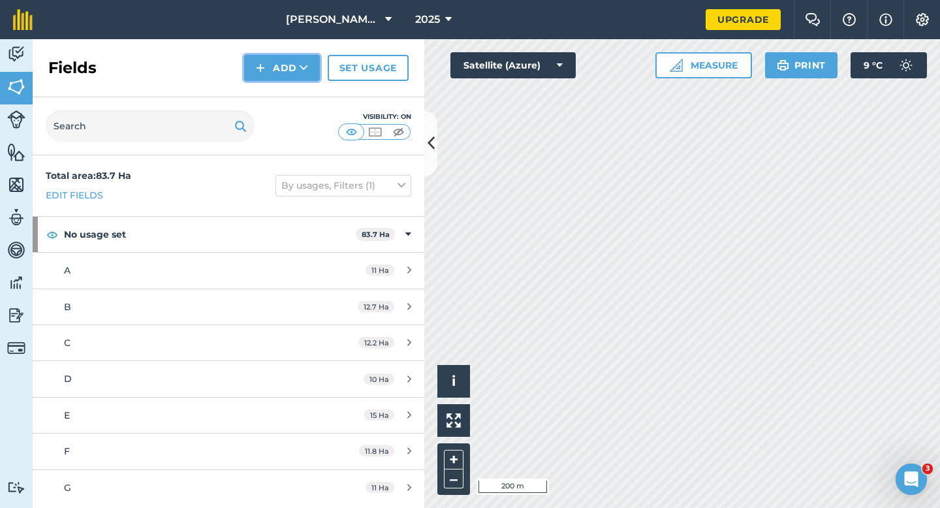
click at [277, 74] on button "Add" at bounding box center [282, 68] width 76 height 26
click at [277, 86] on link "Draw" at bounding box center [282, 97] width 72 height 29
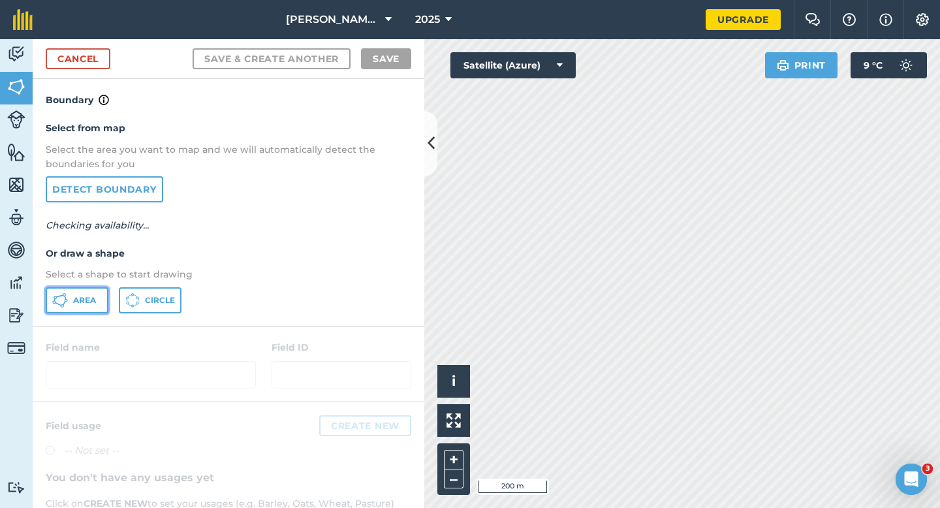
click at [73, 304] on span "Area" at bounding box center [84, 300] width 23 height 10
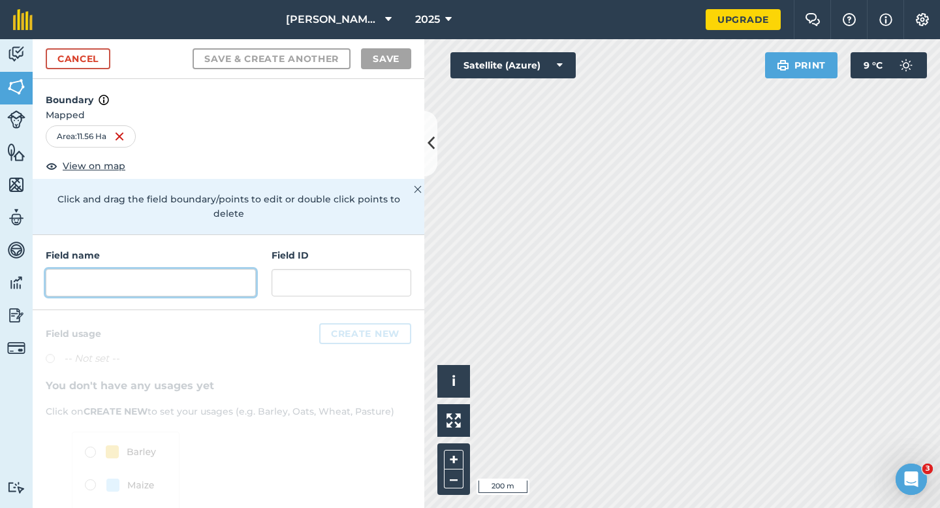
click at [237, 272] on input "text" at bounding box center [151, 282] width 210 height 27
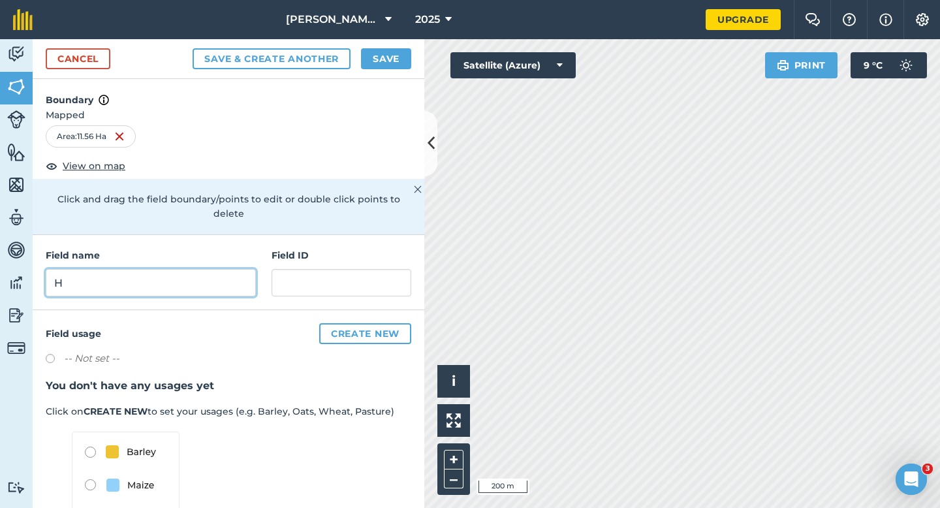
type input "H"
click at [380, 63] on button "Save" at bounding box center [386, 58] width 50 height 21
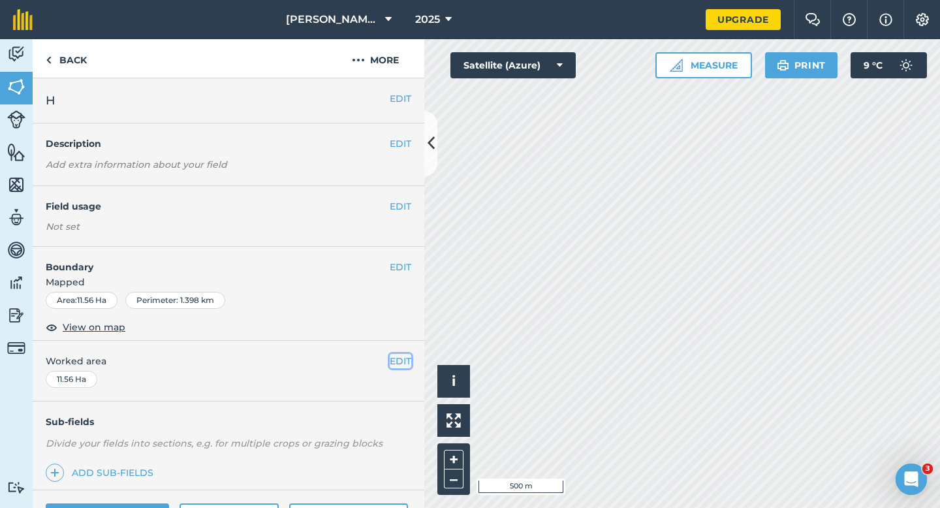
click at [409, 359] on button "EDIT" at bounding box center [401, 361] width 22 height 14
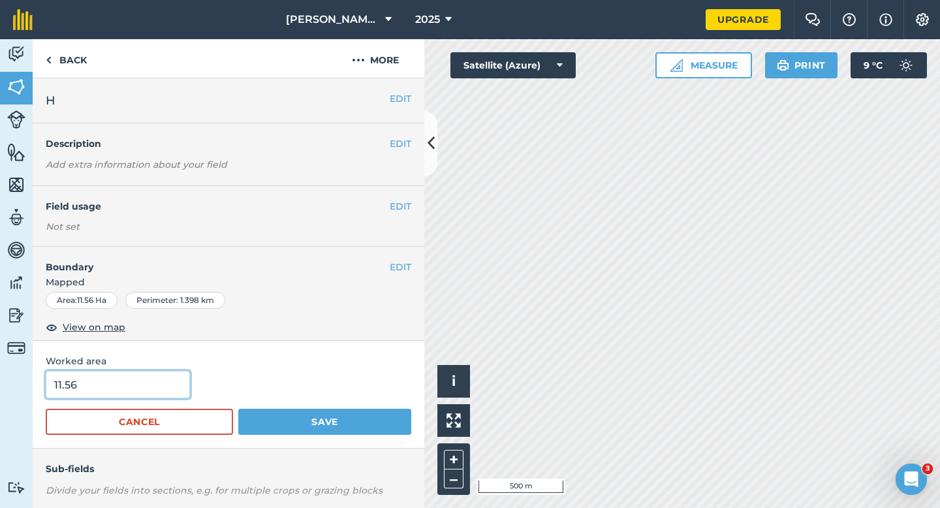
click at [135, 391] on input "11.56" at bounding box center [118, 384] width 144 height 27
type input "11.6"
click at [238, 409] on button "Save" at bounding box center [324, 422] width 173 height 26
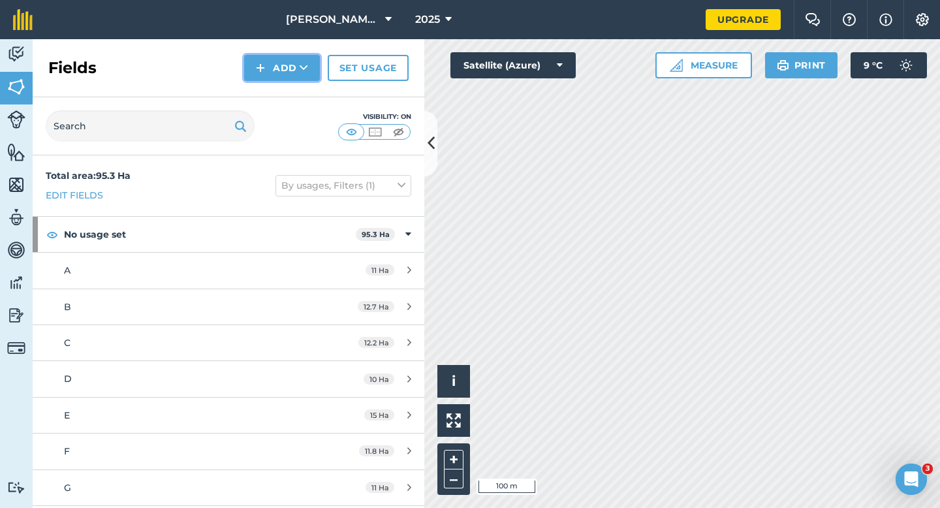
click at [302, 67] on icon at bounding box center [304, 67] width 8 height 13
click at [302, 99] on link "Draw" at bounding box center [282, 97] width 72 height 29
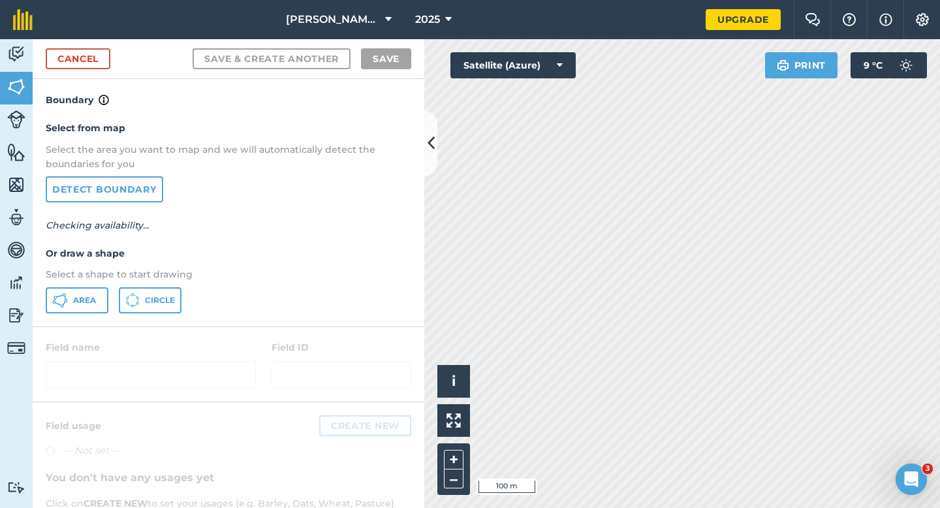
click at [108, 286] on div "Select from map Select the area you want to map and we will automatically detec…" at bounding box center [229, 217] width 392 height 218
click at [91, 289] on button "Area" at bounding box center [77, 300] width 63 height 26
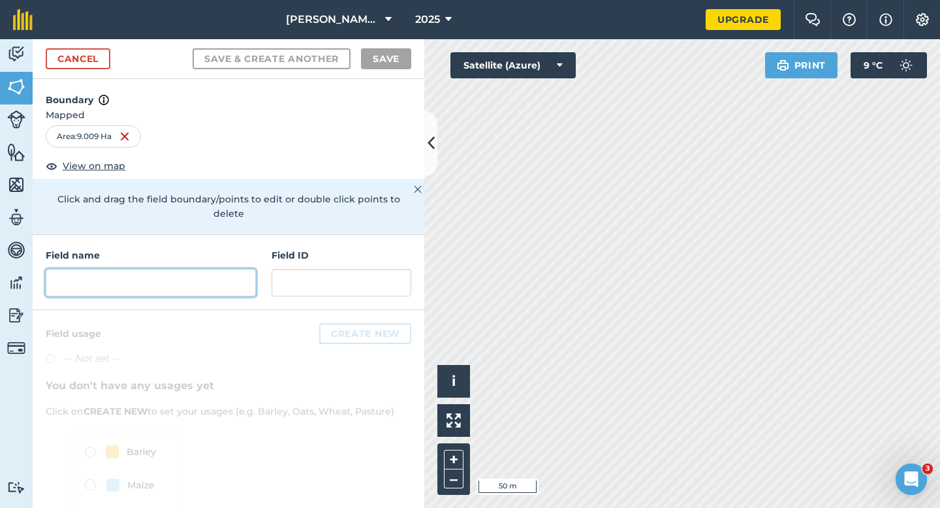
click at [212, 269] on input "text" at bounding box center [151, 282] width 210 height 27
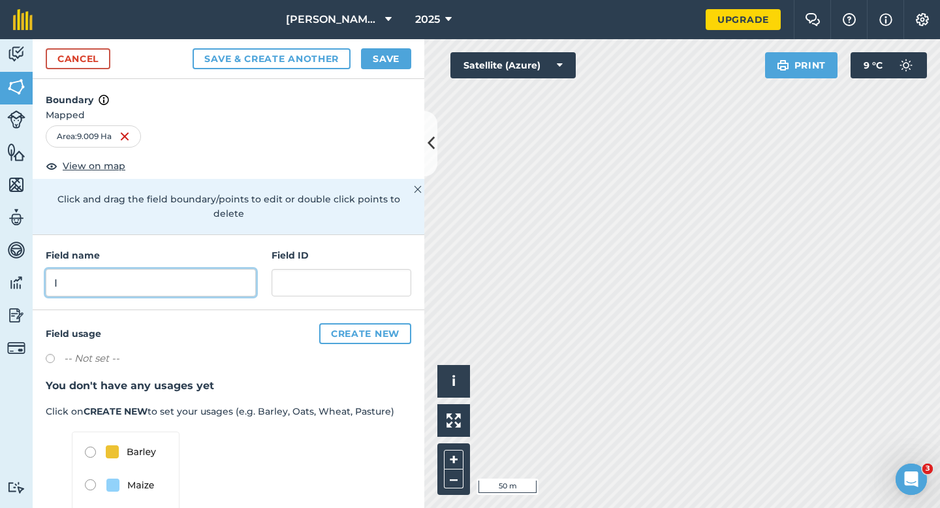
type input "I"
click at [385, 56] on button "Save" at bounding box center [386, 58] width 50 height 21
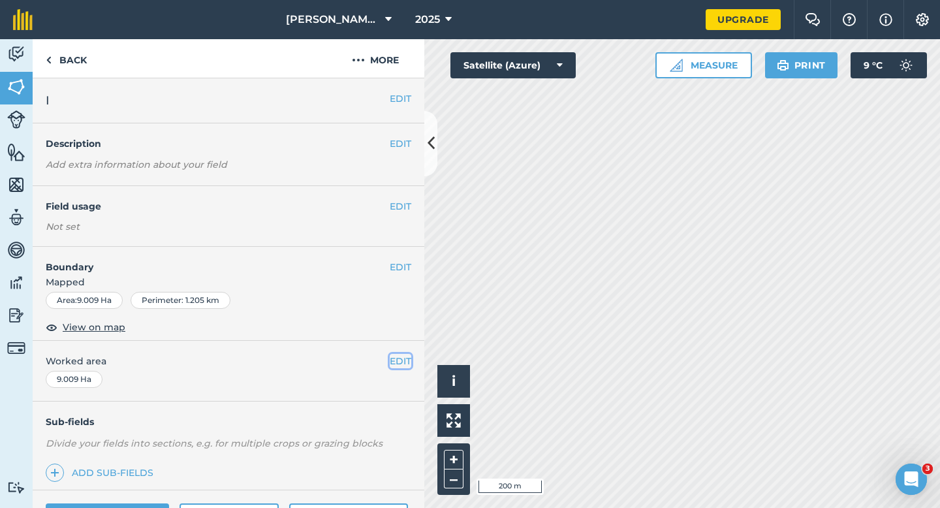
click at [394, 362] on button "EDIT" at bounding box center [401, 361] width 22 height 14
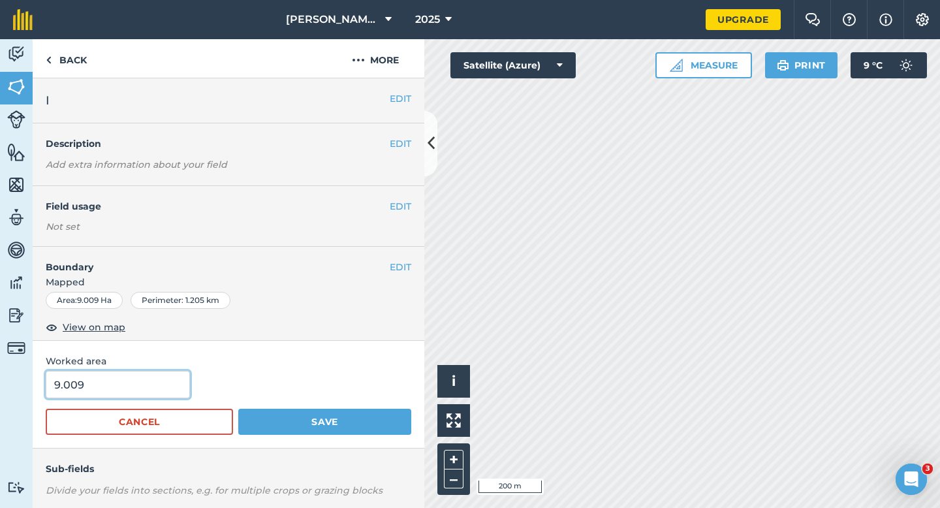
click at [126, 386] on input "9.009" at bounding box center [118, 384] width 144 height 27
type input "9"
click at [238, 409] on button "Save" at bounding box center [324, 422] width 173 height 26
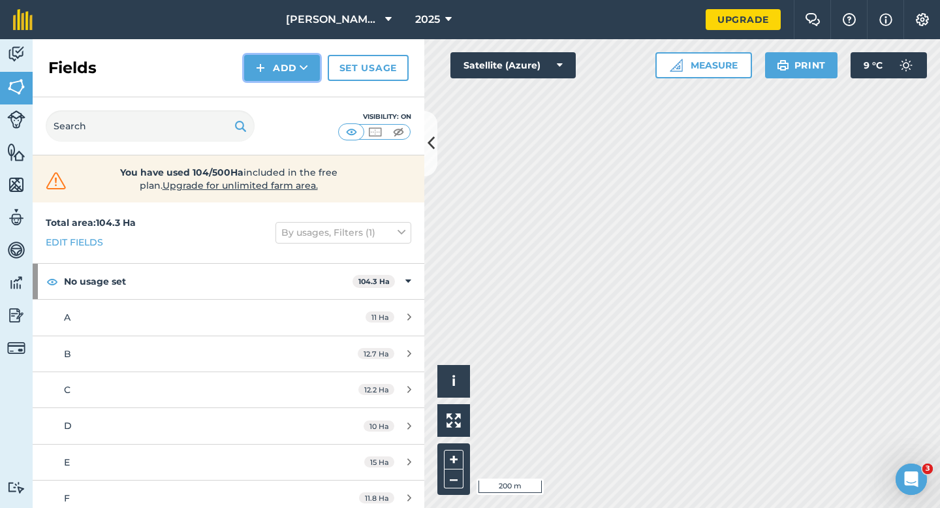
click at [257, 73] on img at bounding box center [260, 68] width 9 height 16
click at [257, 92] on link "Draw" at bounding box center [282, 97] width 72 height 29
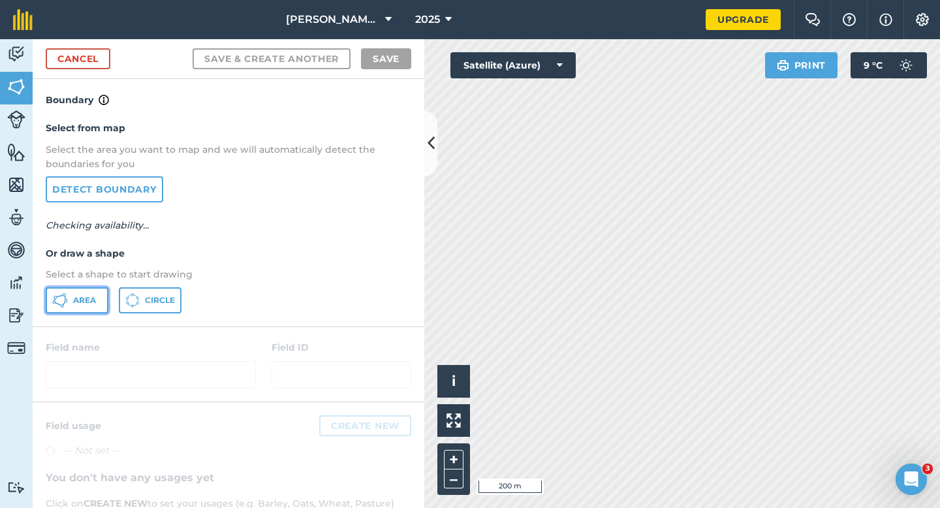
click at [63, 302] on icon at bounding box center [60, 301] width 16 height 16
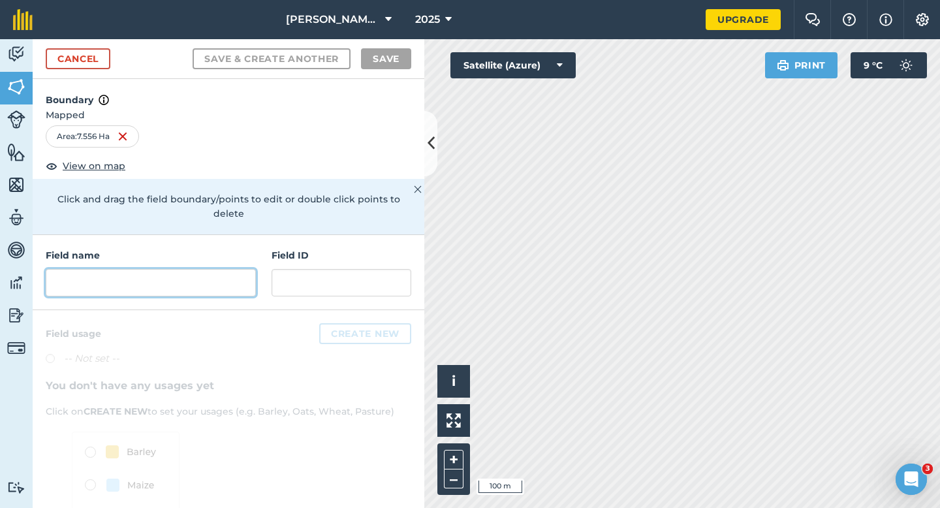
click at [228, 275] on input "text" at bounding box center [151, 282] width 210 height 27
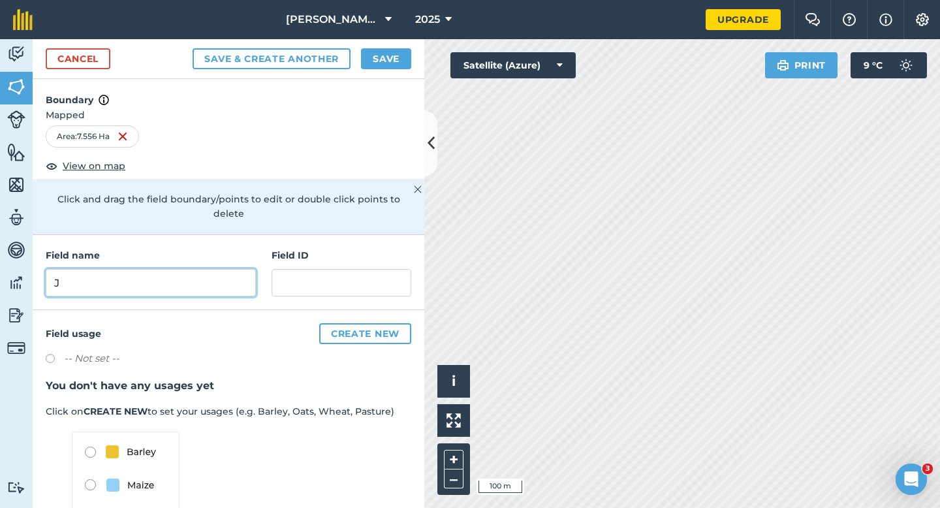
type input "J"
click at [370, 55] on button "Save" at bounding box center [386, 58] width 50 height 21
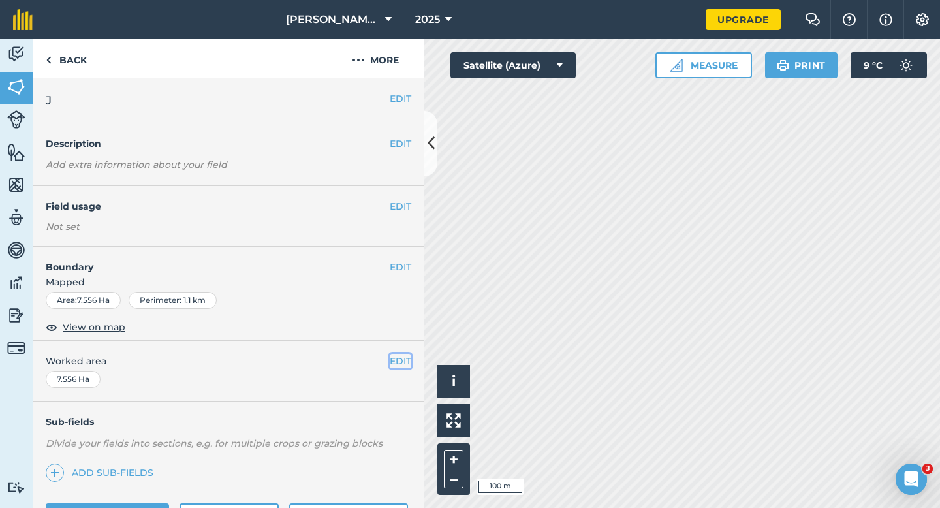
click at [411, 363] on div "EDIT Worked area 7.556 Ha" at bounding box center [229, 371] width 392 height 61
click at [396, 357] on button "EDIT" at bounding box center [401, 361] width 22 height 14
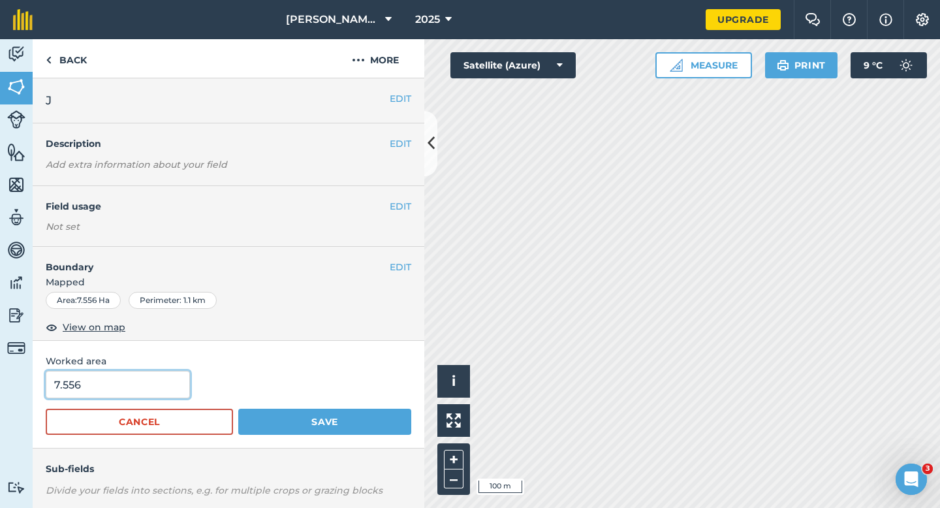
click at [123, 389] on input "7.556" at bounding box center [118, 384] width 144 height 27
type input "8"
click at [238, 409] on button "Save" at bounding box center [324, 422] width 173 height 26
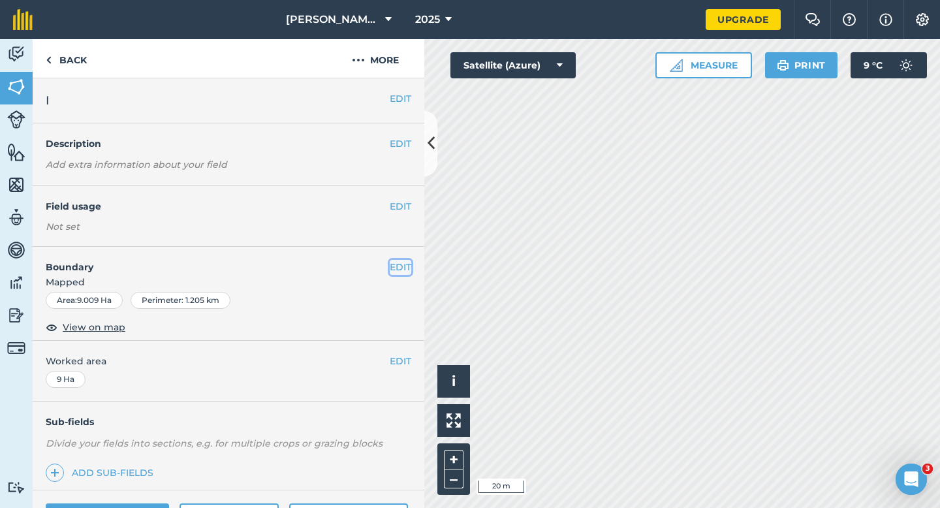
click at [396, 264] on button "EDIT" at bounding box center [401, 267] width 22 height 14
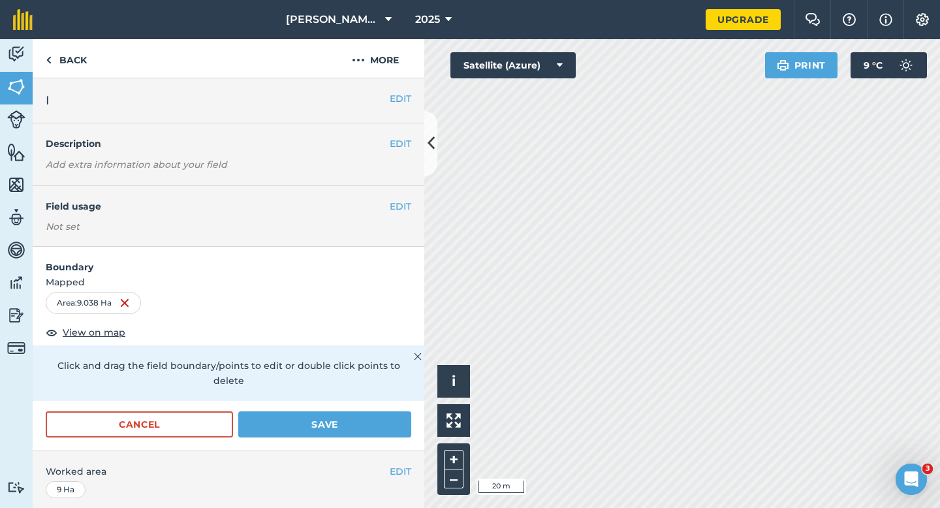
click at [333, 382] on div "Click and drag the field boundary/points to edit or double click points to dele…" at bounding box center [229, 373] width 392 height 56
click at [336, 411] on button "Save" at bounding box center [324, 424] width 173 height 26
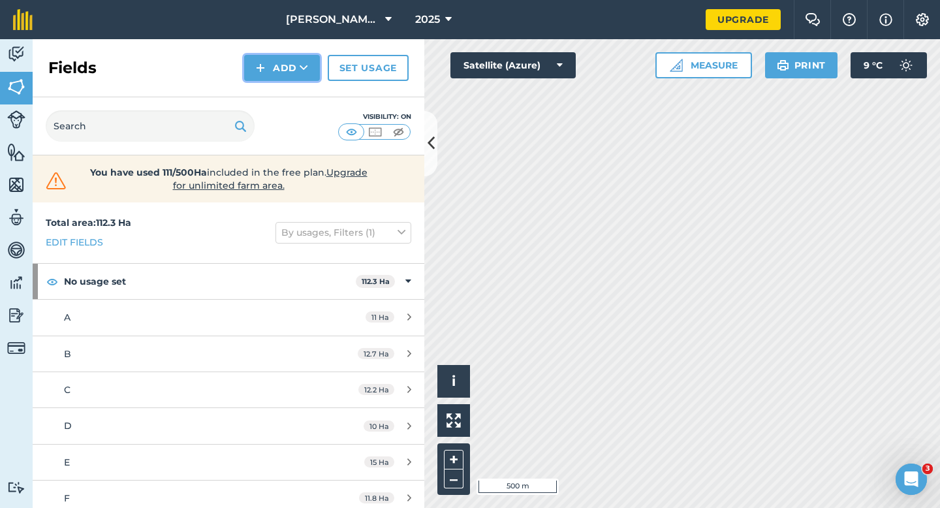
click at [250, 76] on button "Add" at bounding box center [282, 68] width 76 height 26
click at [270, 90] on link "Draw" at bounding box center [282, 97] width 72 height 29
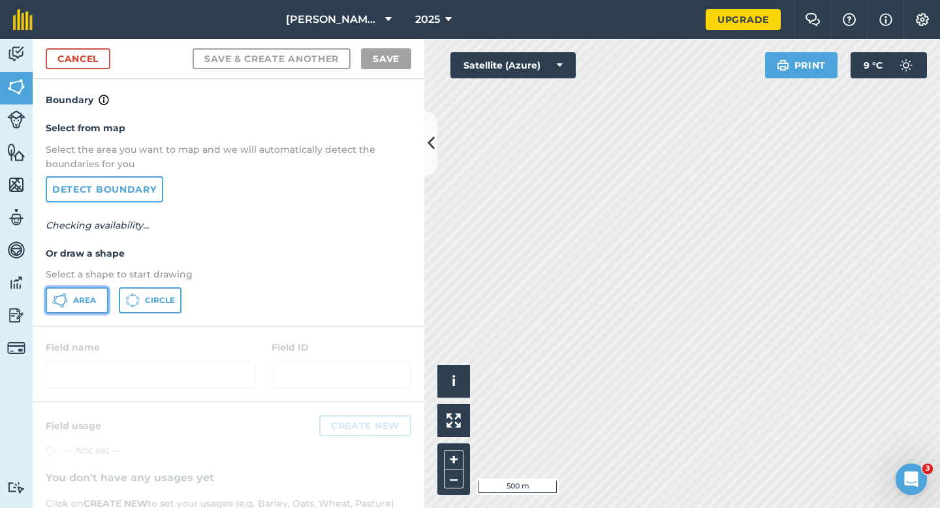
click at [80, 289] on button "Area" at bounding box center [77, 300] width 63 height 26
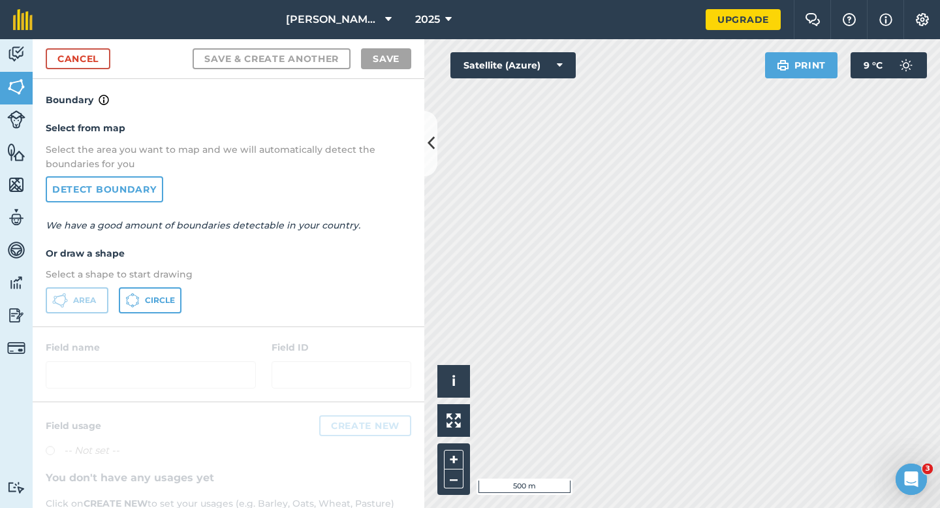
click at [103, 44] on div "Cancel Save & Create Another Save" at bounding box center [229, 59] width 392 height 40
click at [103, 57] on link "Cancel" at bounding box center [78, 58] width 65 height 21
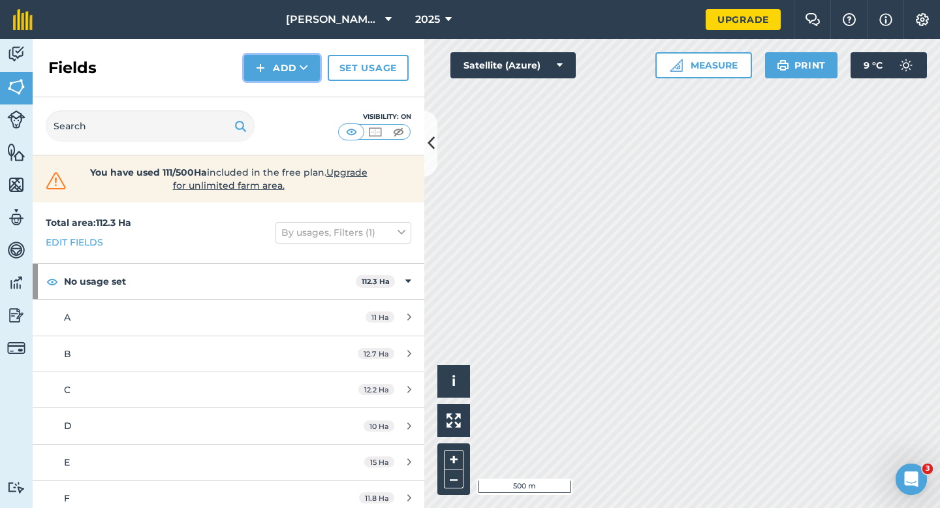
click at [297, 78] on button "Add" at bounding box center [282, 68] width 76 height 26
click at [297, 87] on link "Draw" at bounding box center [282, 97] width 72 height 29
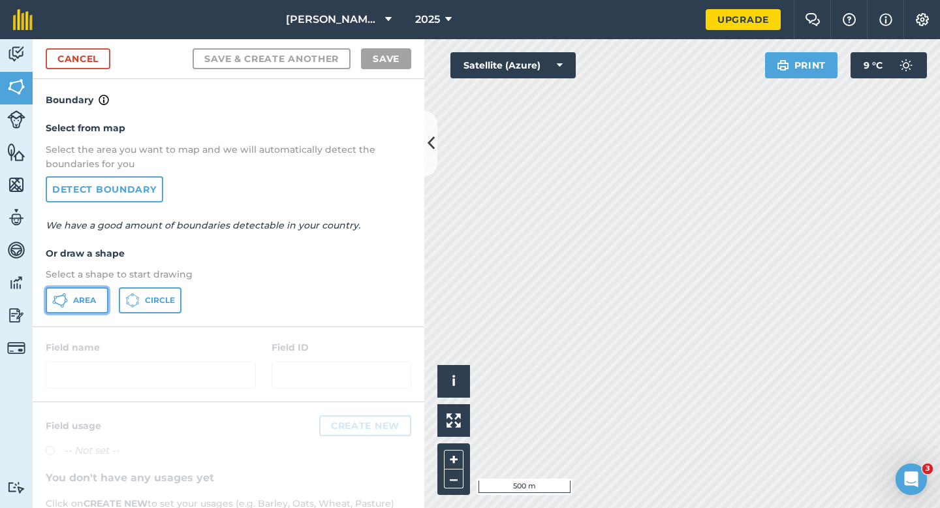
click at [85, 300] on span "Area" at bounding box center [84, 300] width 23 height 10
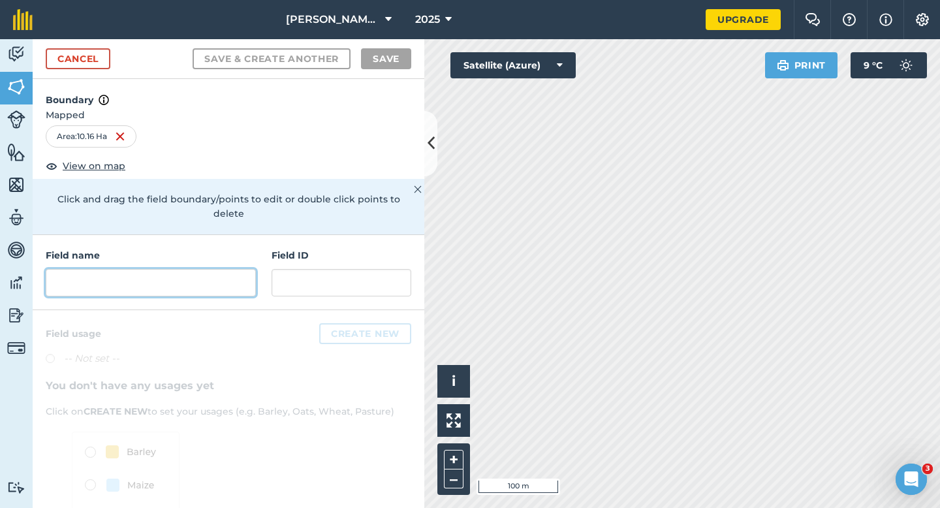
click at [182, 272] on input "text" at bounding box center [151, 282] width 210 height 27
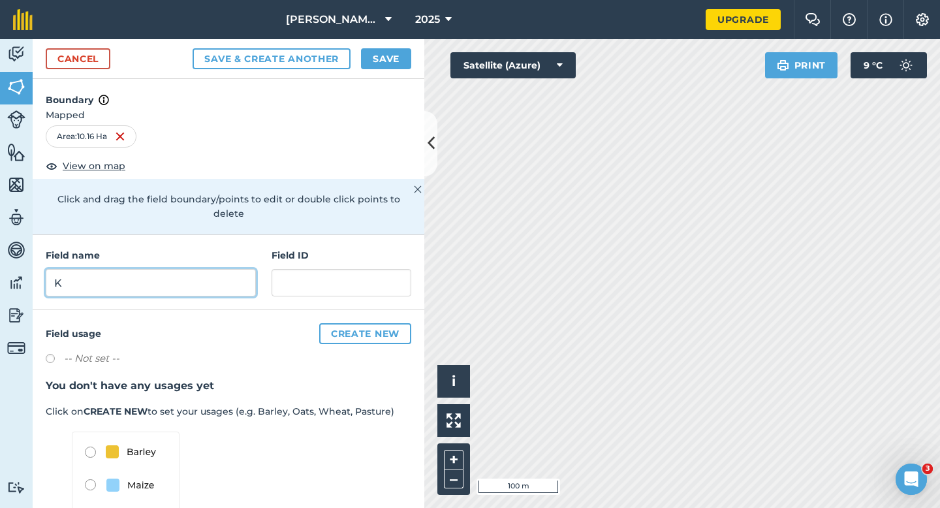
type input "K"
click at [379, 49] on button "Save" at bounding box center [386, 58] width 50 height 21
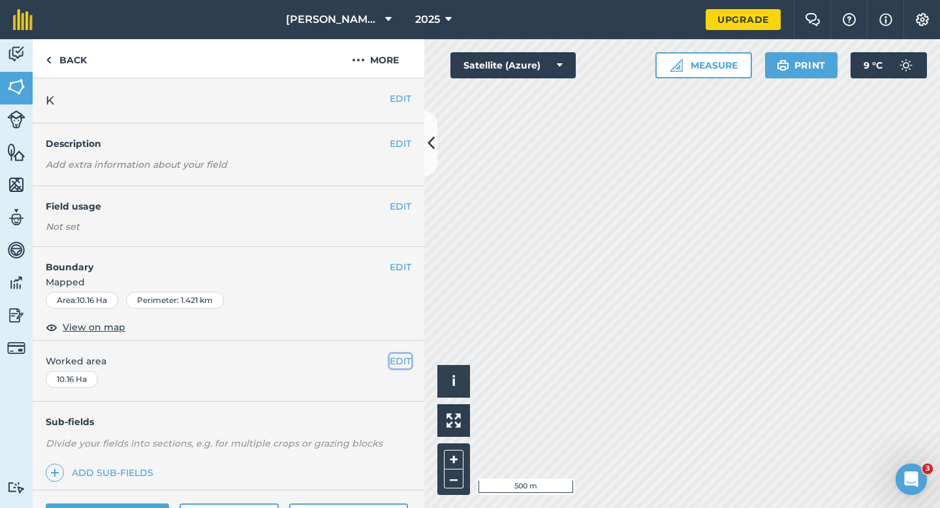
click at [400, 363] on button "EDIT" at bounding box center [401, 361] width 22 height 14
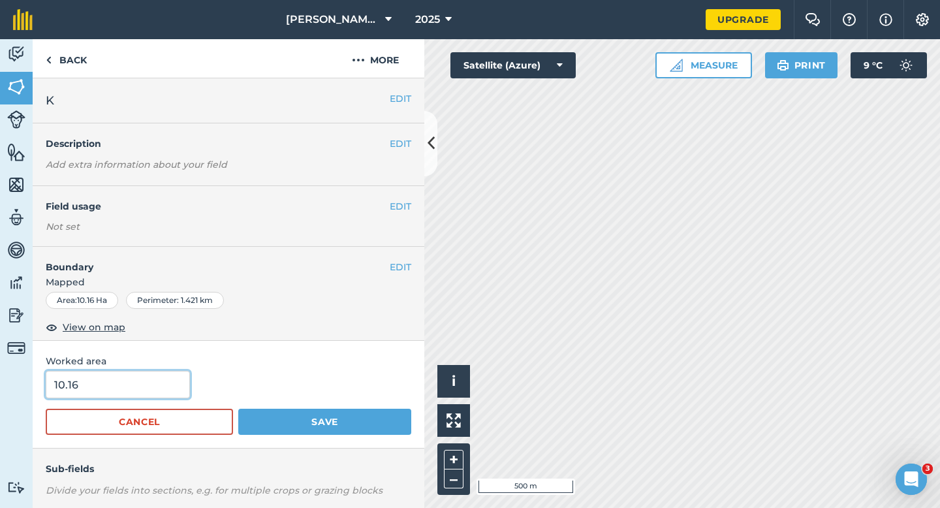
click at [123, 397] on input "10.16" at bounding box center [118, 384] width 144 height 27
type input "10"
click at [238, 409] on button "Save" at bounding box center [324, 422] width 173 height 26
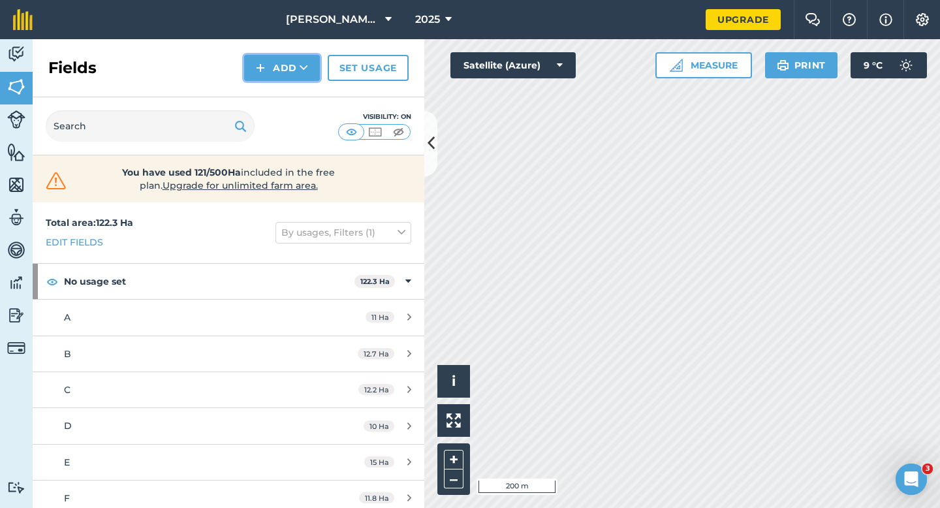
click at [268, 69] on button "Add" at bounding box center [282, 68] width 76 height 26
click at [268, 97] on link "Draw" at bounding box center [282, 97] width 72 height 29
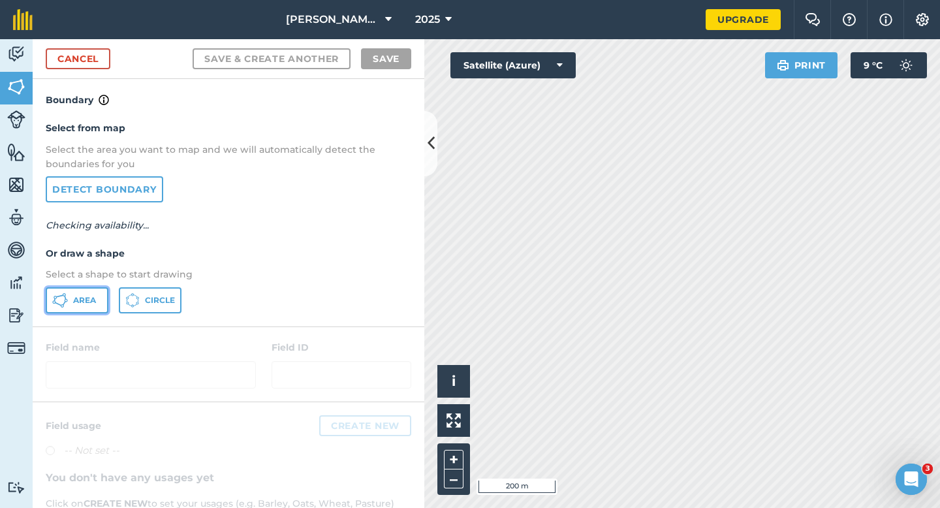
click at [80, 302] on span "Area" at bounding box center [84, 300] width 23 height 10
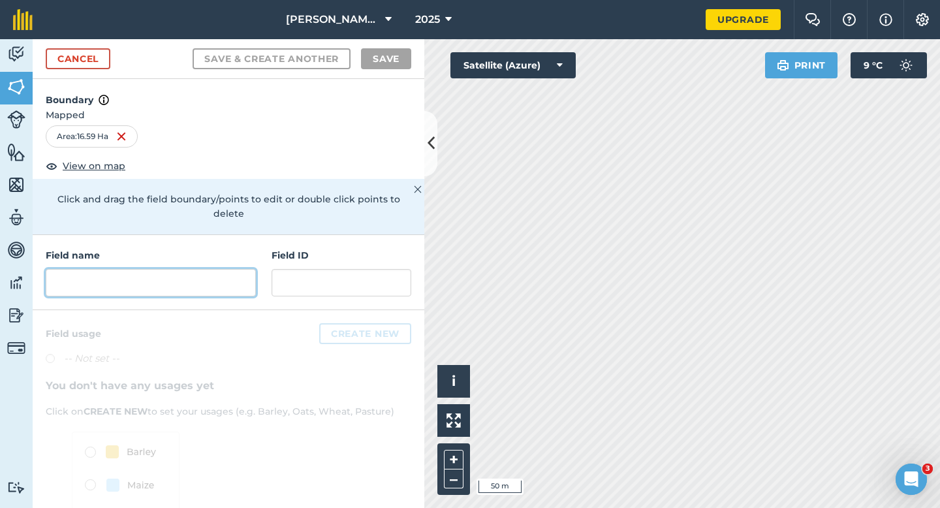
click at [210, 276] on input "text" at bounding box center [151, 282] width 210 height 27
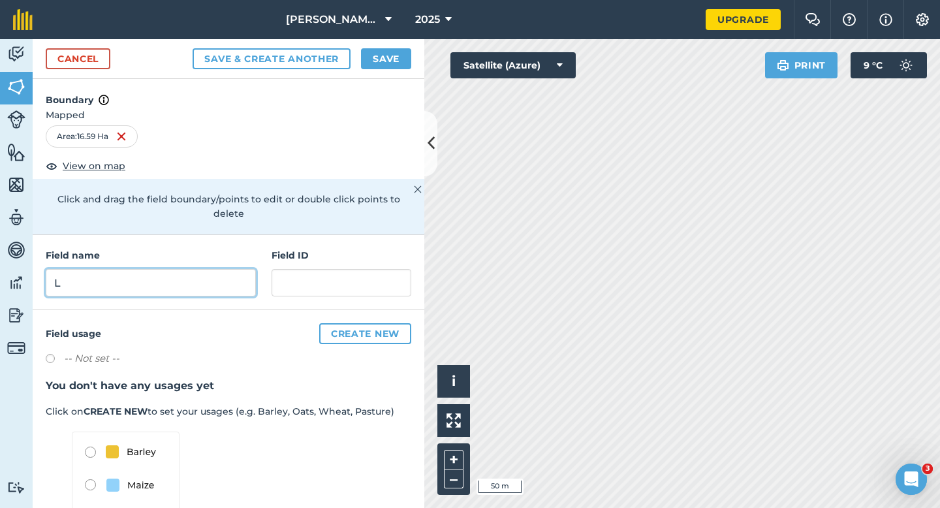
type input "L"
click at [358, 60] on div "Save & Create Another Save" at bounding box center [302, 58] width 219 height 21
click at [361, 60] on button "Save" at bounding box center [386, 58] width 50 height 21
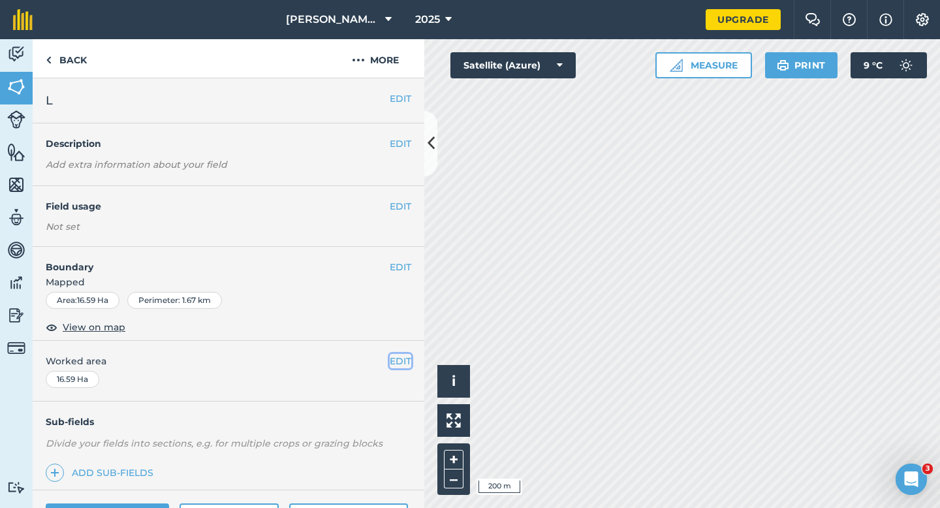
click at [398, 362] on button "EDIT" at bounding box center [401, 361] width 22 height 14
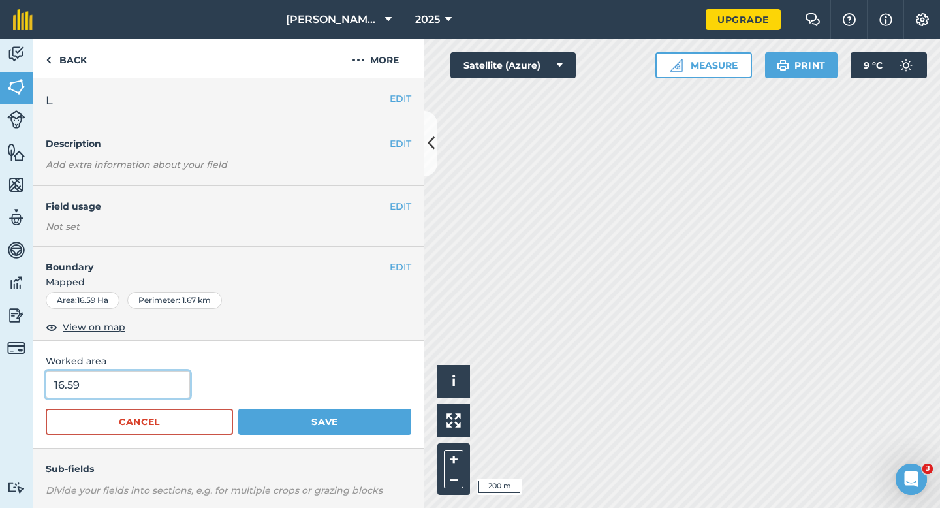
click at [178, 386] on input "16.59" at bounding box center [118, 384] width 144 height 27
type input "16"
click at [238, 409] on button "Save" at bounding box center [324, 422] width 173 height 26
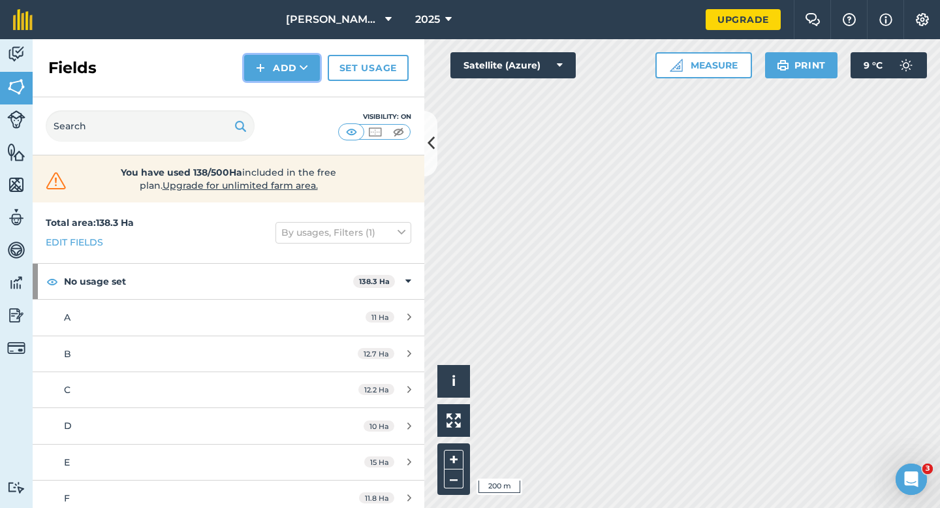
click at [267, 63] on button "Add" at bounding box center [282, 68] width 76 height 26
click at [267, 84] on link "Draw" at bounding box center [282, 97] width 72 height 29
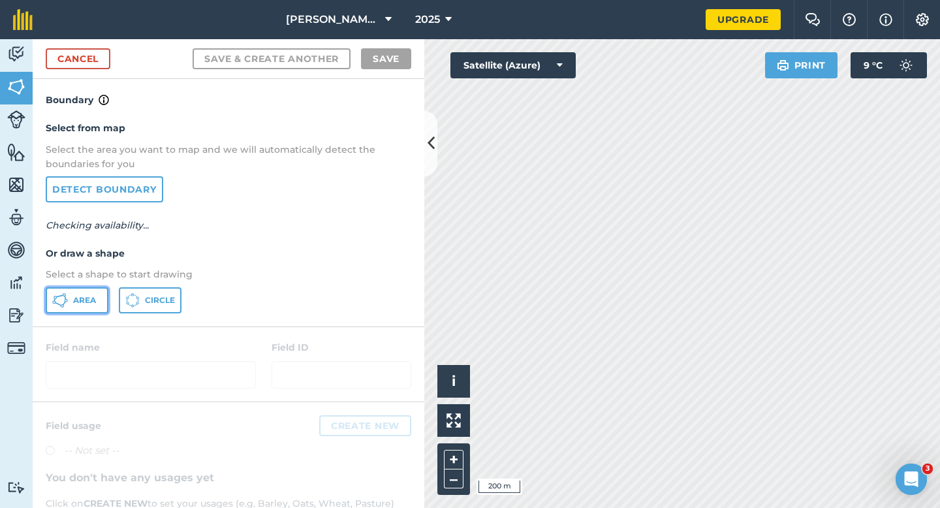
click at [57, 296] on icon at bounding box center [60, 301] width 16 height 16
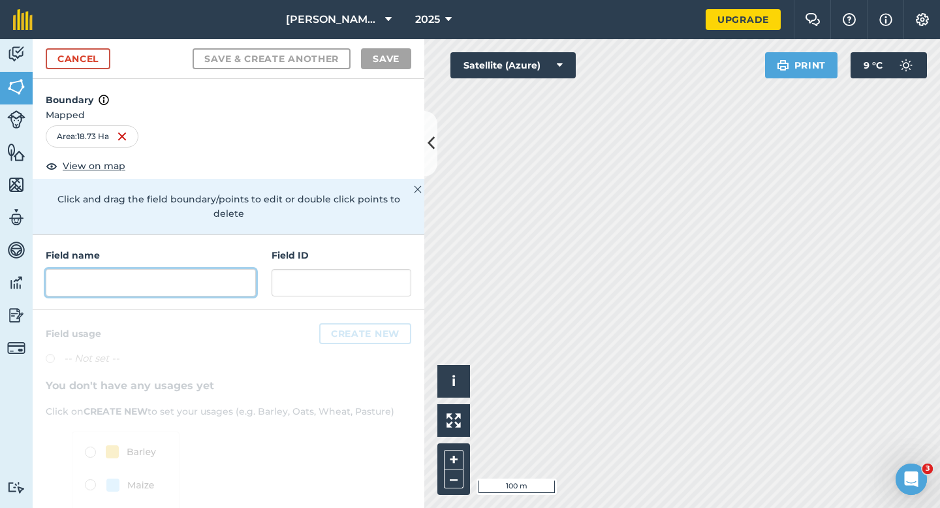
click at [185, 269] on input "text" at bounding box center [151, 282] width 210 height 27
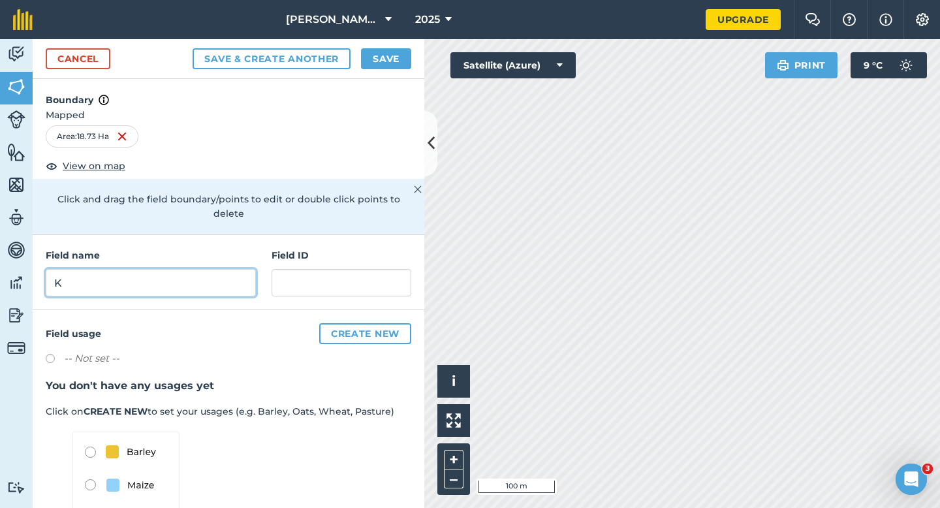
type input "K"
click at [395, 49] on button "Save" at bounding box center [386, 58] width 50 height 21
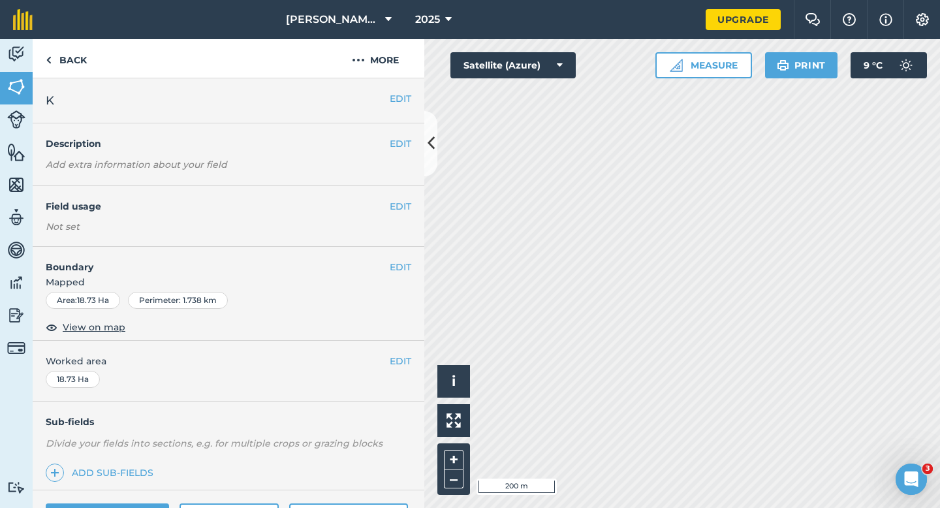
click at [413, 355] on div "EDIT Worked area 18.73 Ha" at bounding box center [229, 371] width 392 height 61
click at [372, 366] on span "Worked area" at bounding box center [229, 361] width 366 height 14
click at [400, 366] on button "EDIT" at bounding box center [401, 361] width 22 height 14
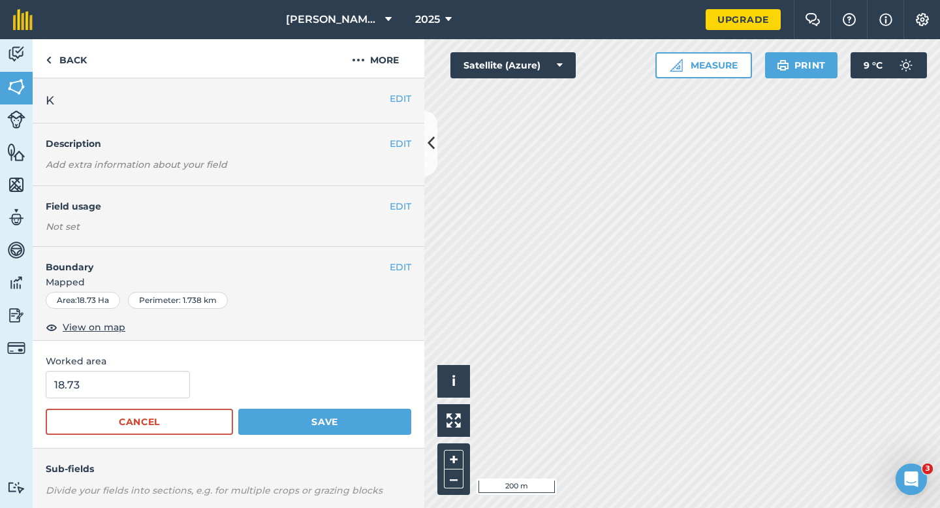
click at [108, 407] on form "18.73 Cancel Save" at bounding box center [229, 403] width 366 height 64
click at [109, 392] on input "18.73" at bounding box center [118, 384] width 144 height 27
type input "16.7"
click at [238, 409] on button "Save" at bounding box center [324, 422] width 173 height 26
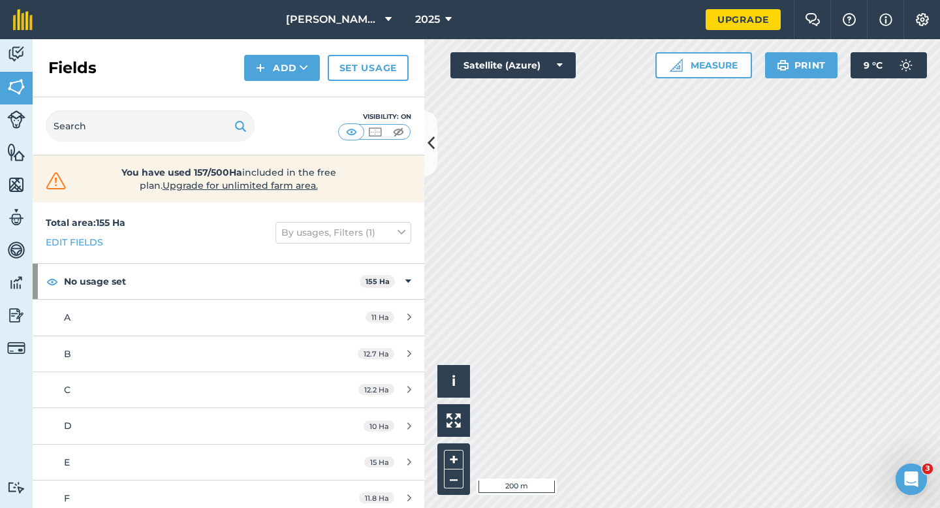
click at [271, 82] on div "Fields Add Set usage" at bounding box center [229, 68] width 392 height 58
click at [272, 73] on button "Add" at bounding box center [282, 68] width 76 height 26
click at [272, 86] on link "Draw" at bounding box center [282, 97] width 72 height 29
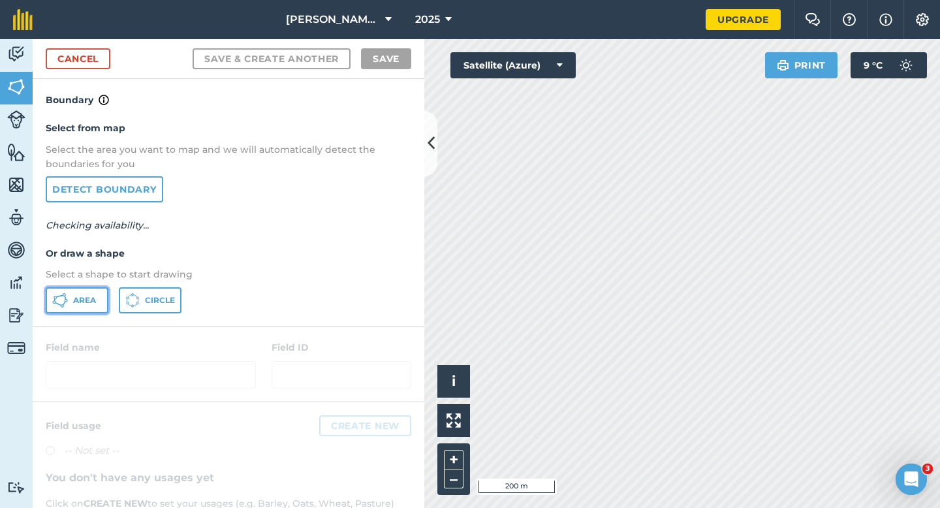
click at [79, 304] on span "Area" at bounding box center [84, 300] width 23 height 10
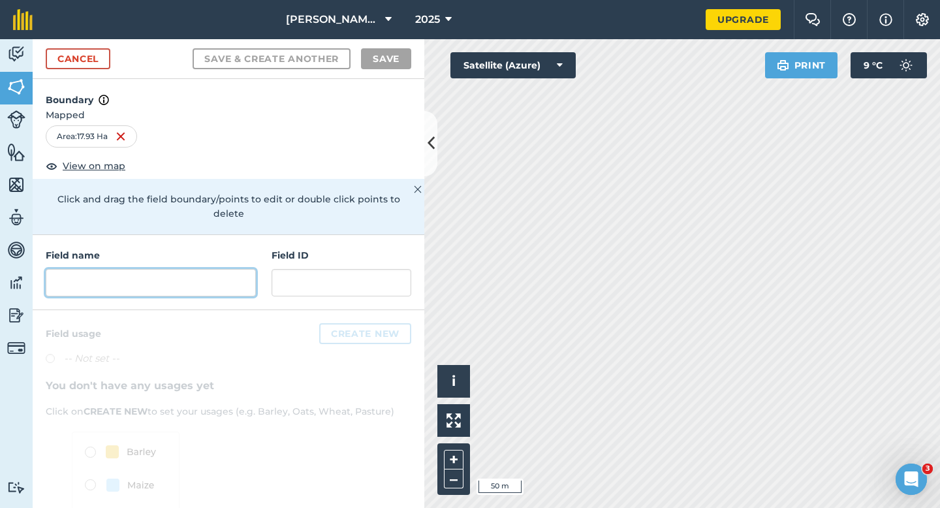
click at [189, 269] on input "text" at bounding box center [151, 282] width 210 height 27
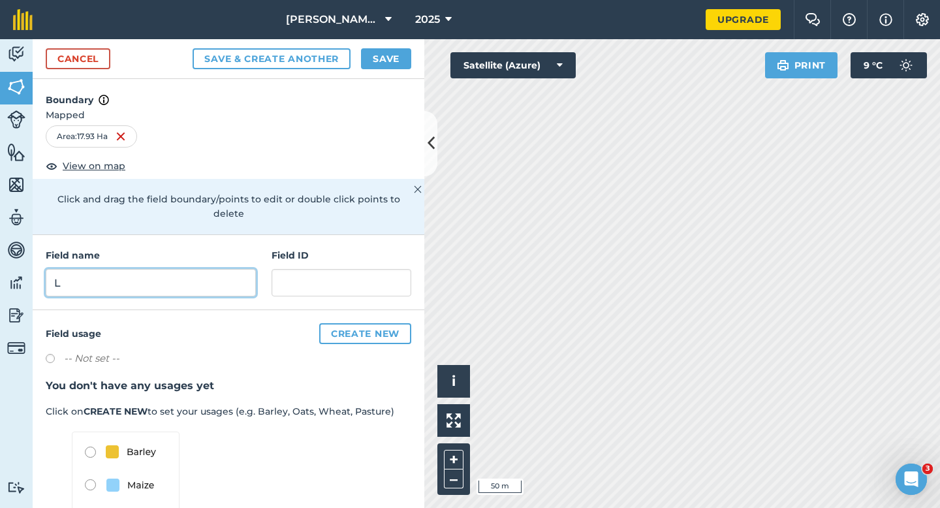
type input "L"
click at [385, 56] on button "Save" at bounding box center [386, 58] width 50 height 21
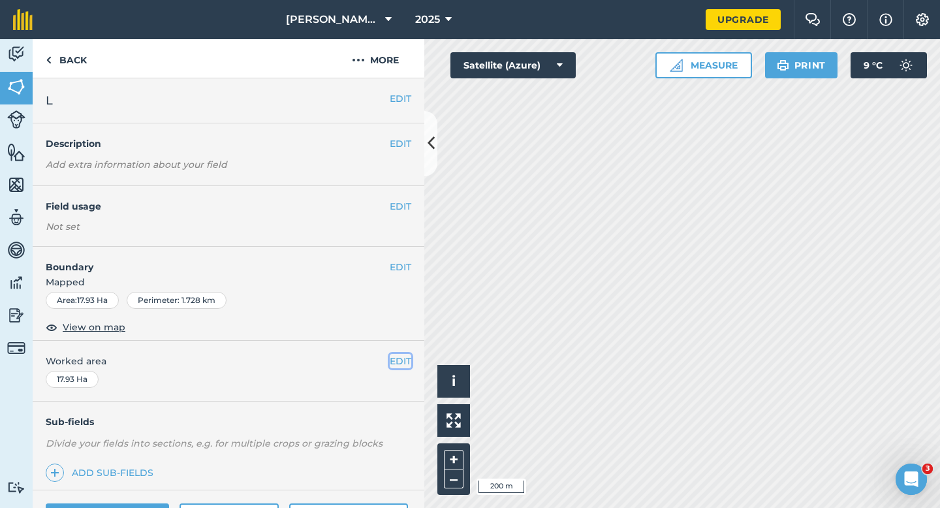
click at [394, 354] on button "EDIT" at bounding box center [401, 361] width 22 height 14
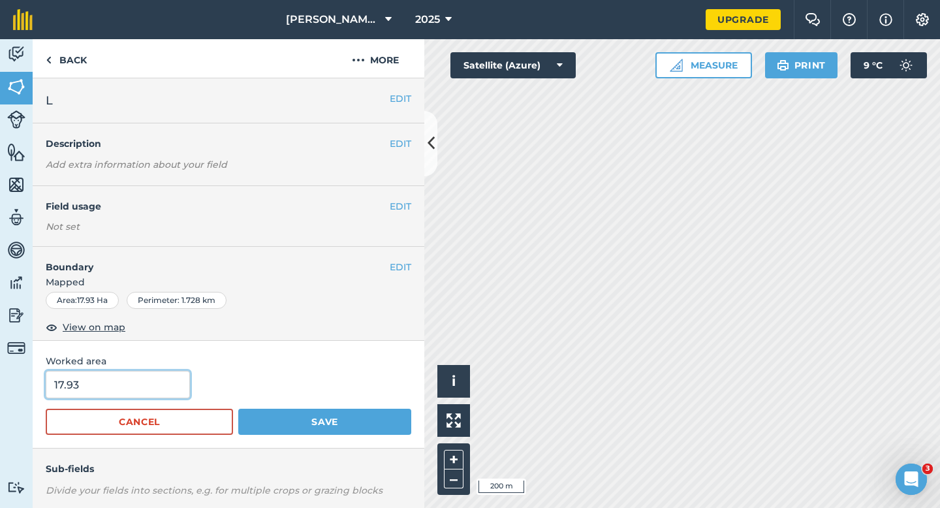
click at [138, 393] on input "17.93" at bounding box center [118, 384] width 144 height 27
type input "17"
click at [238, 409] on button "Save" at bounding box center [324, 422] width 173 height 26
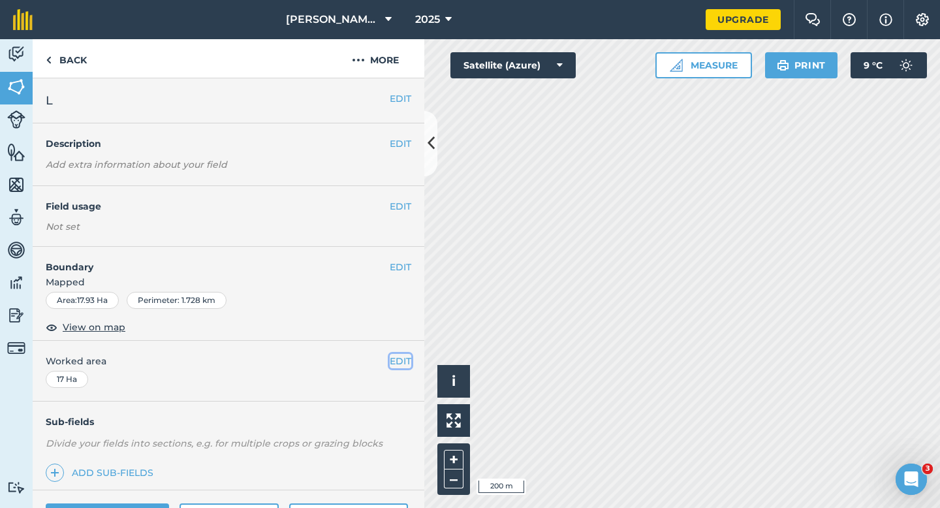
click at [407, 363] on button "EDIT" at bounding box center [401, 361] width 22 height 14
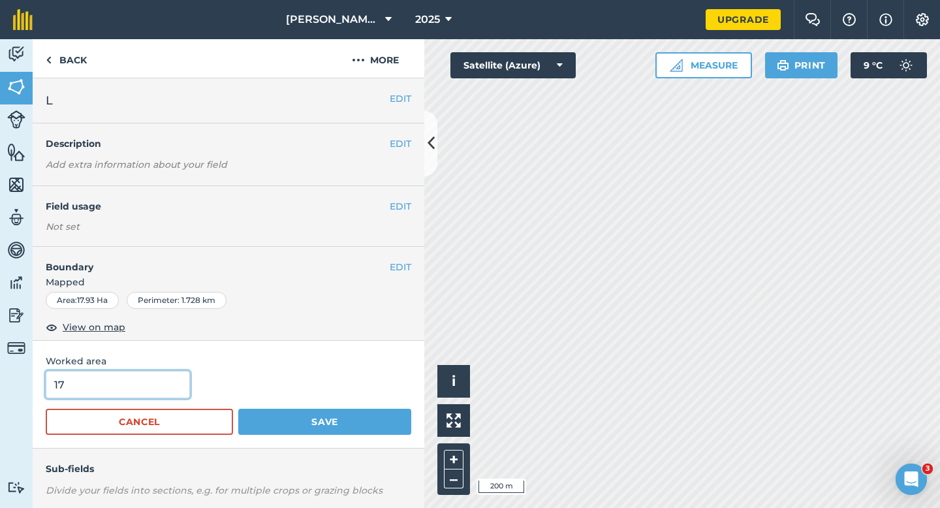
click at [134, 374] on input "17" at bounding box center [118, 384] width 144 height 27
type input "16"
click at [238, 409] on button "Save" at bounding box center [324, 422] width 173 height 26
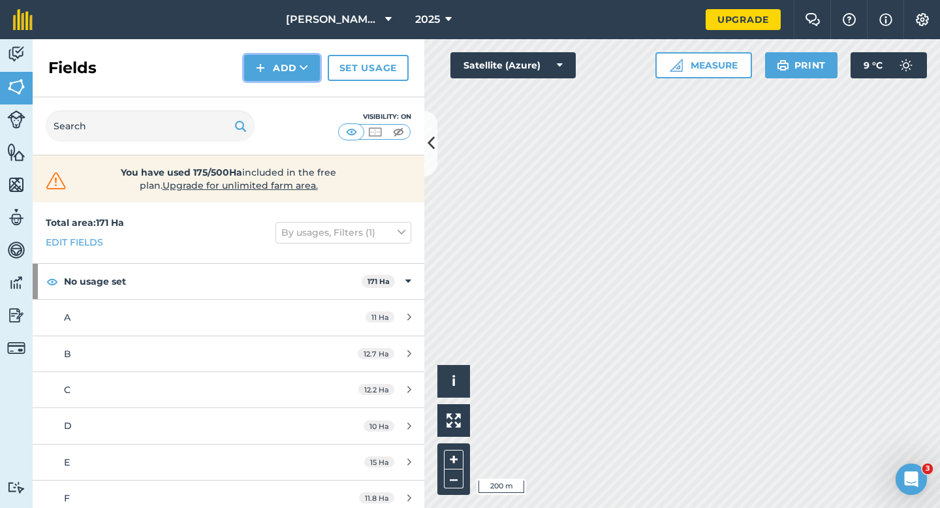
click at [257, 75] on button "Add" at bounding box center [282, 68] width 76 height 26
click at [257, 88] on link "Draw" at bounding box center [282, 97] width 72 height 29
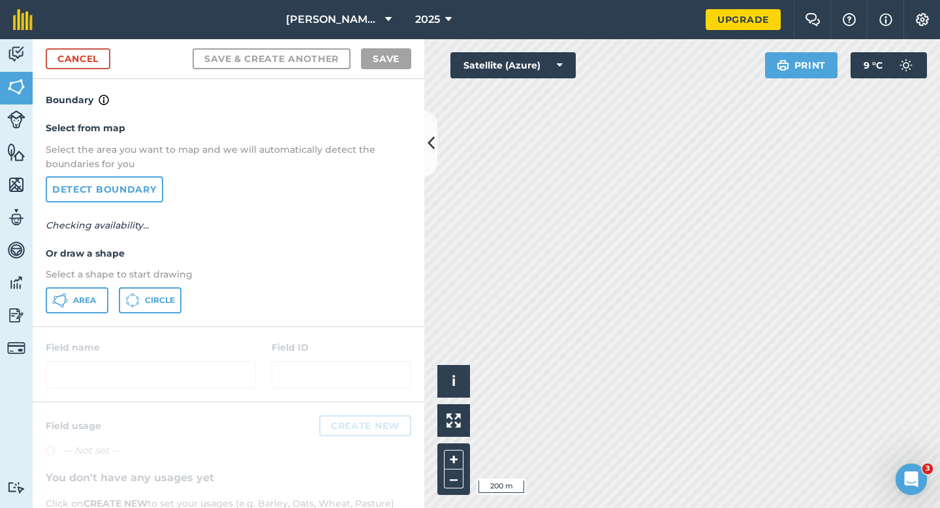
click at [41, 298] on div "Select from map Select the area you want to map and we will automatically detec…" at bounding box center [229, 217] width 392 height 218
click at [71, 298] on button "Area" at bounding box center [77, 300] width 63 height 26
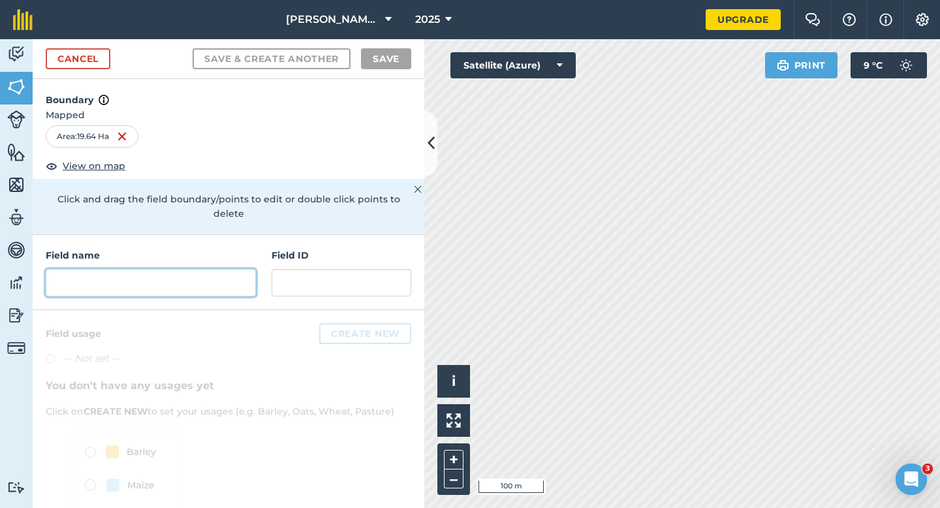
click at [230, 273] on input "text" at bounding box center [151, 282] width 210 height 27
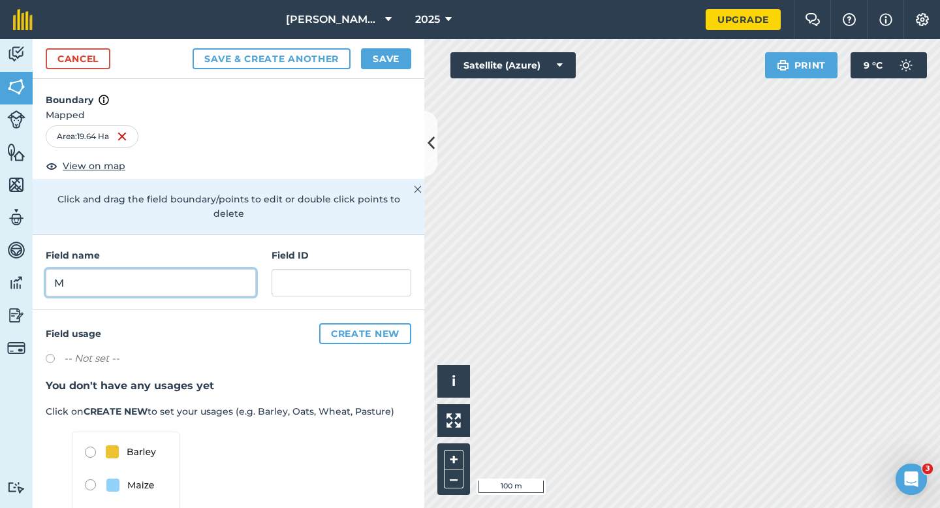
type input "M"
click at [401, 53] on button "Save" at bounding box center [386, 58] width 50 height 21
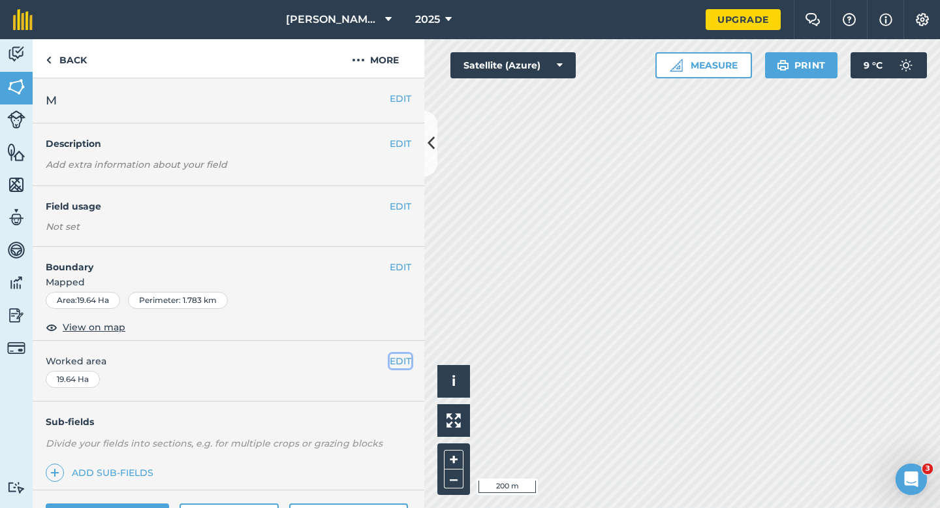
click at [406, 361] on button "EDIT" at bounding box center [401, 361] width 22 height 14
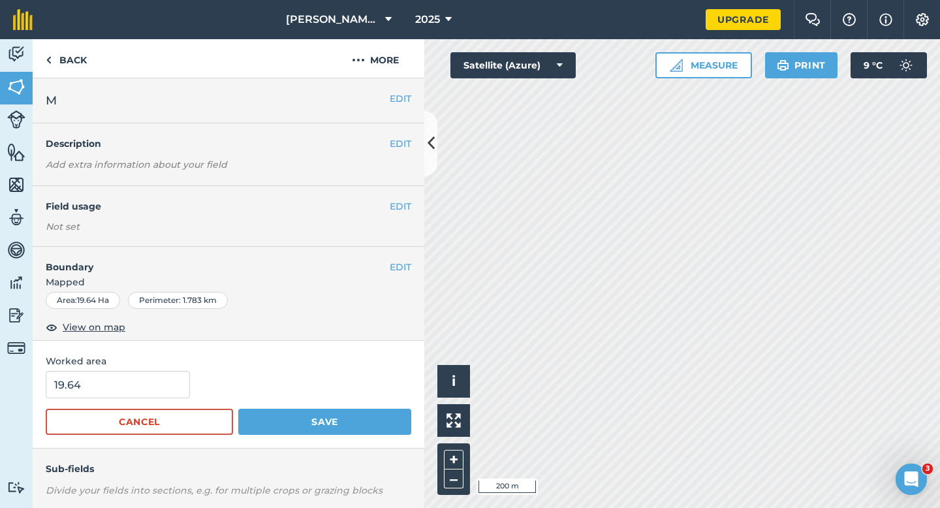
click at [116, 400] on form "19.64 Cancel Save" at bounding box center [229, 403] width 366 height 64
click at [117, 392] on input "19.64" at bounding box center [118, 384] width 144 height 27
type input "17.6"
click at [238, 409] on button "Save" at bounding box center [324, 422] width 173 height 26
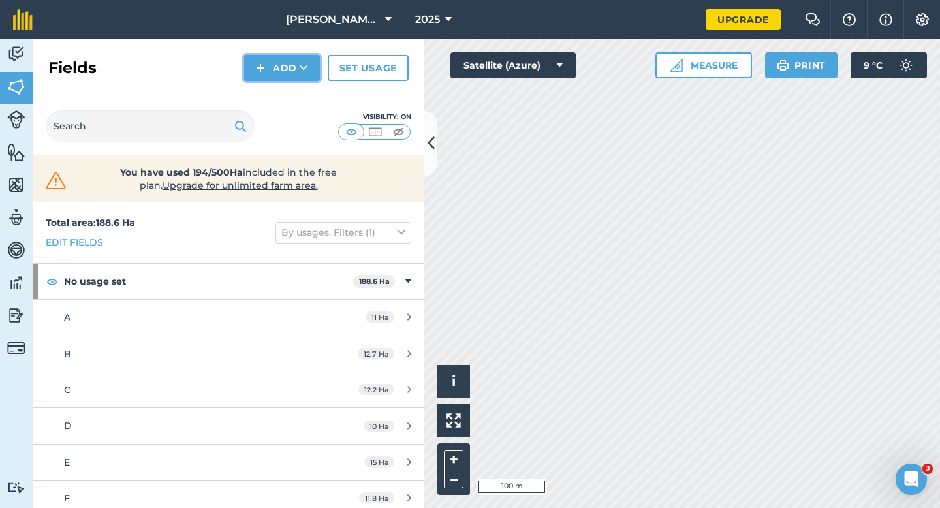
click at [259, 65] on img at bounding box center [260, 68] width 9 height 16
click at [271, 95] on link "Draw" at bounding box center [282, 97] width 72 height 29
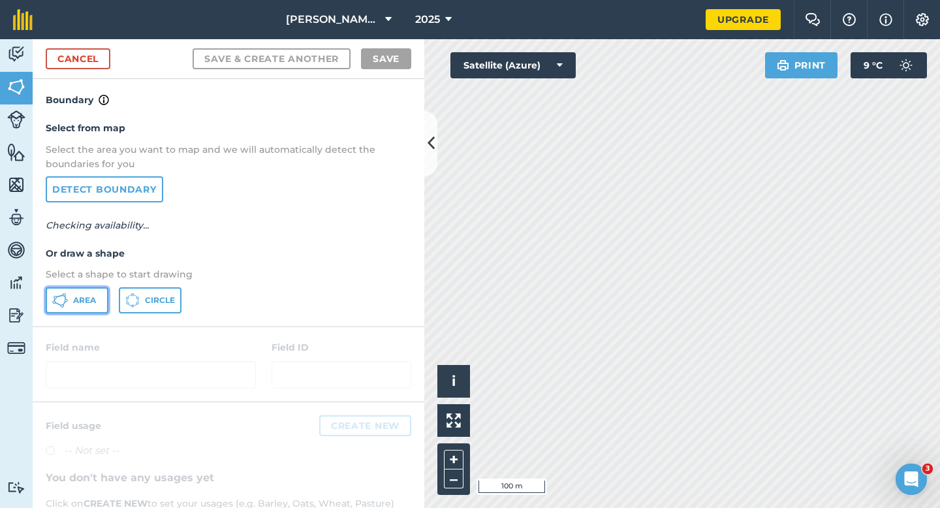
click at [67, 293] on icon at bounding box center [60, 301] width 16 height 16
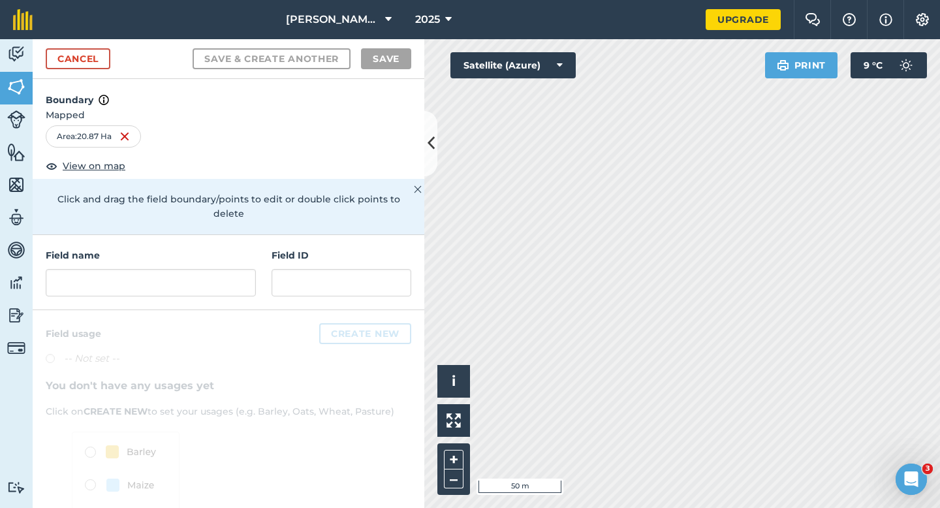
click at [153, 253] on div "Field name" at bounding box center [151, 272] width 210 height 48
click at [153, 269] on input "text" at bounding box center [151, 282] width 210 height 27
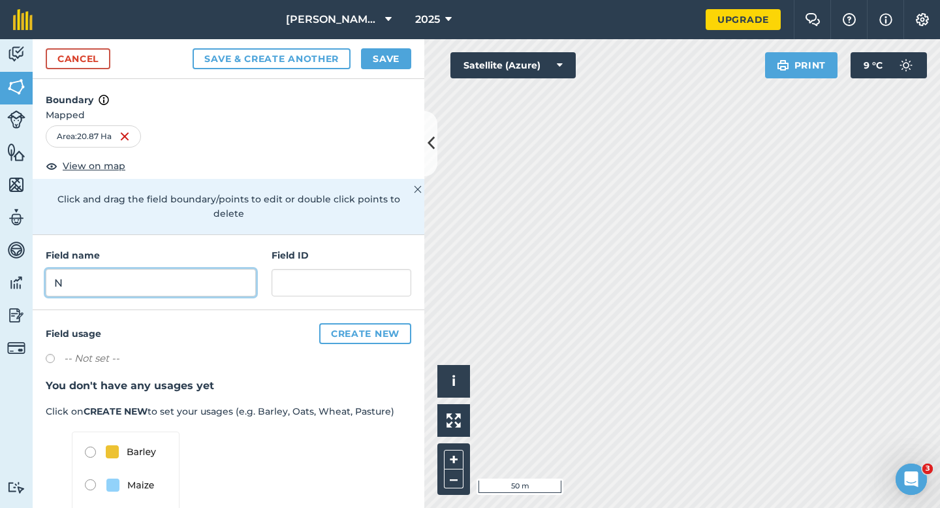
type input "N"
click at [385, 46] on div "Cancel Save & Create Another Save" at bounding box center [229, 59] width 392 height 40
click at [375, 40] on div "Cancel Save & Create Another Save" at bounding box center [229, 59] width 392 height 40
click at [388, 56] on button "Save" at bounding box center [386, 58] width 50 height 21
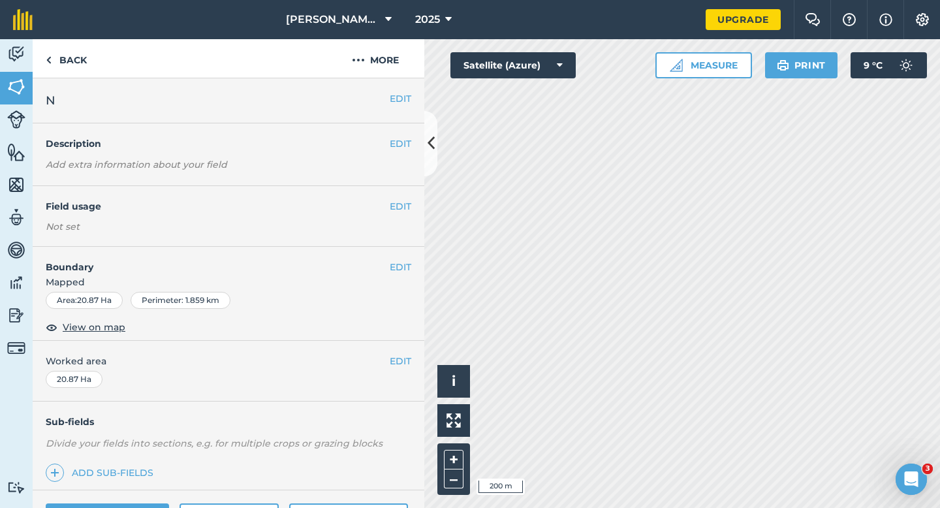
click at [401, 366] on button "EDIT" at bounding box center [401, 361] width 22 height 14
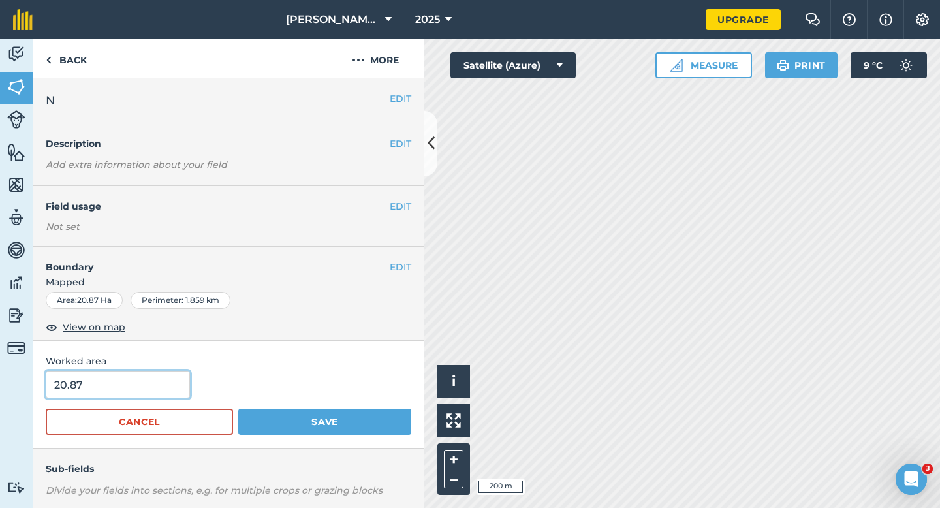
click at [180, 379] on input "20.87" at bounding box center [118, 384] width 144 height 27
type input "18.8"
click at [238, 409] on button "Save" at bounding box center [324, 422] width 173 height 26
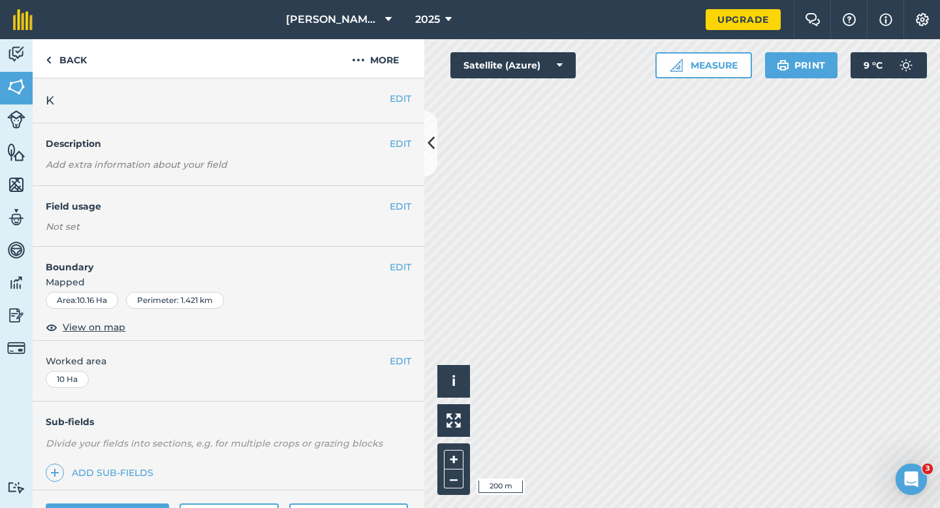
click at [417, 99] on div "EDIT K" at bounding box center [229, 100] width 392 height 45
click at [411, 99] on div "EDIT K" at bounding box center [229, 100] width 392 height 45
click at [400, 99] on button "EDIT" at bounding box center [401, 98] width 22 height 14
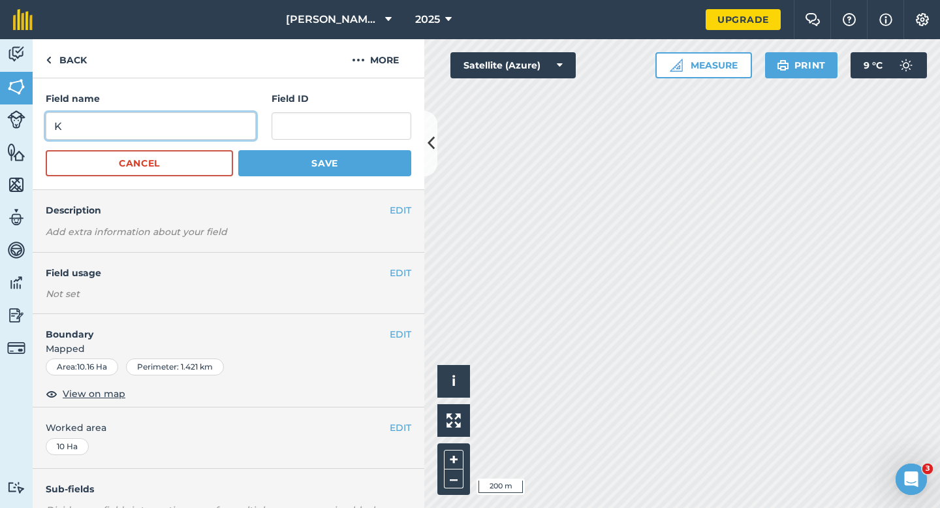
click at [225, 114] on input "K" at bounding box center [151, 125] width 210 height 27
type input "O"
click at [238, 150] on button "Save" at bounding box center [324, 163] width 173 height 26
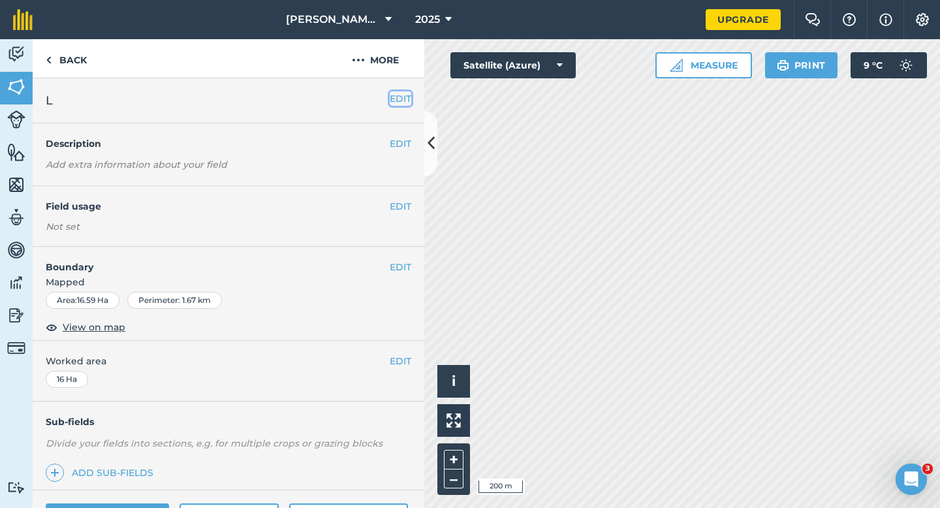
click at [398, 99] on button "EDIT" at bounding box center [401, 98] width 22 height 14
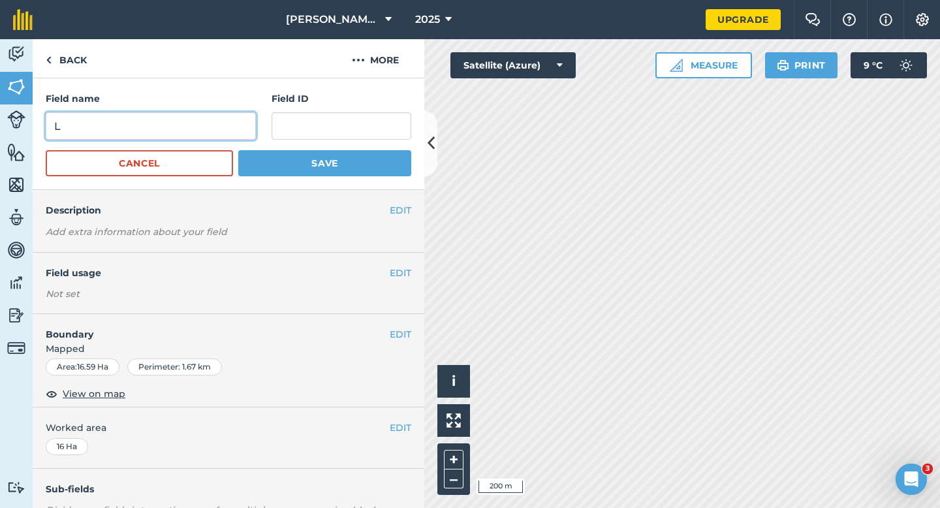
click at [206, 117] on input "L" at bounding box center [151, 125] width 210 height 27
type input "P"
click at [238, 150] on button "Save" at bounding box center [324, 163] width 173 height 26
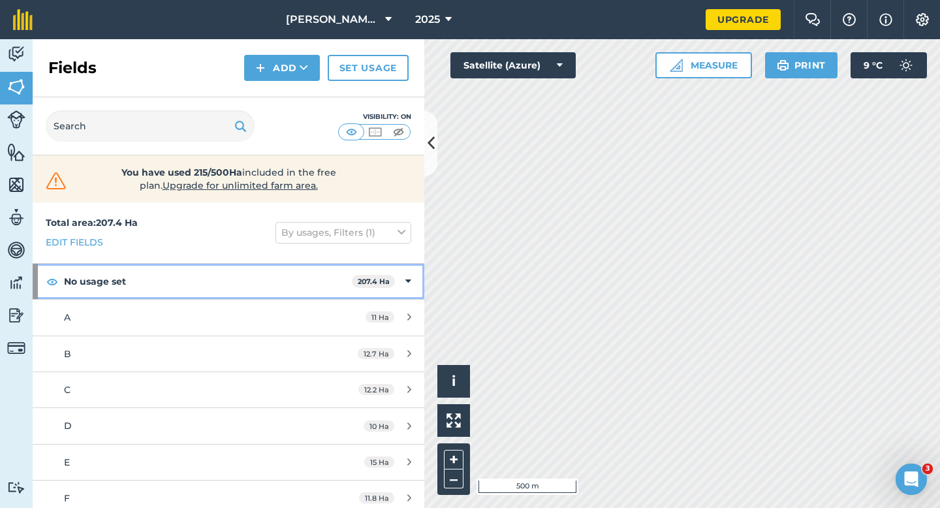
click at [417, 276] on div "No usage set 207.4 Ha" at bounding box center [229, 281] width 392 height 35
